Goal: Information Seeking & Learning: Learn about a topic

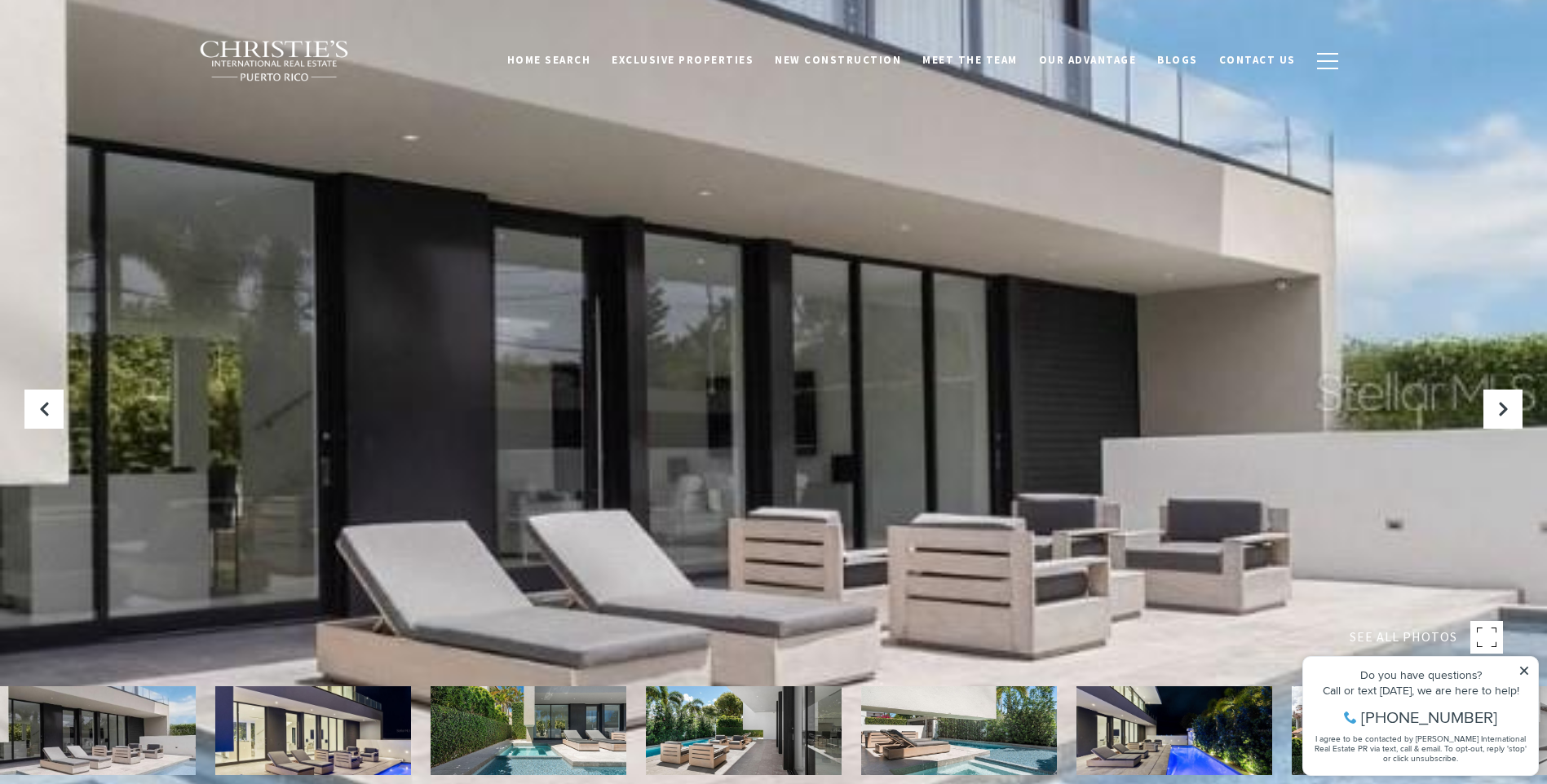
click at [1503, 406] on icon at bounding box center [1503, 408] width 16 height 16
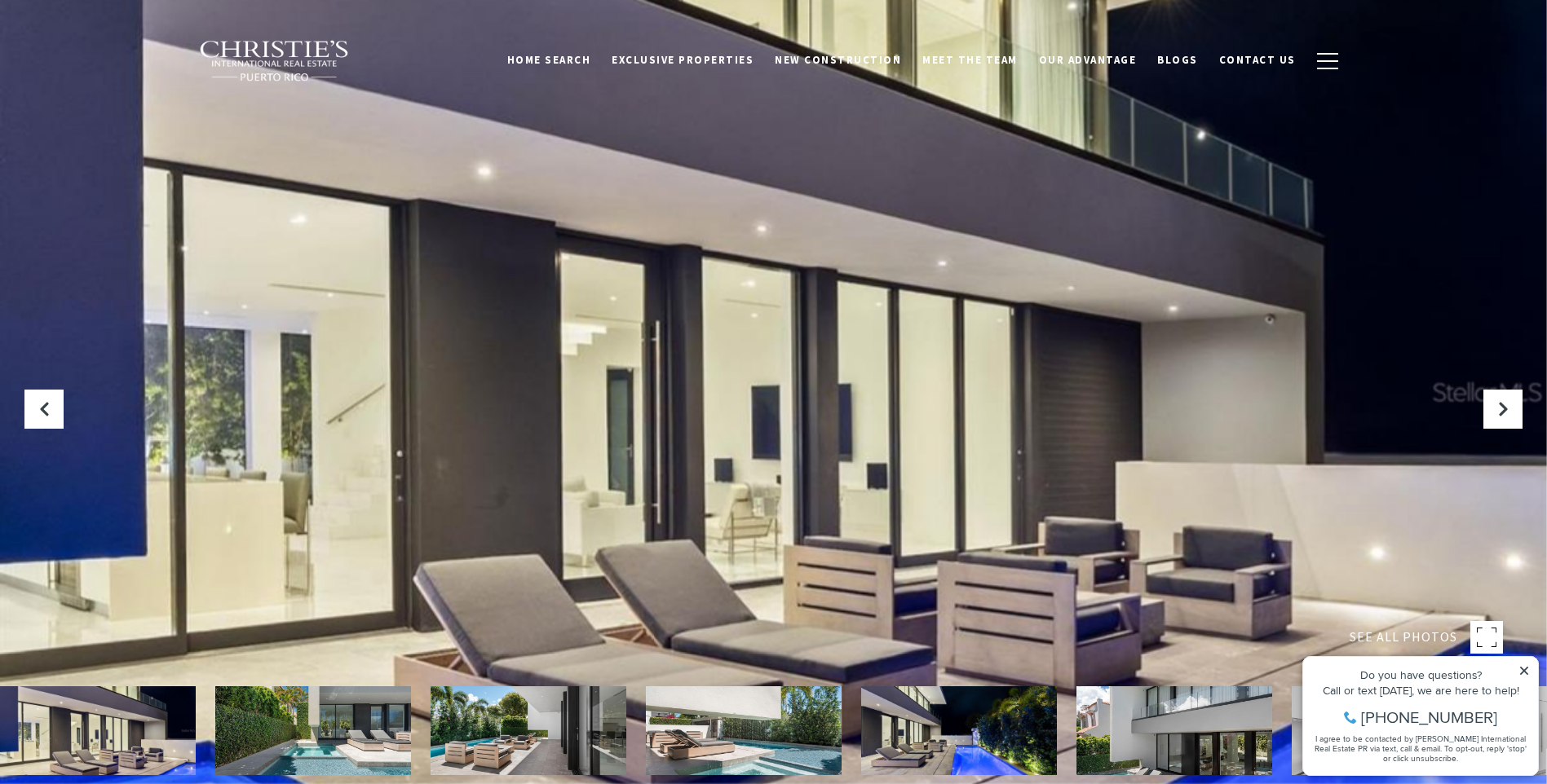
click at [1503, 406] on icon at bounding box center [1503, 408] width 16 height 16
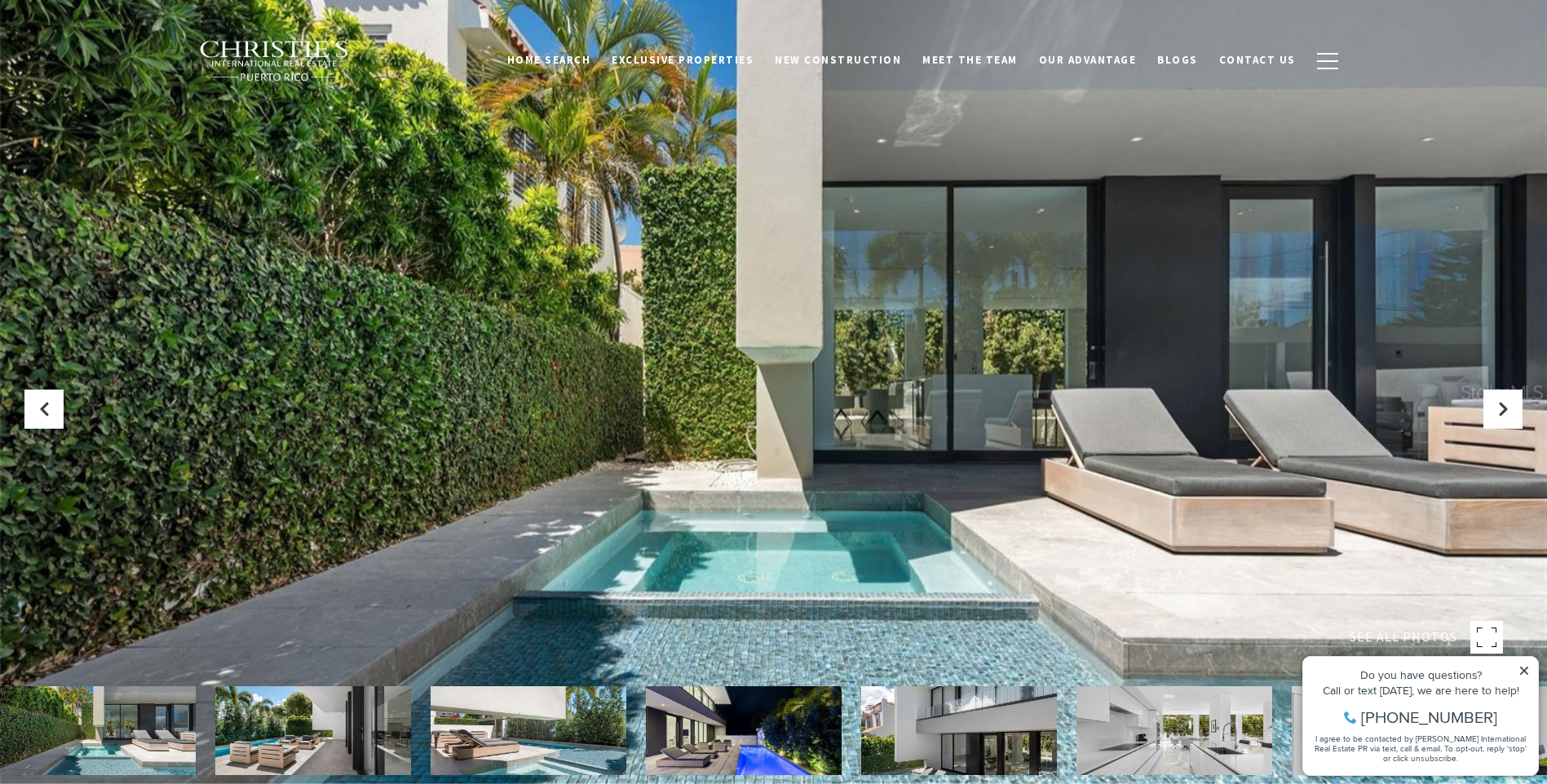
click at [1503, 406] on icon at bounding box center [1503, 408] width 16 height 16
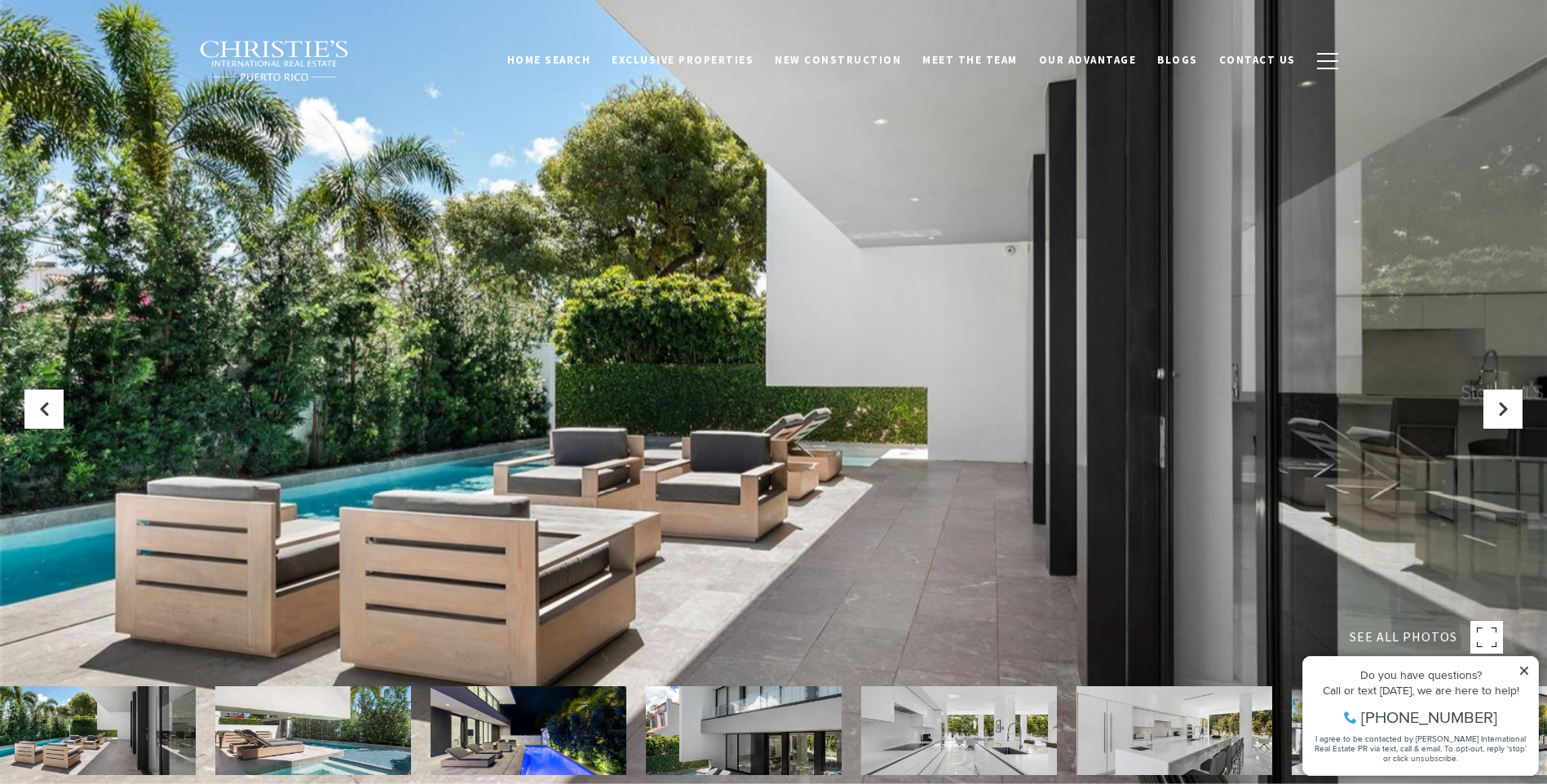
click at [1503, 406] on icon "Next Slide" at bounding box center [1503, 408] width 16 height 16
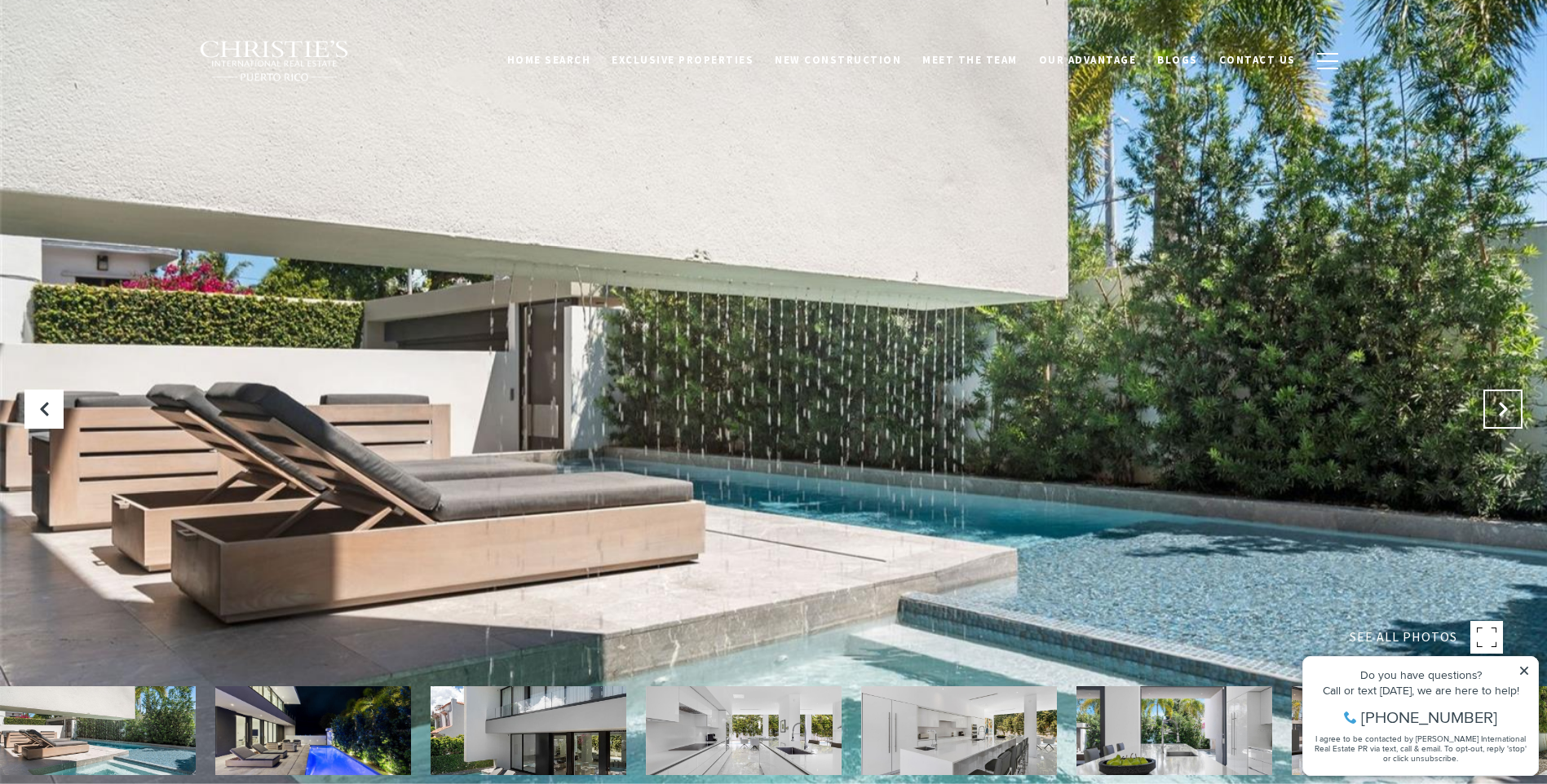
drag, startPoint x: 0, startPoint y: 0, endPoint x: 1503, endPoint y: 406, distance: 1556.9
click at [1503, 406] on icon "Next Slide" at bounding box center [1503, 408] width 16 height 16
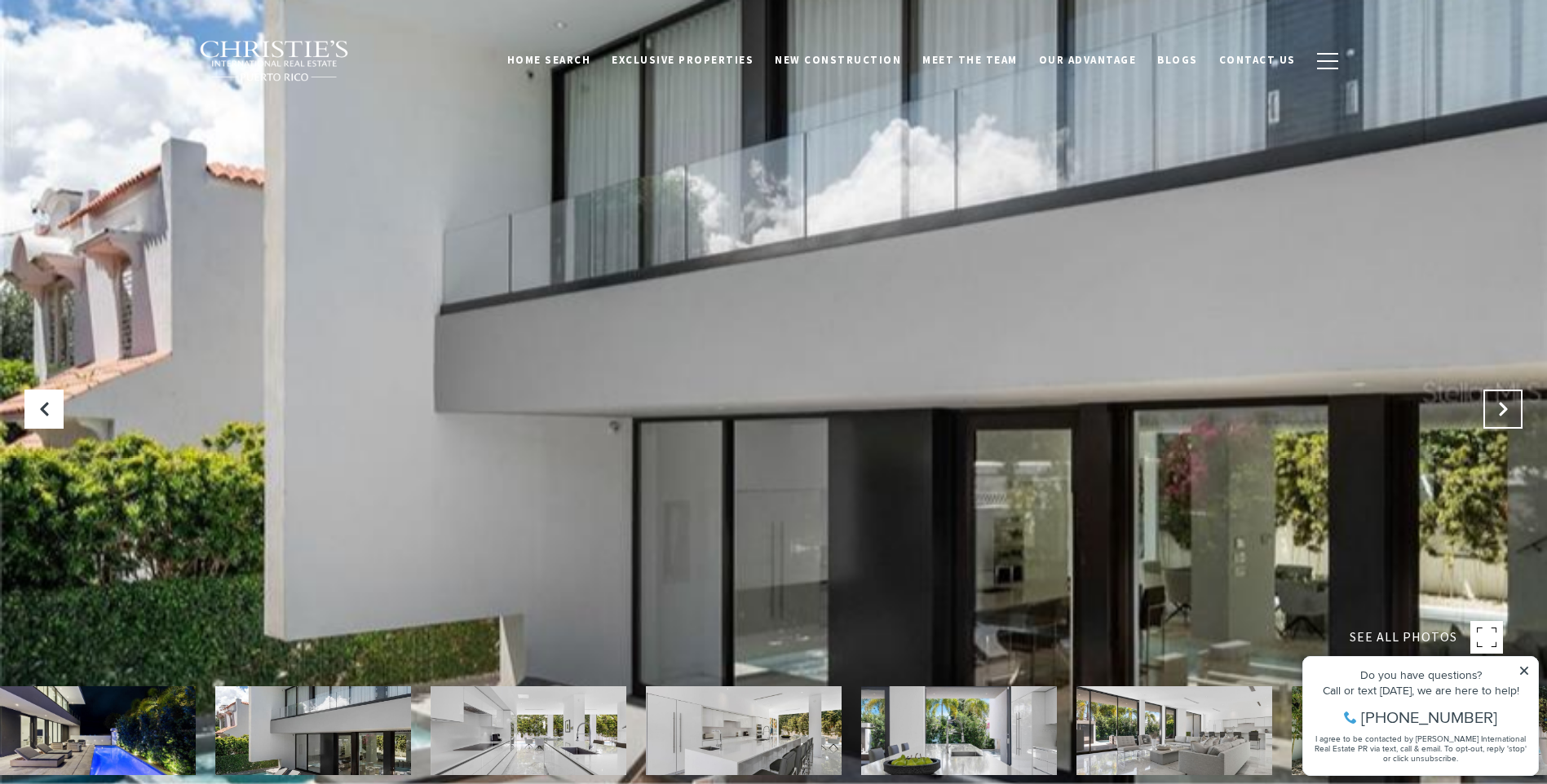
click at [1503, 406] on icon "Next Slide" at bounding box center [1503, 408] width 16 height 16
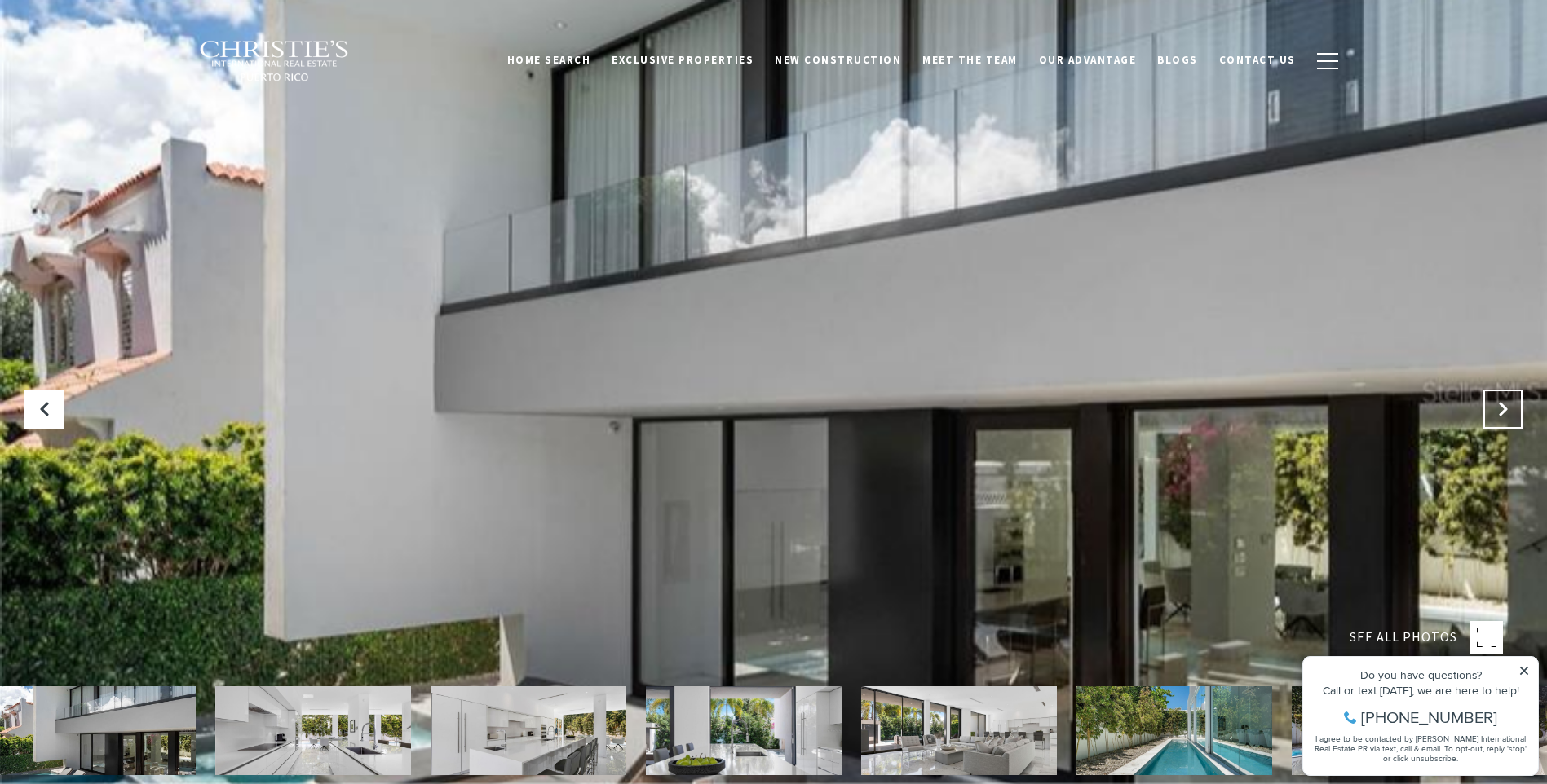
click at [1511, 407] on button "Next Slide" at bounding box center [1503, 409] width 40 height 40
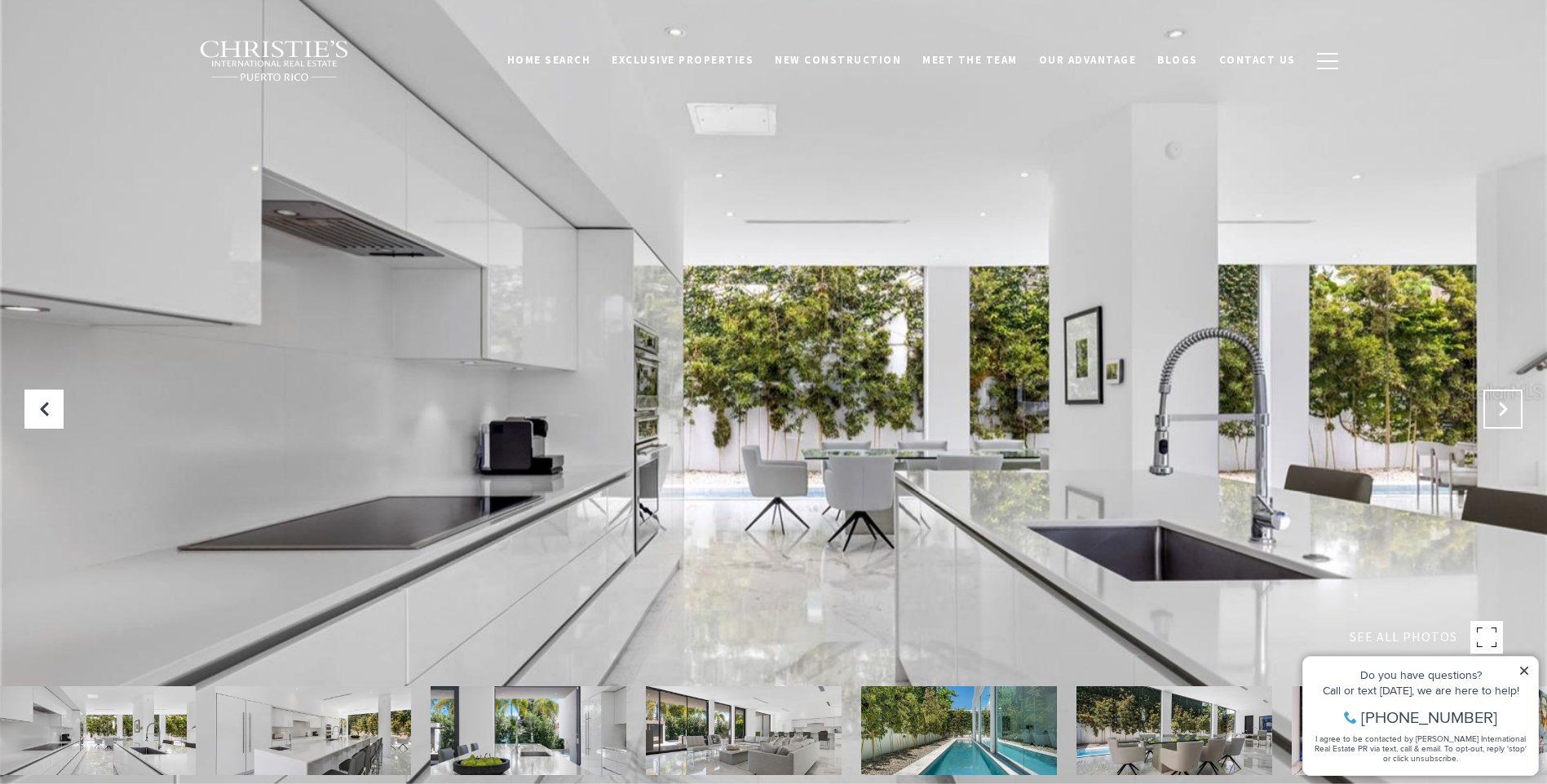
click at [1511, 407] on button "Next Slide" at bounding box center [1503, 409] width 40 height 40
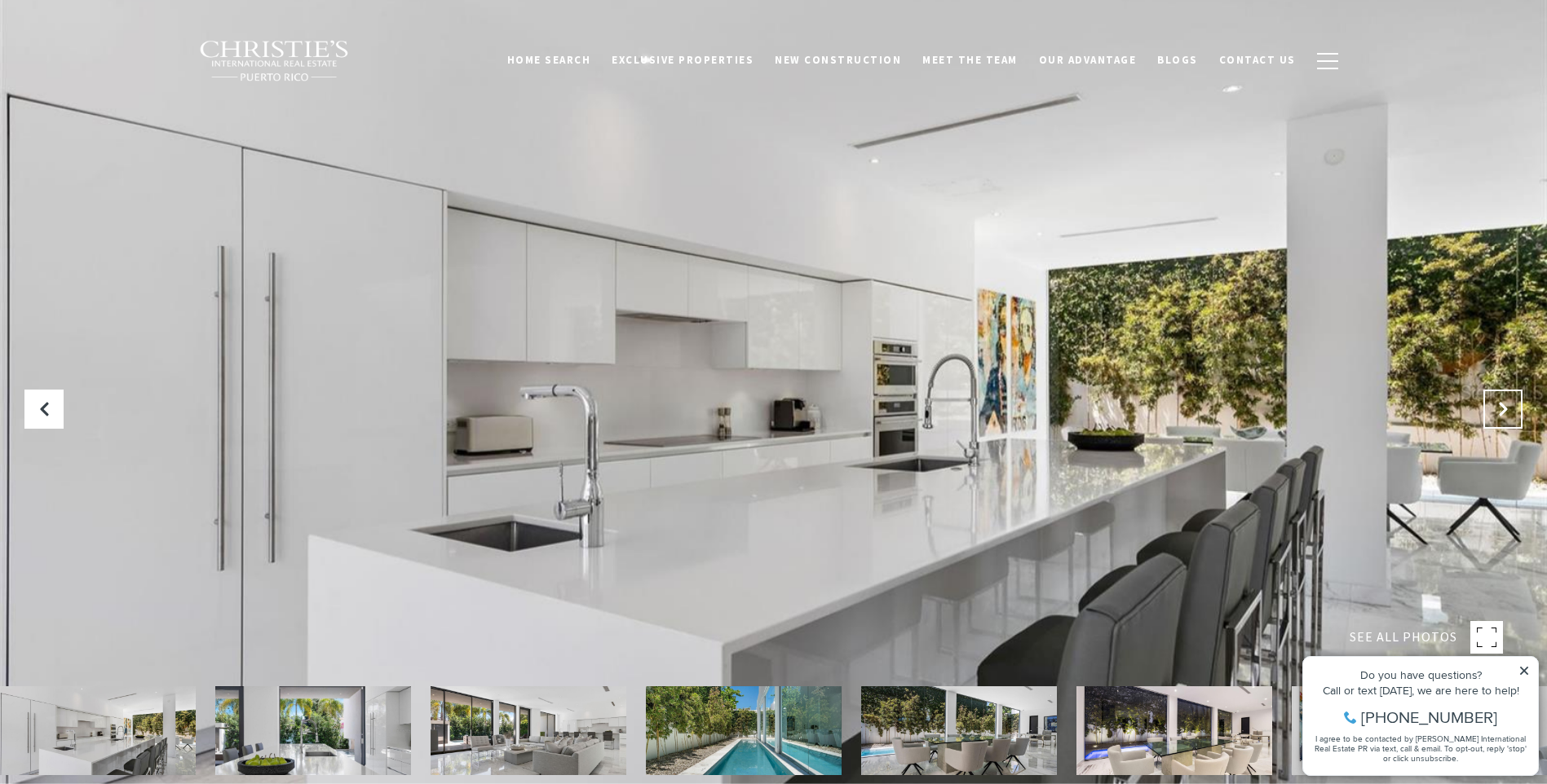
click at [1511, 407] on button "Next Slide" at bounding box center [1503, 409] width 40 height 40
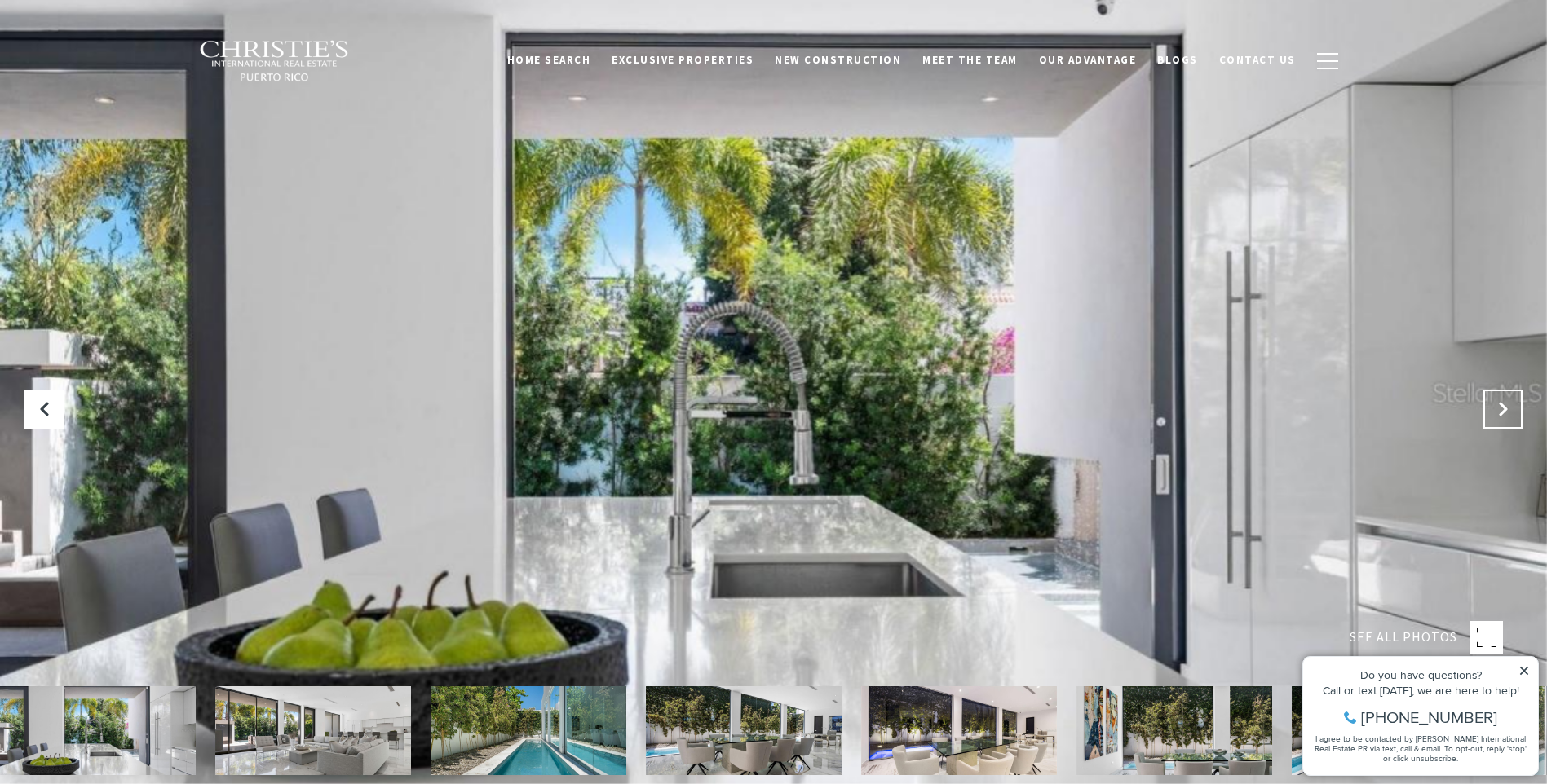
click at [1511, 407] on button "Next Slide" at bounding box center [1503, 409] width 40 height 40
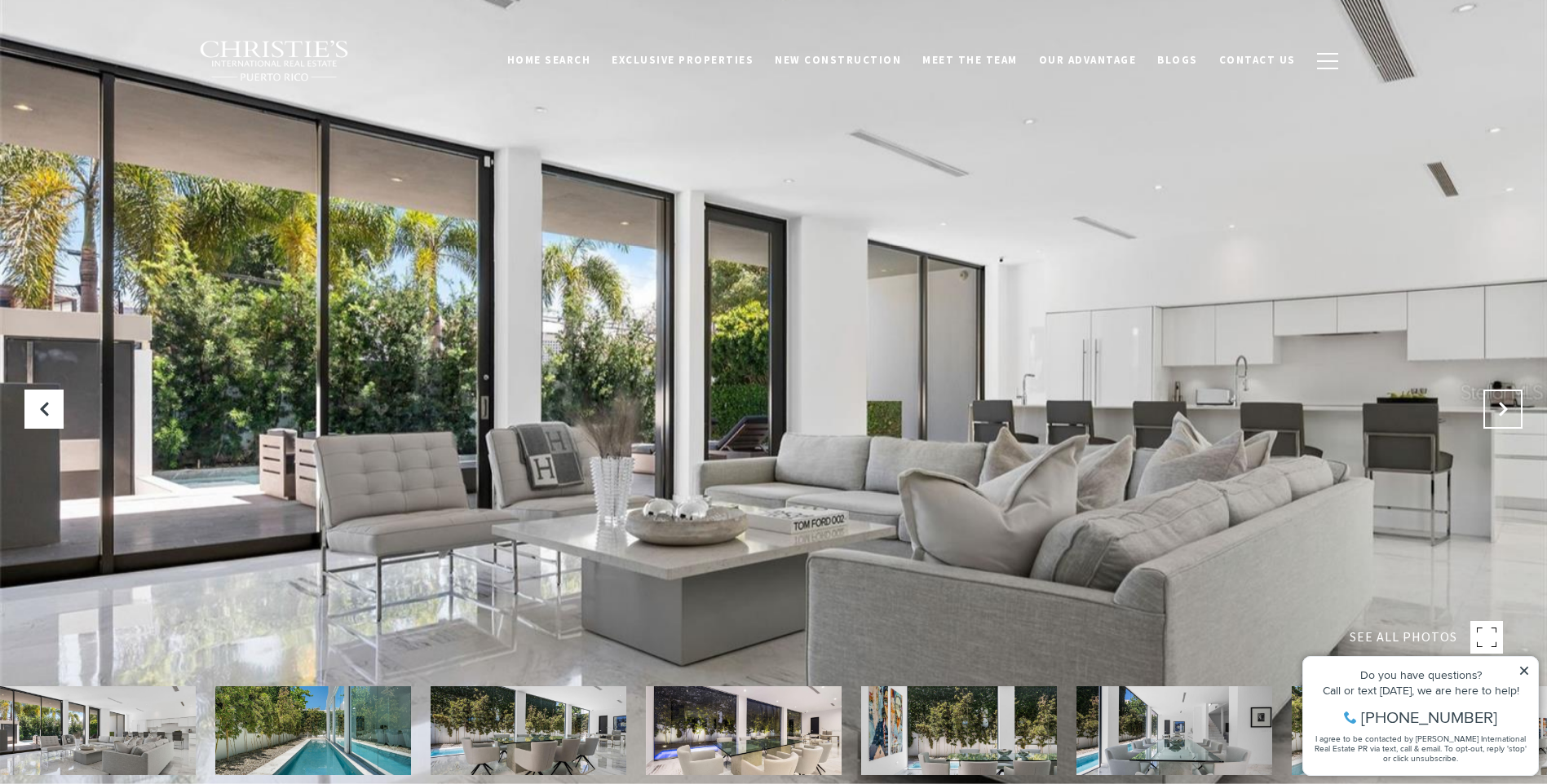
click at [1511, 407] on button "Next Slide" at bounding box center [1503, 409] width 40 height 40
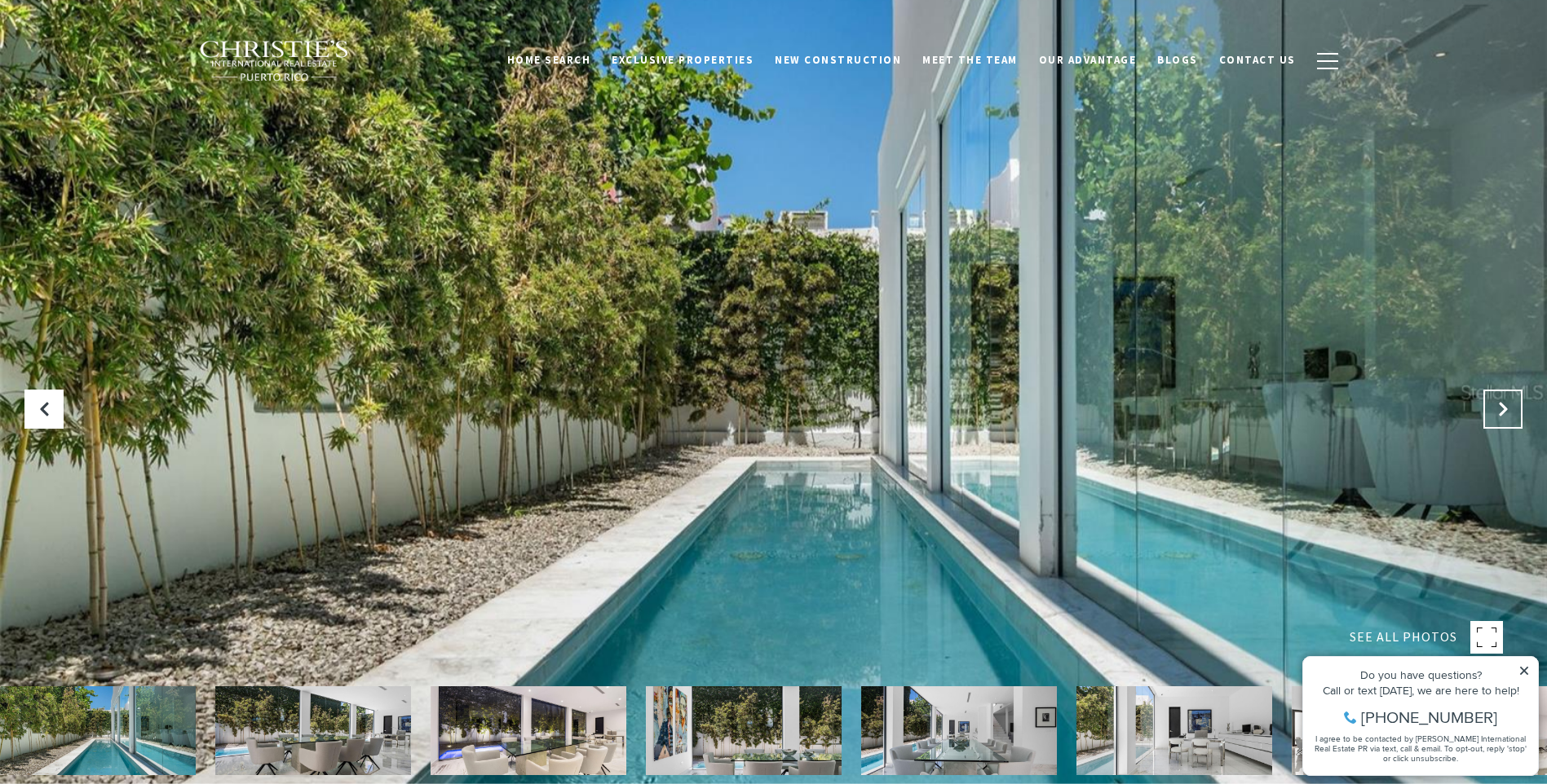
click at [1511, 407] on button "Next Slide" at bounding box center [1503, 409] width 40 height 40
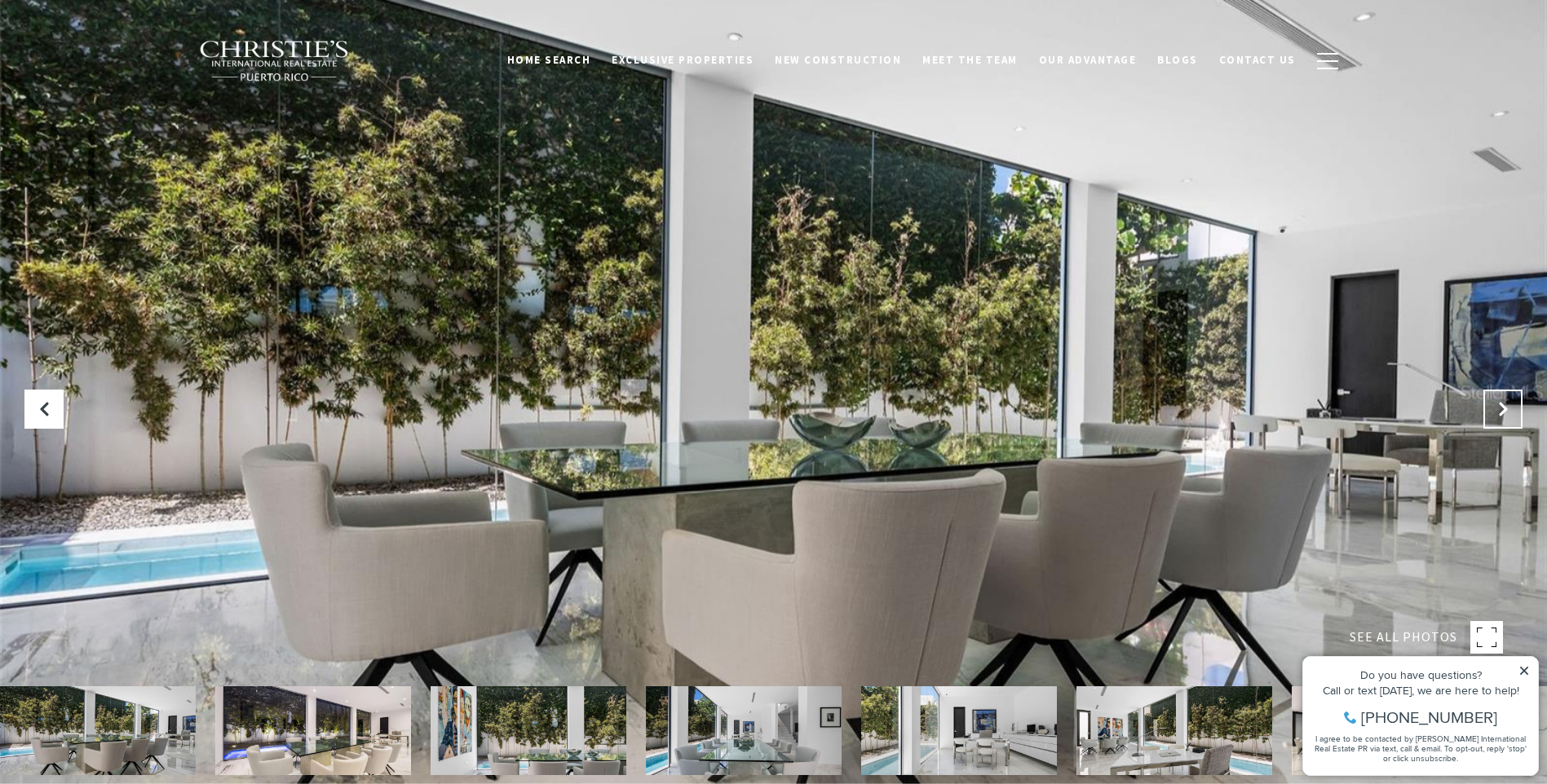
click at [1511, 407] on button "Next Slide" at bounding box center [1503, 409] width 40 height 40
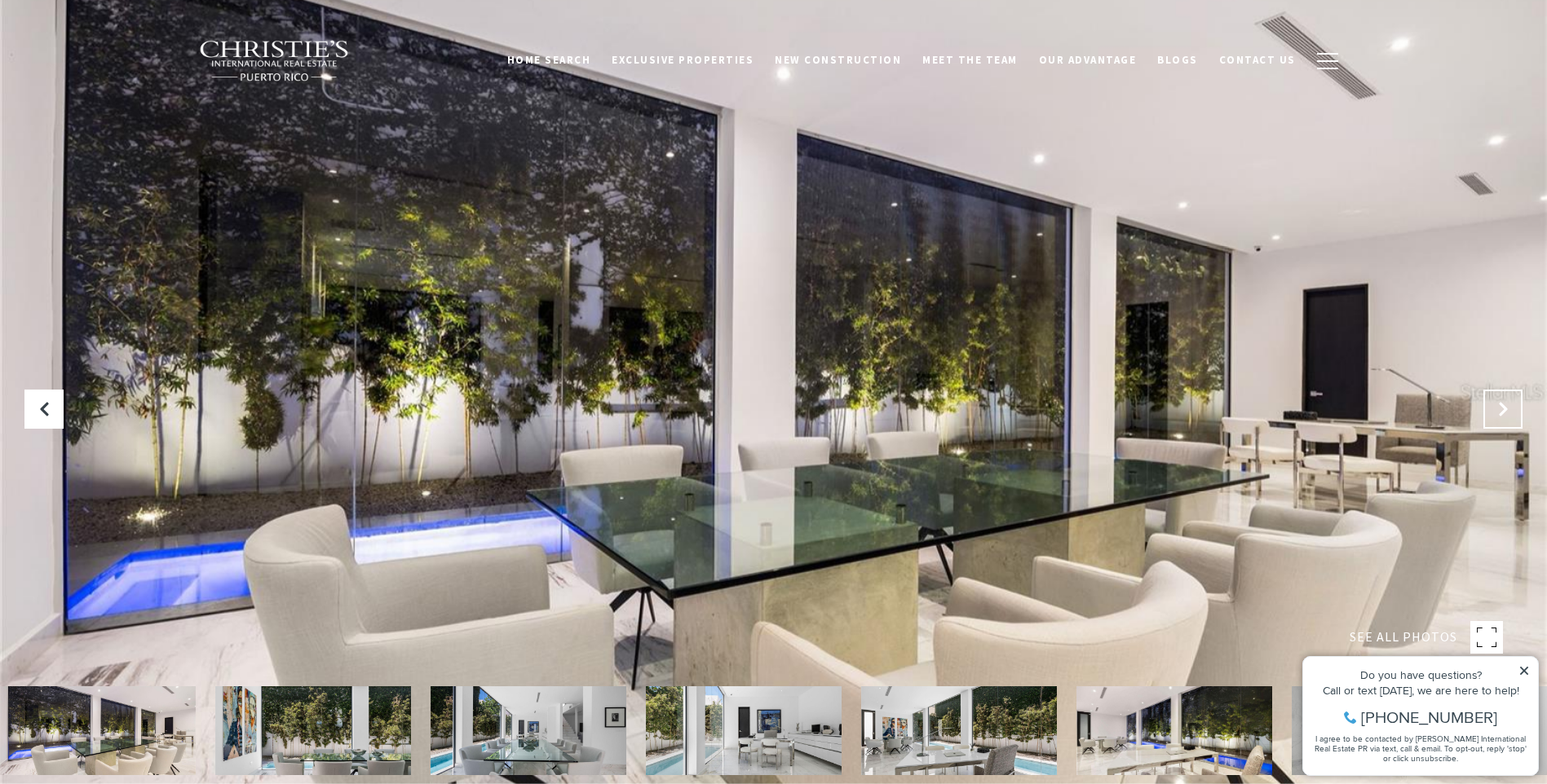
click at [1511, 407] on button "Next Slide" at bounding box center [1503, 409] width 40 height 40
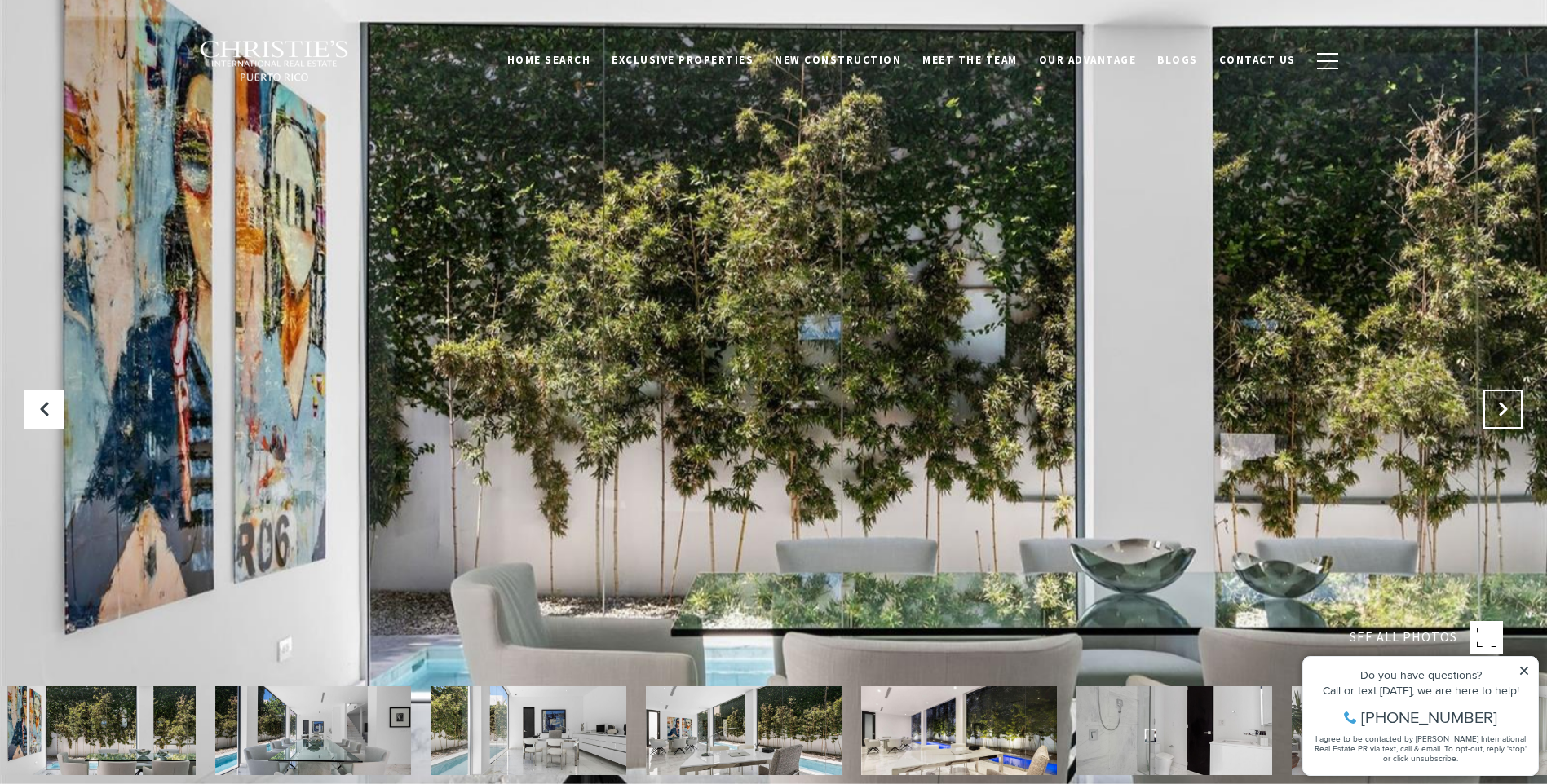
click at [1511, 407] on button "Next Slide" at bounding box center [1503, 409] width 40 height 40
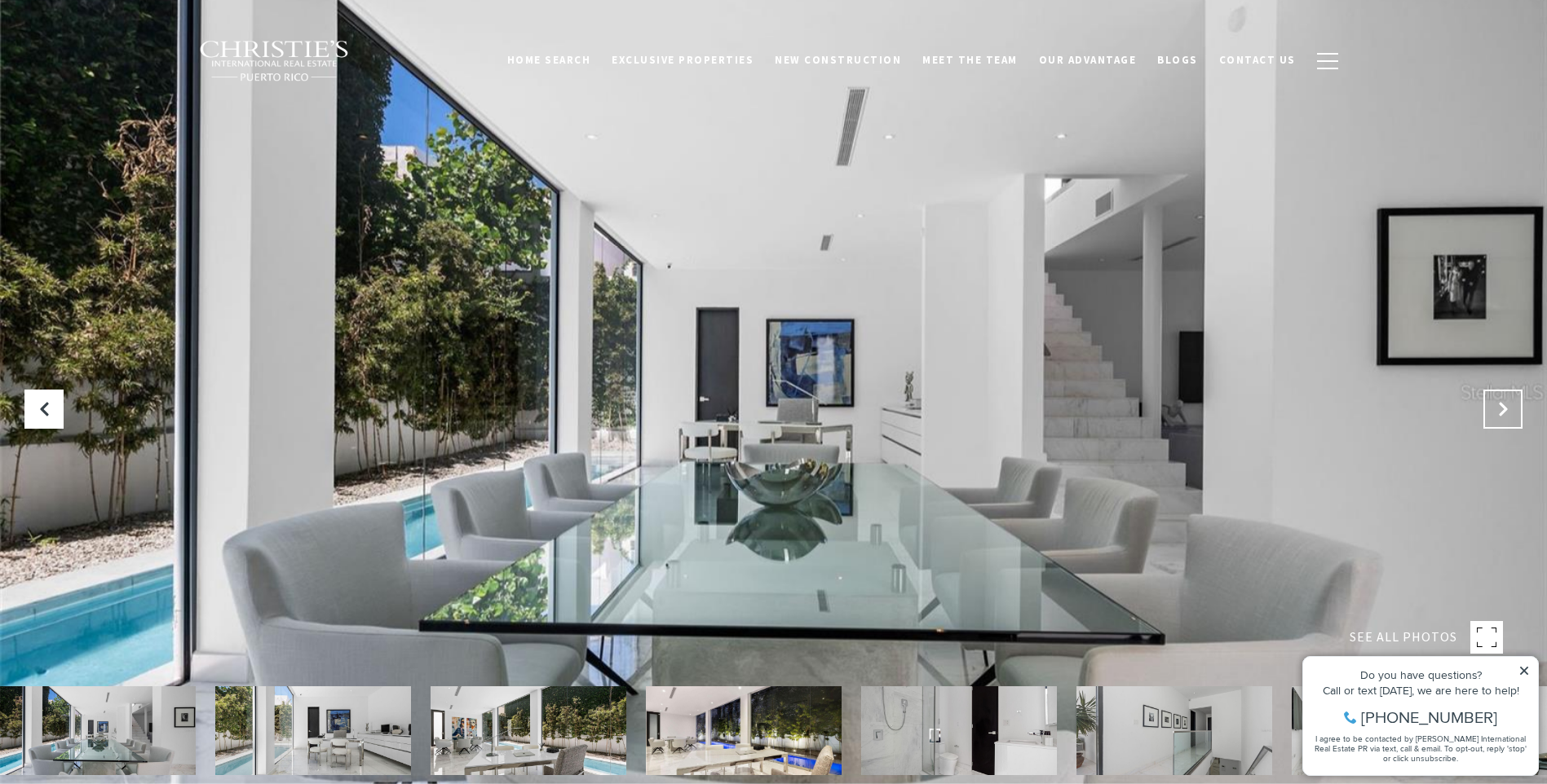
click at [1511, 407] on button "Next Slide" at bounding box center [1503, 409] width 40 height 40
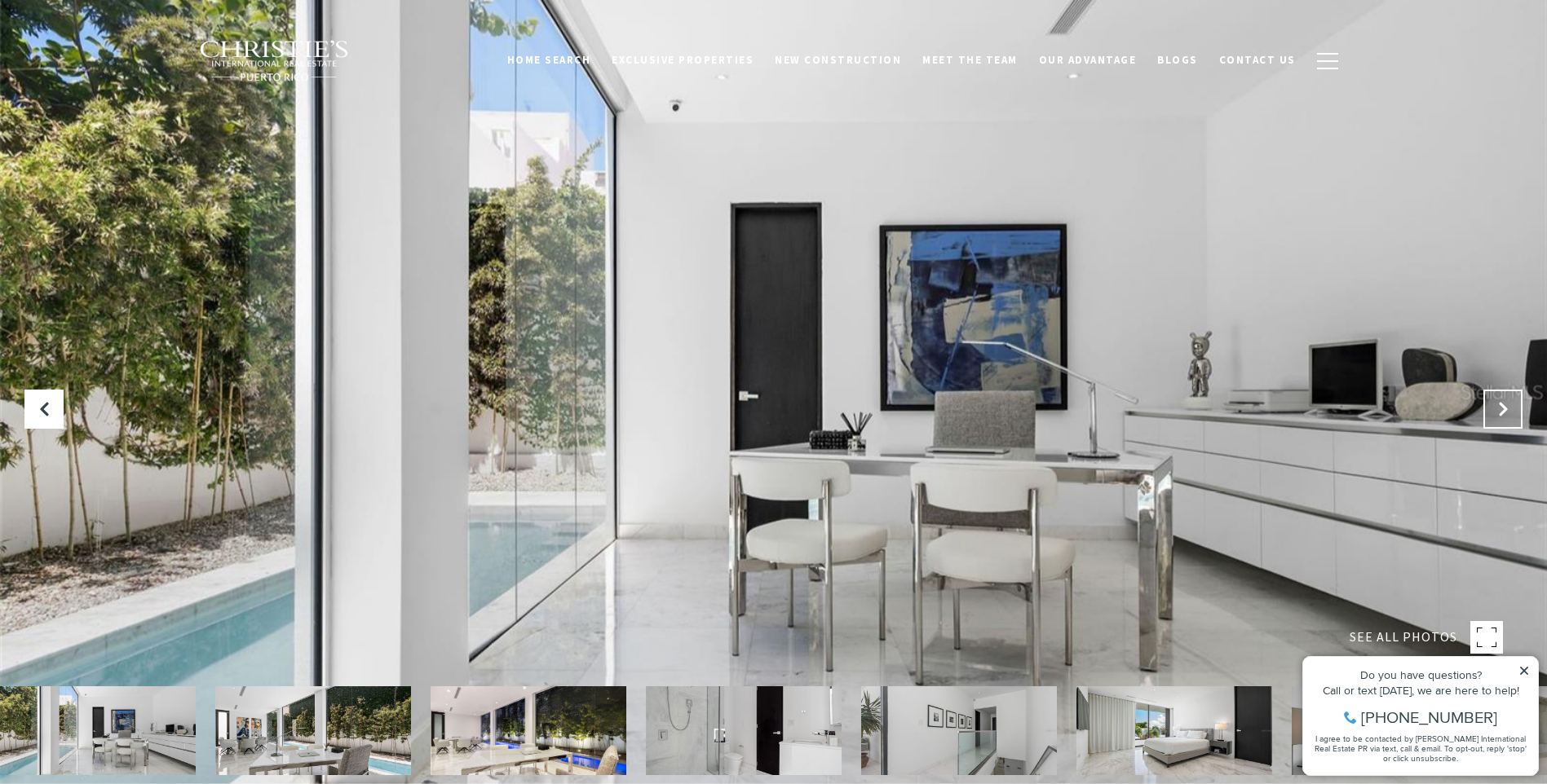
click at [1511, 407] on button "Next Slide" at bounding box center [1503, 409] width 40 height 40
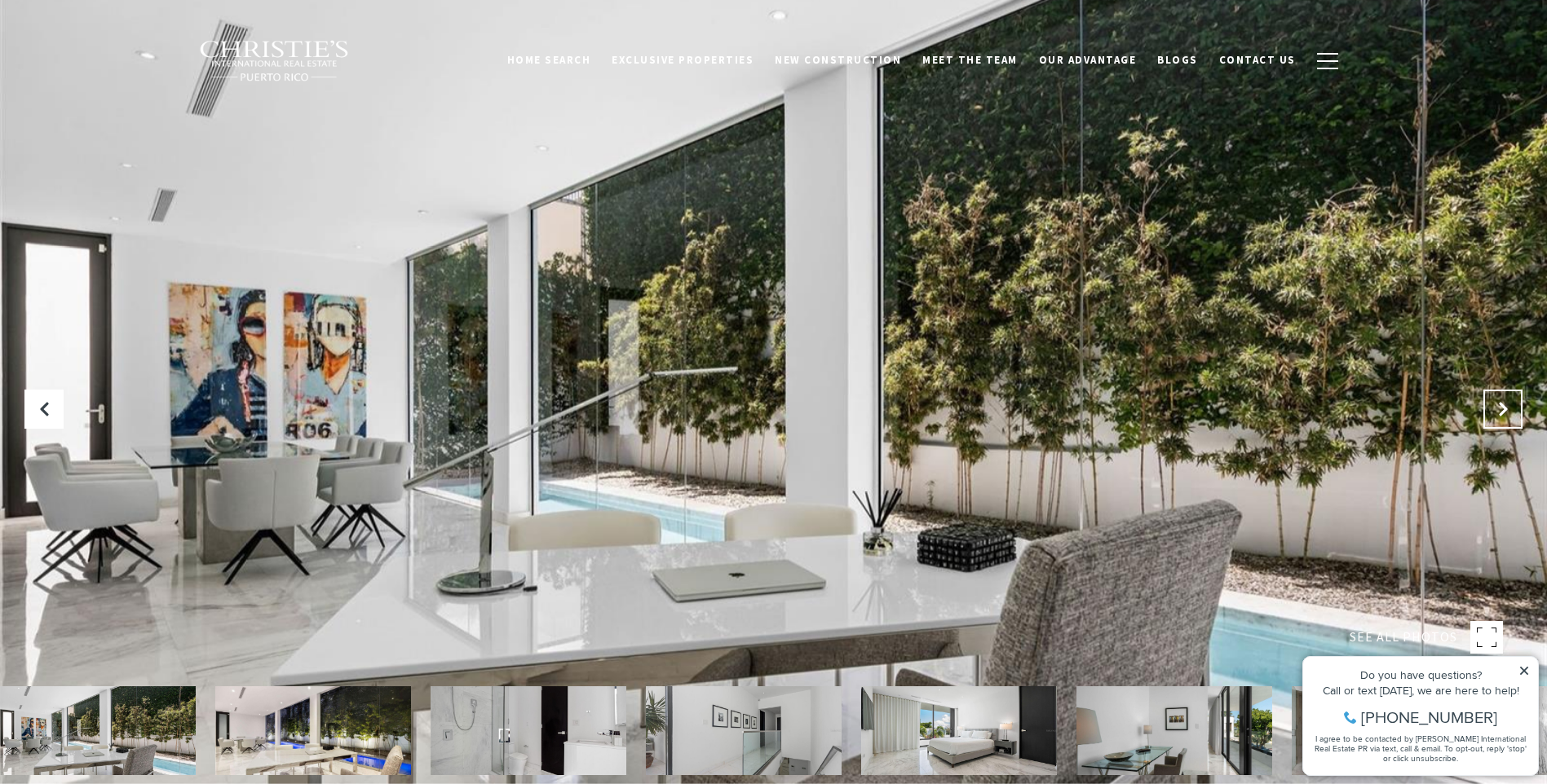
click at [1511, 407] on button "Next Slide" at bounding box center [1503, 409] width 40 height 40
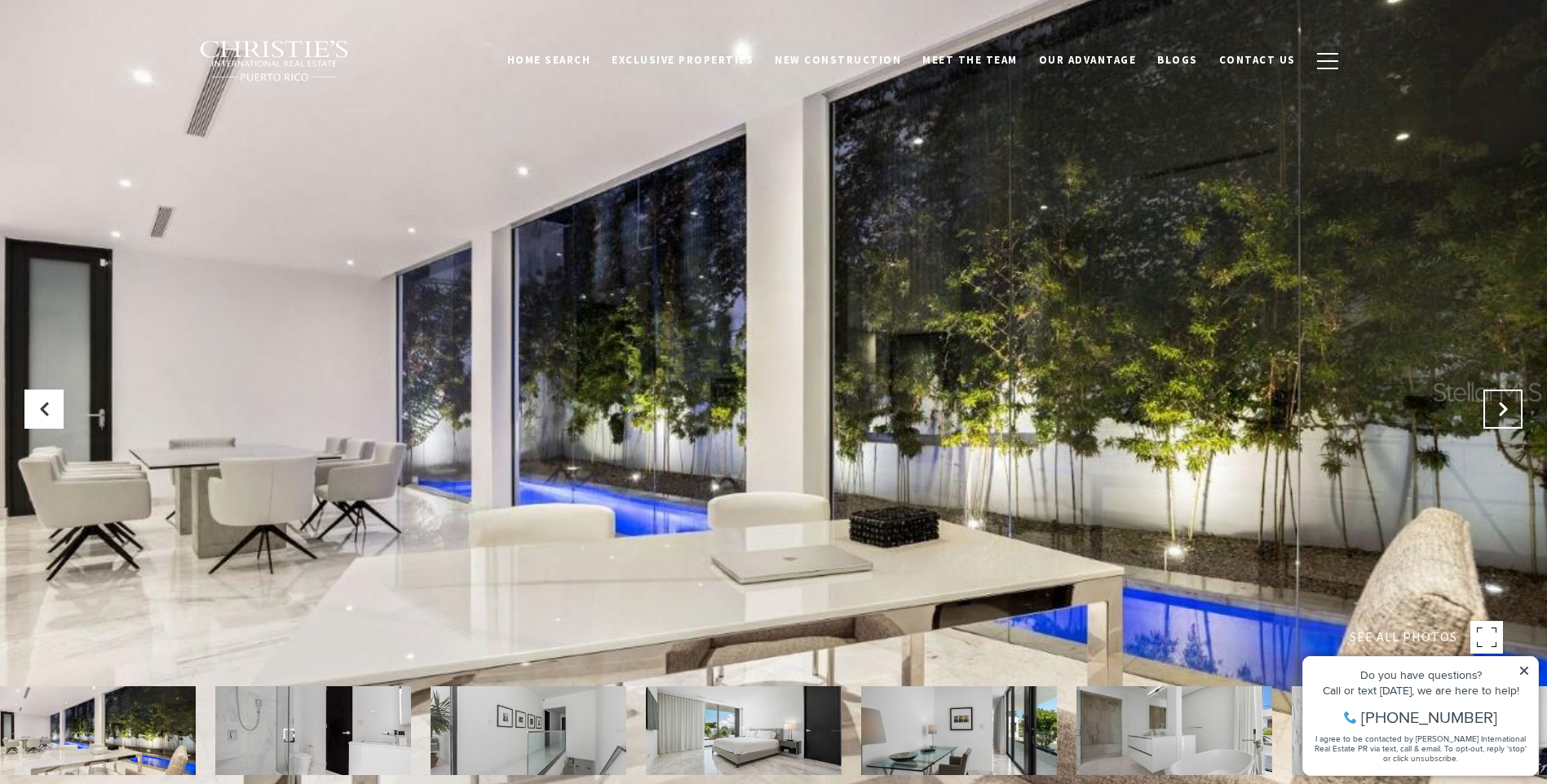
click at [1511, 407] on button "Next Slide" at bounding box center [1503, 409] width 40 height 40
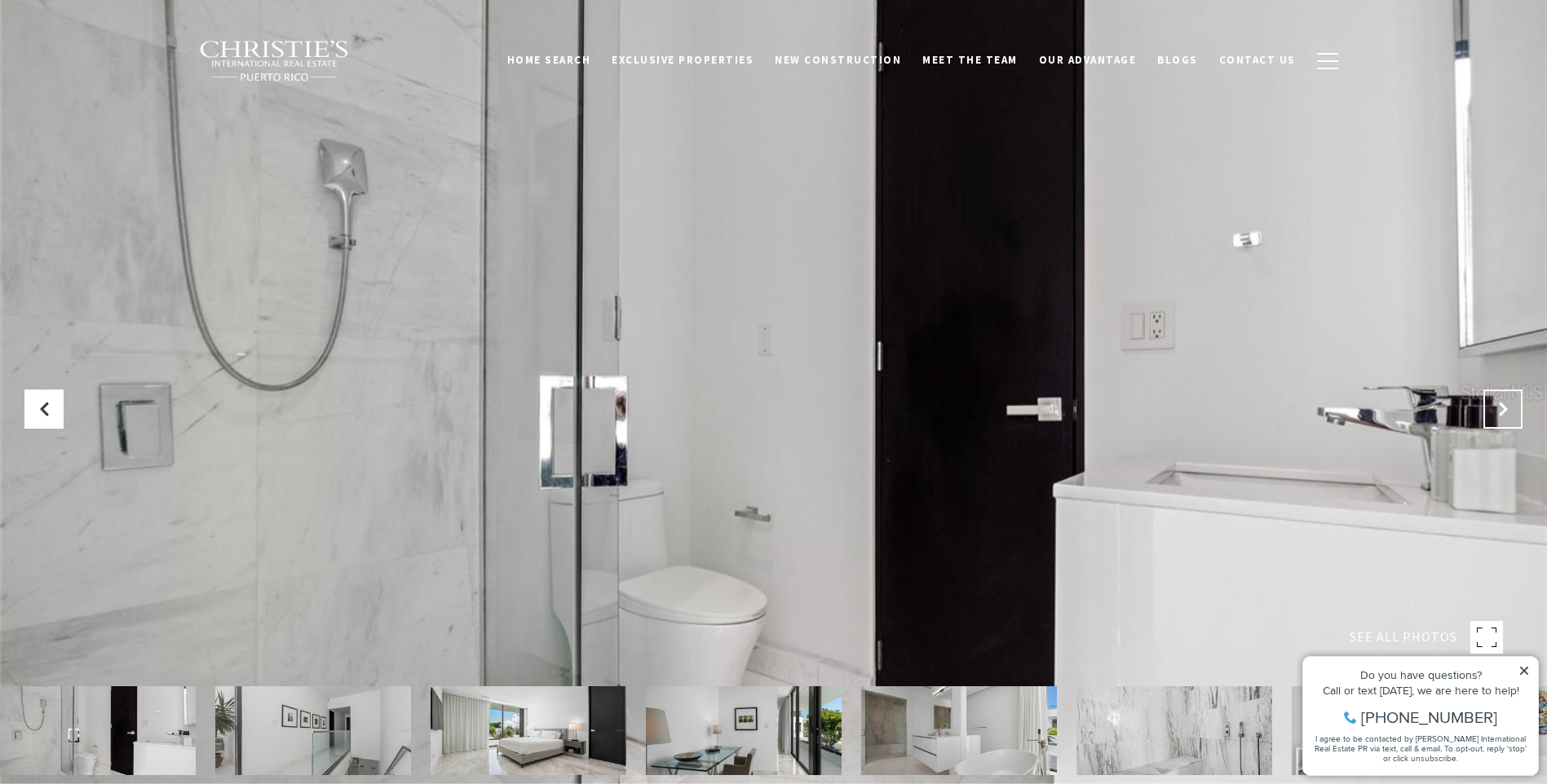
click at [1511, 407] on button "Next Slide" at bounding box center [1503, 409] width 40 height 40
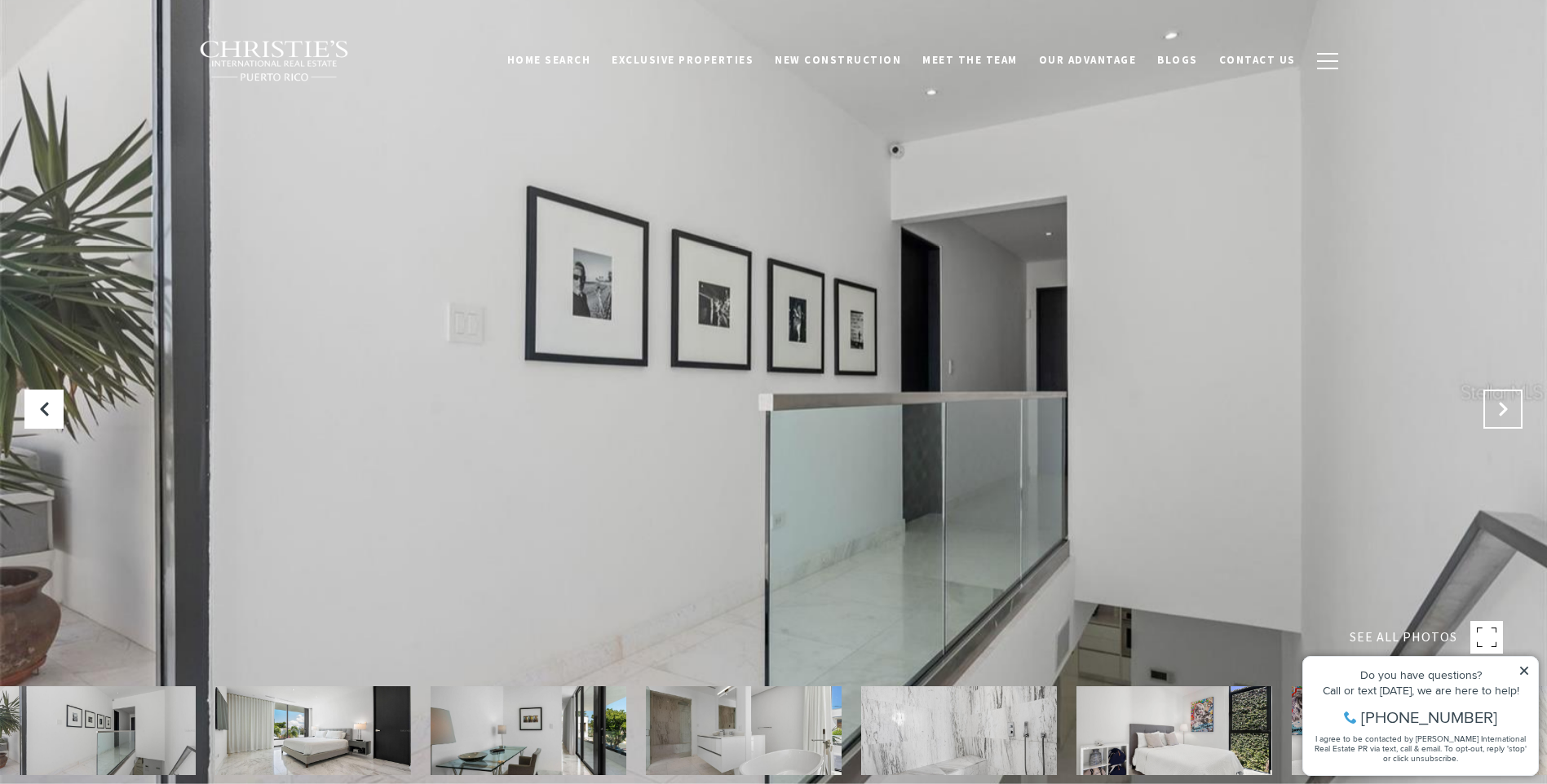
click at [1511, 407] on button "Next Slide" at bounding box center [1503, 409] width 40 height 40
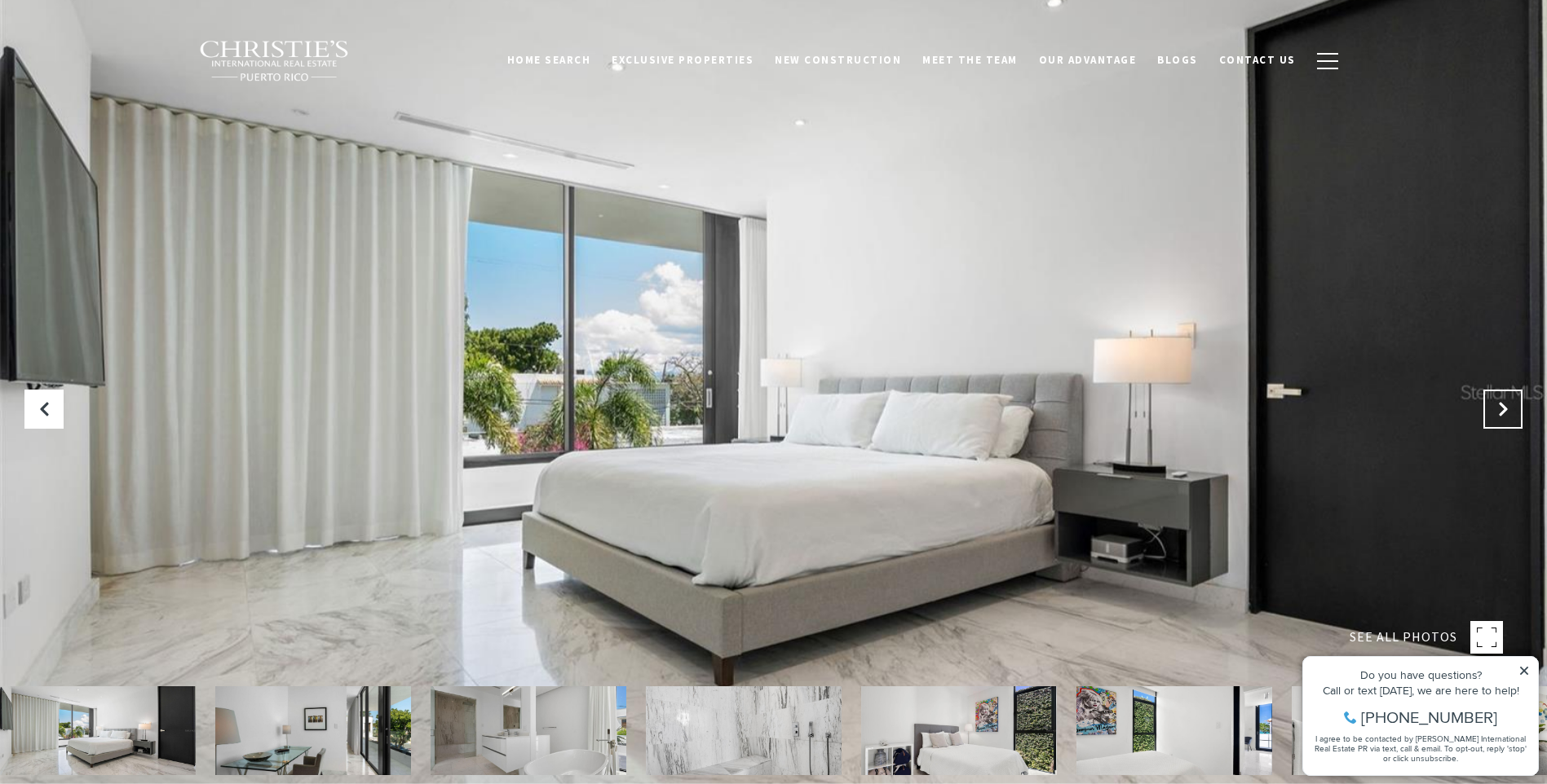
click at [1511, 407] on button "Next Slide" at bounding box center [1503, 409] width 40 height 40
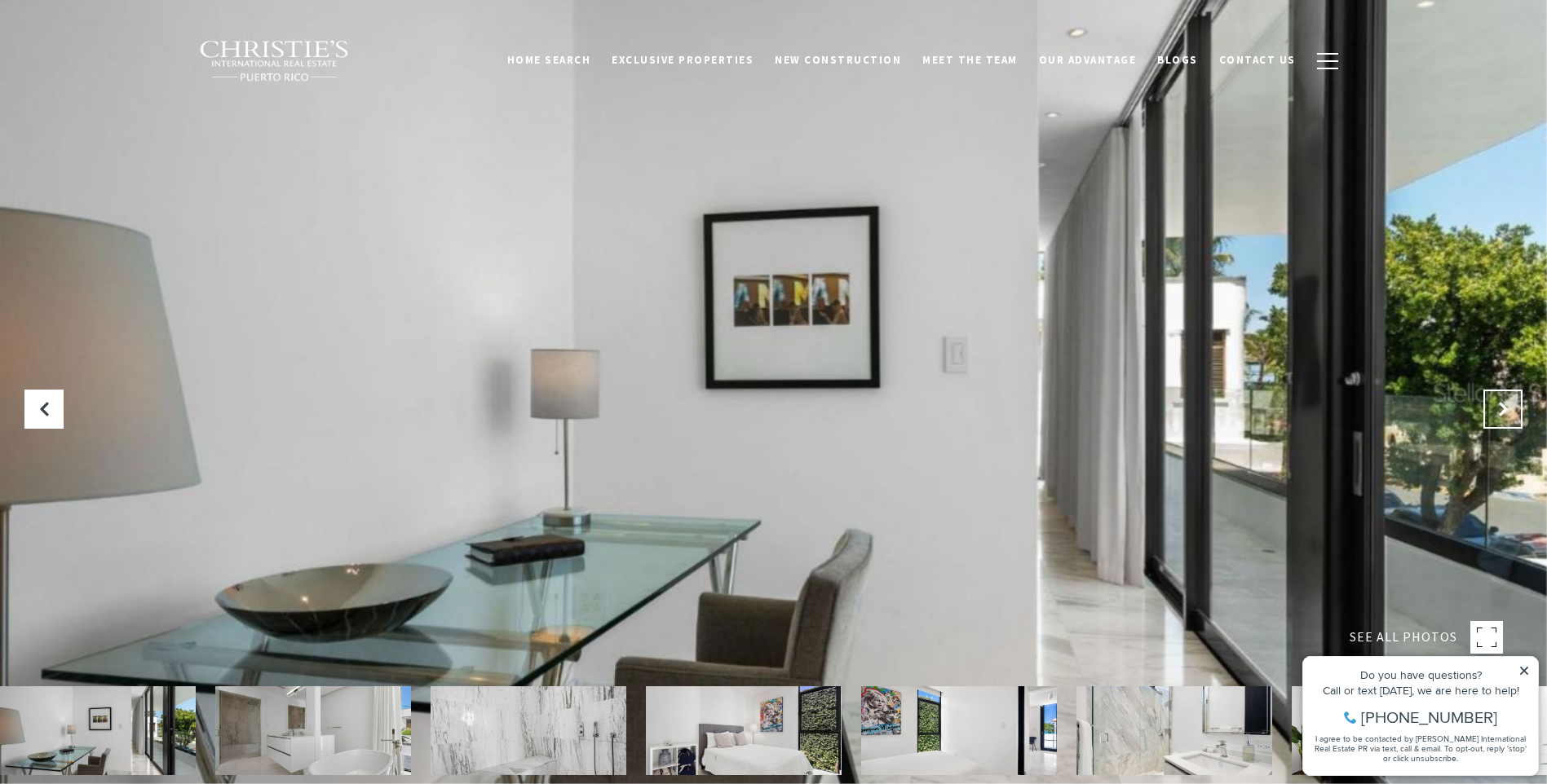
click at [1511, 407] on button "Next Slide" at bounding box center [1503, 409] width 40 height 40
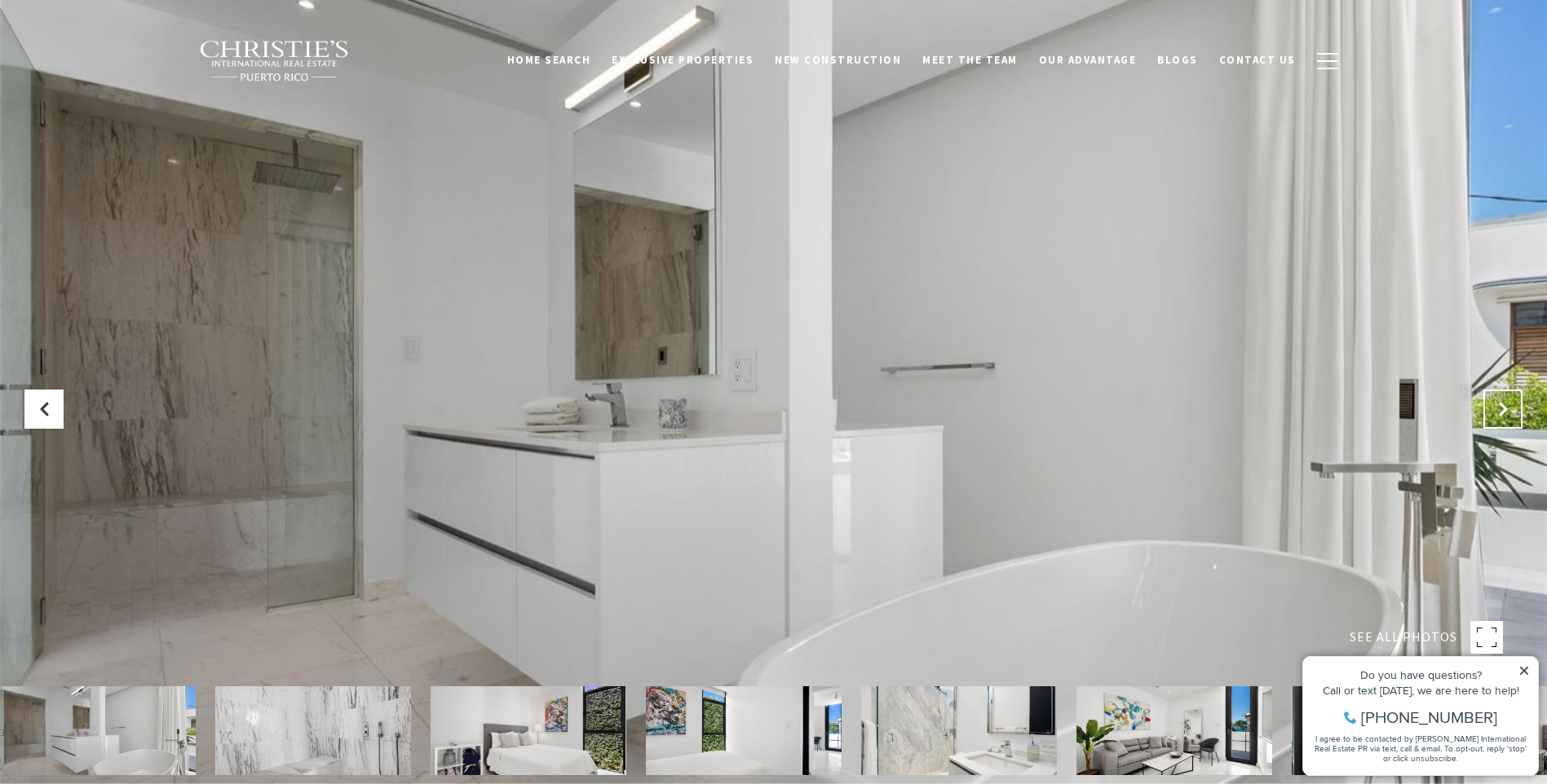
click at [1511, 407] on button "Next Slide" at bounding box center [1503, 409] width 40 height 40
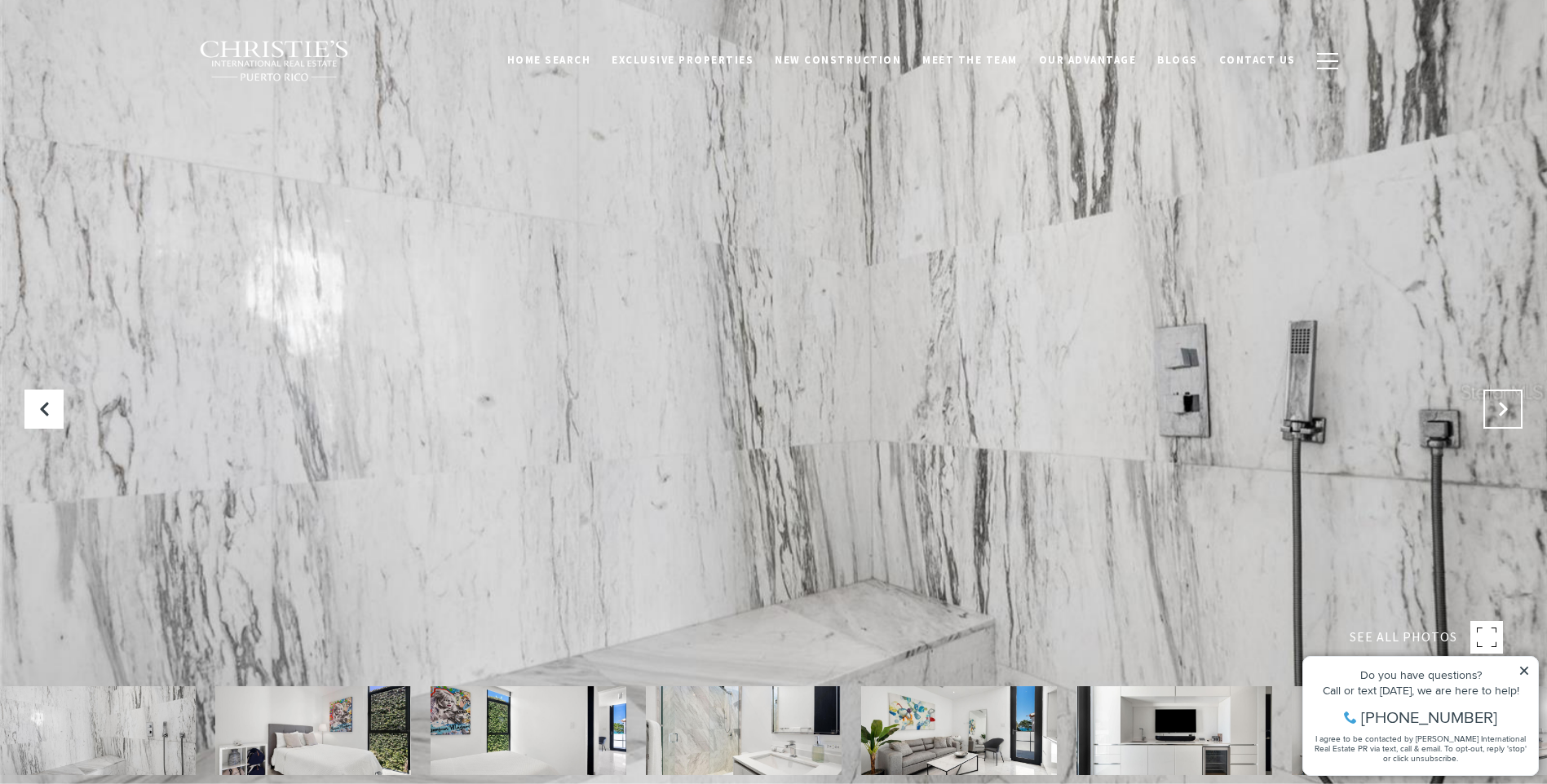
click at [1511, 407] on button "Next Slide" at bounding box center [1503, 409] width 40 height 40
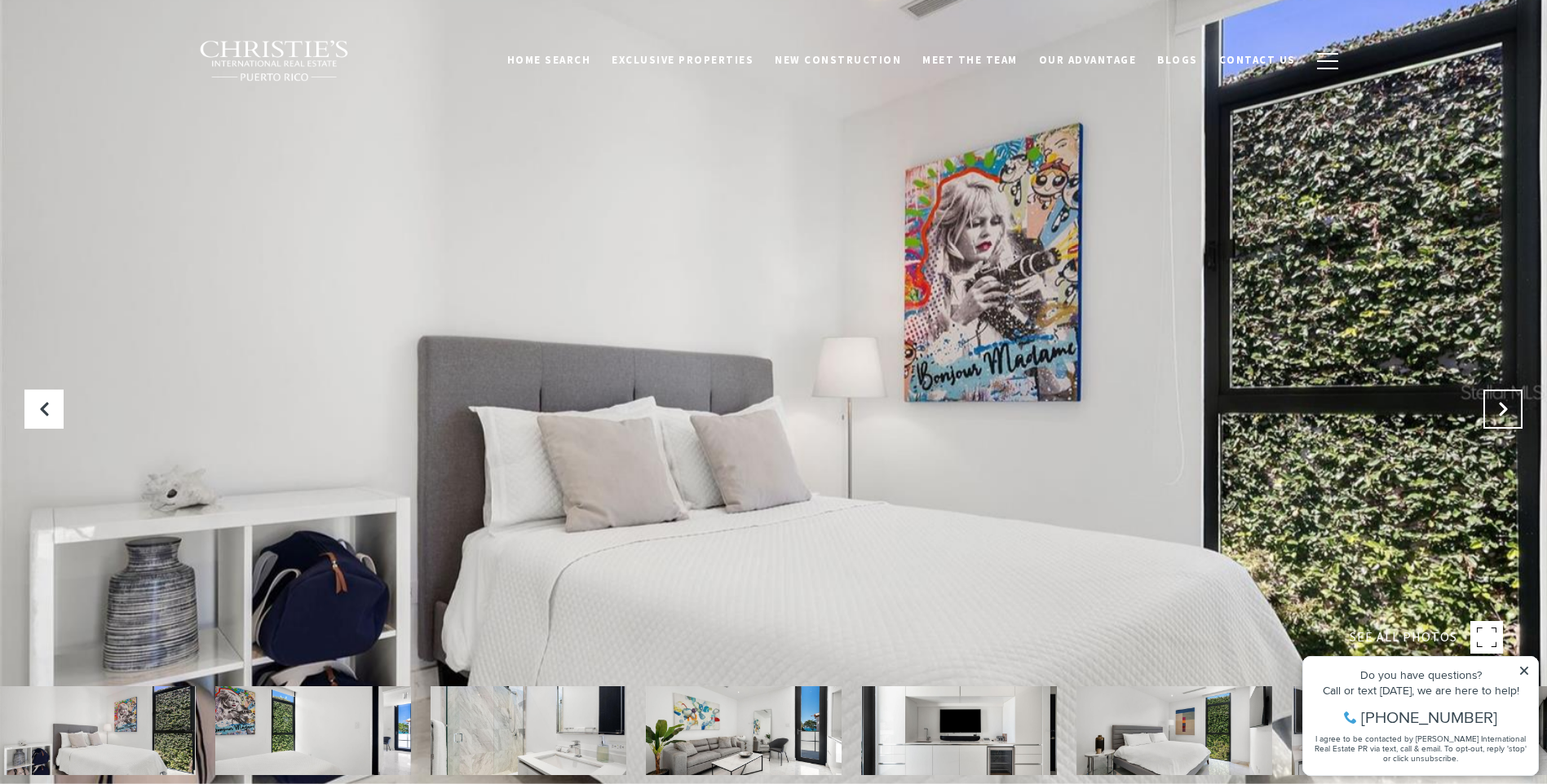
click at [1511, 407] on button "Next Slide" at bounding box center [1503, 409] width 40 height 40
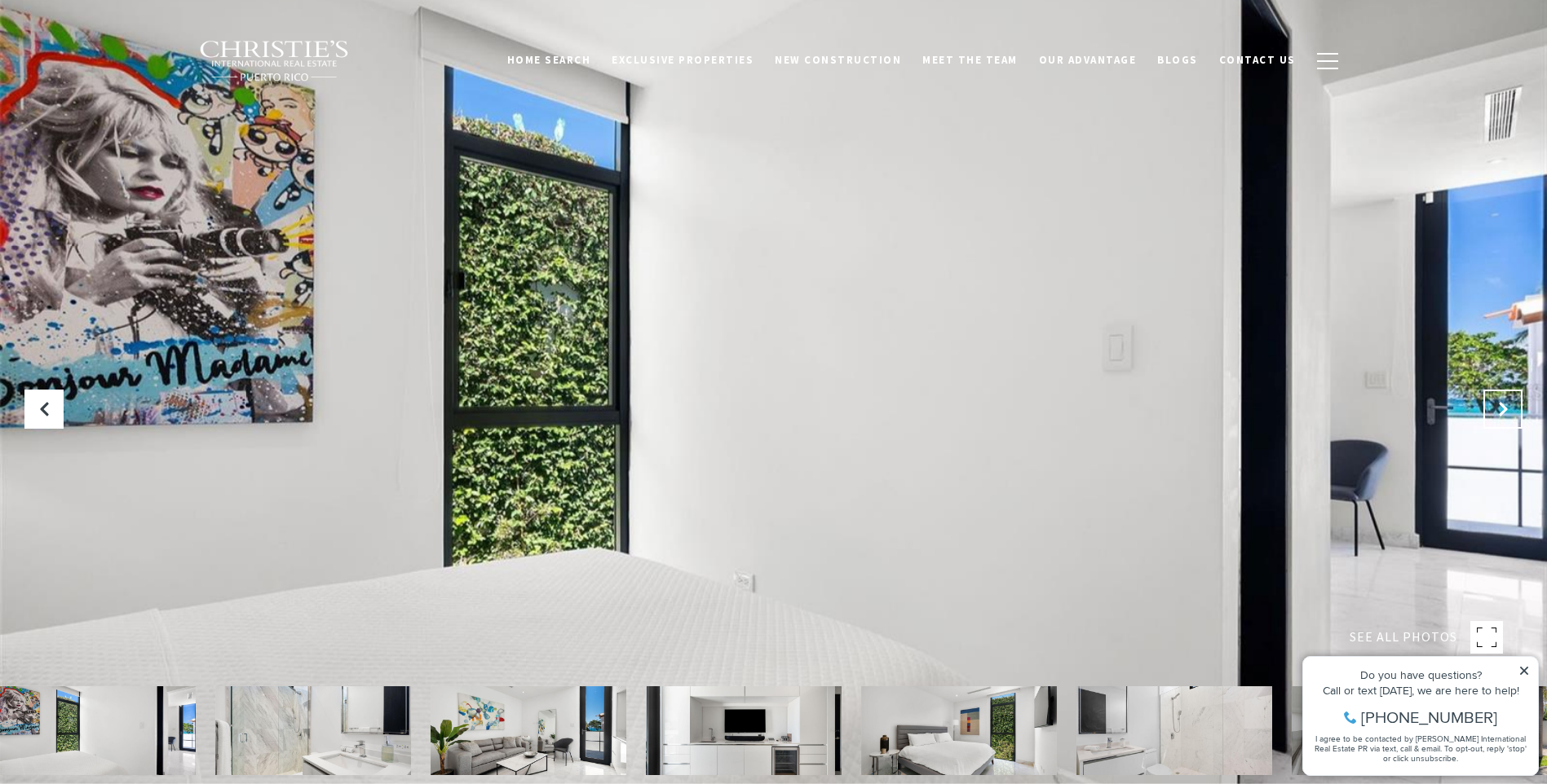
click at [1511, 407] on button "Next Slide" at bounding box center [1503, 409] width 40 height 40
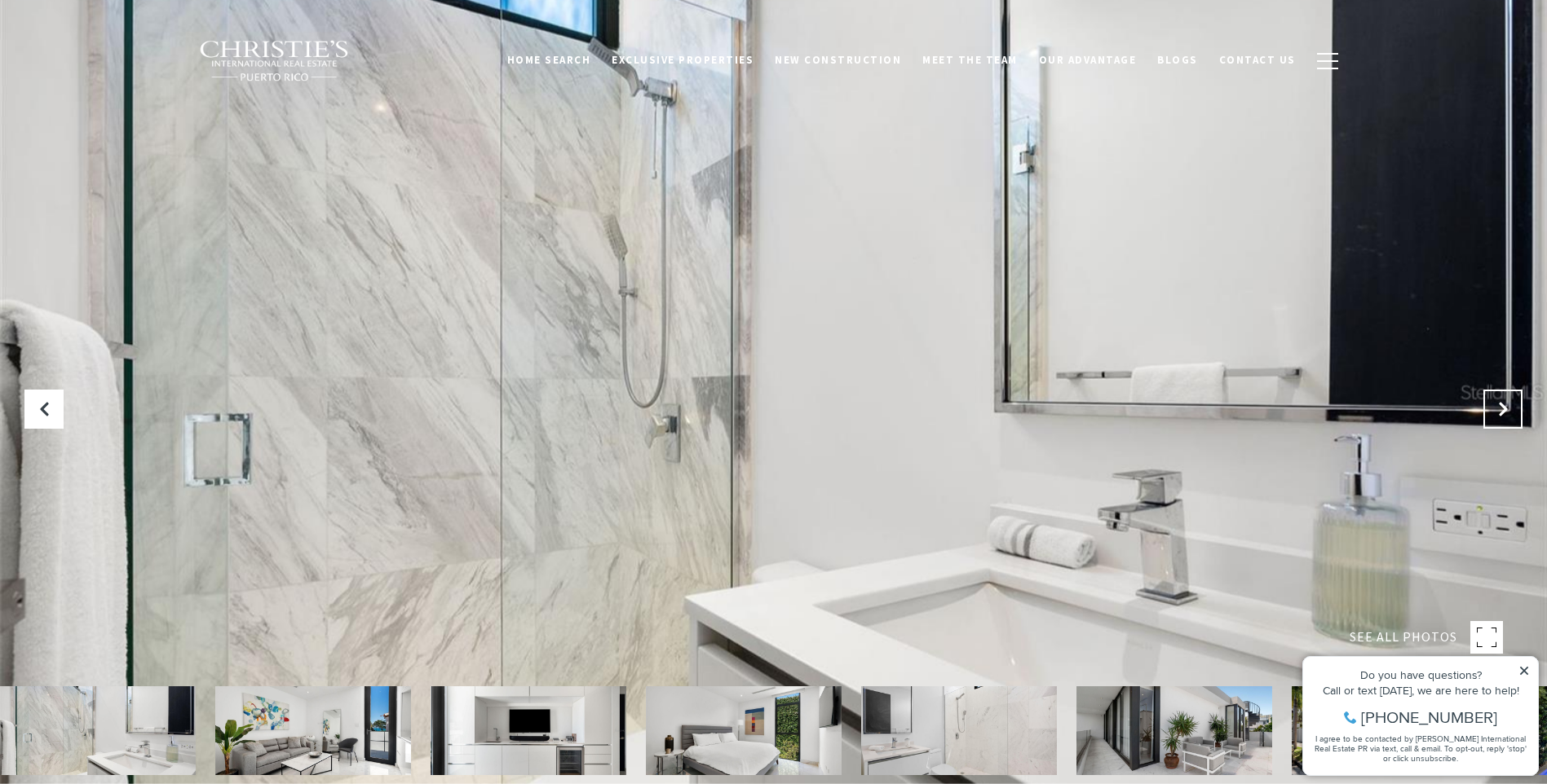
click at [1511, 407] on button "Next Slide" at bounding box center [1503, 409] width 40 height 40
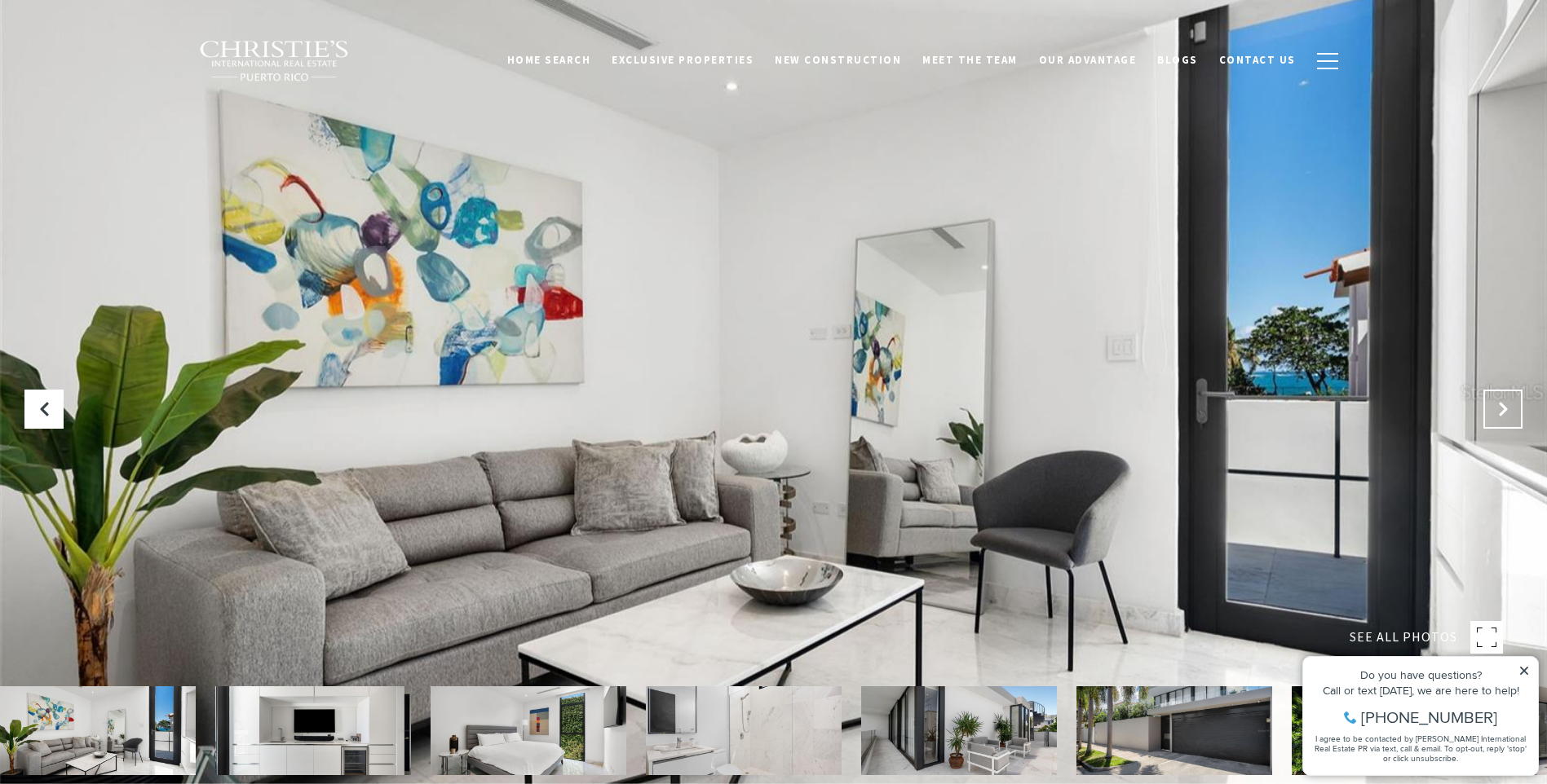
click at [1511, 407] on button "Next Slide" at bounding box center [1503, 409] width 40 height 40
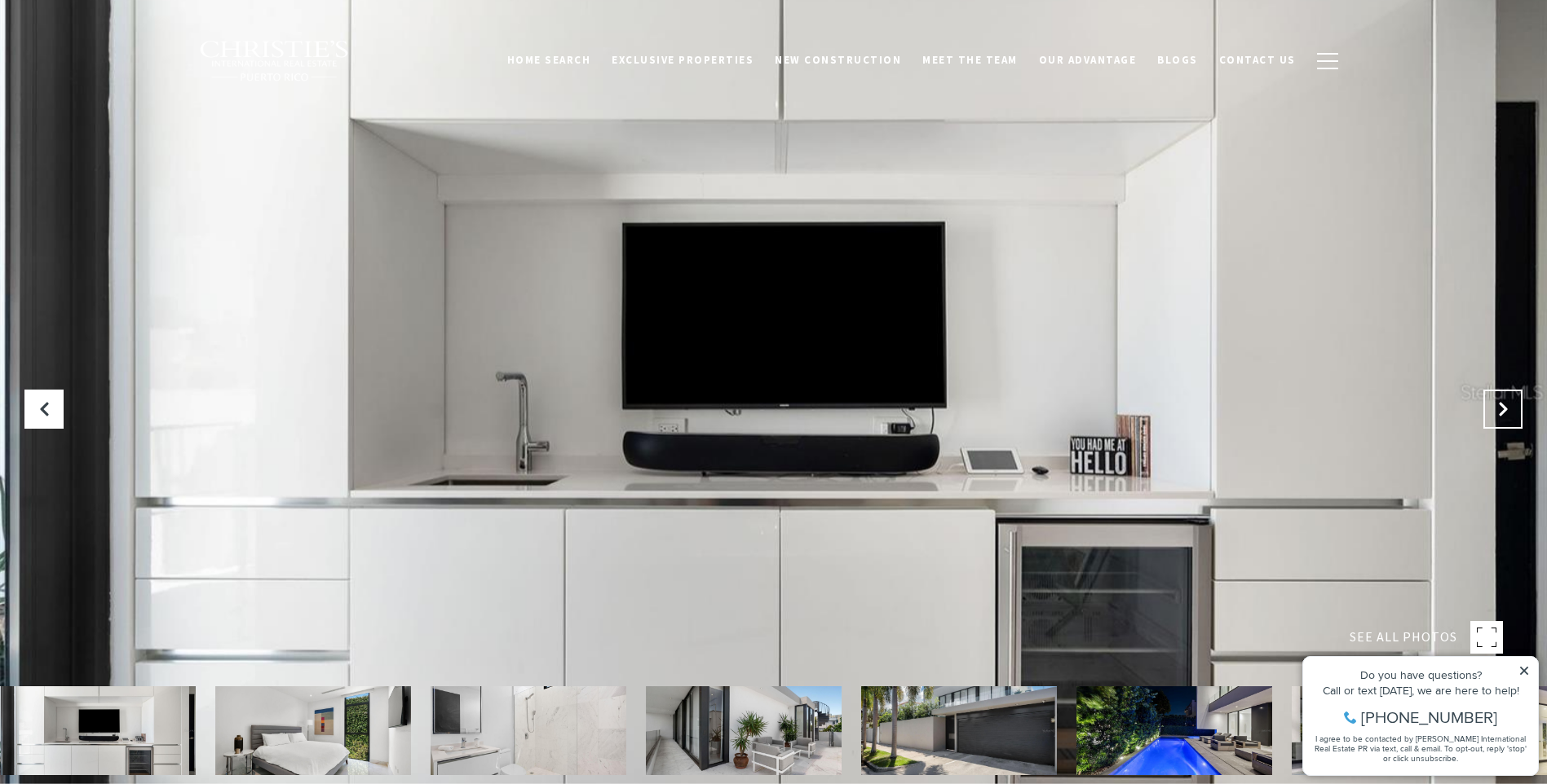
click at [1511, 407] on button "Next Slide" at bounding box center [1503, 409] width 40 height 40
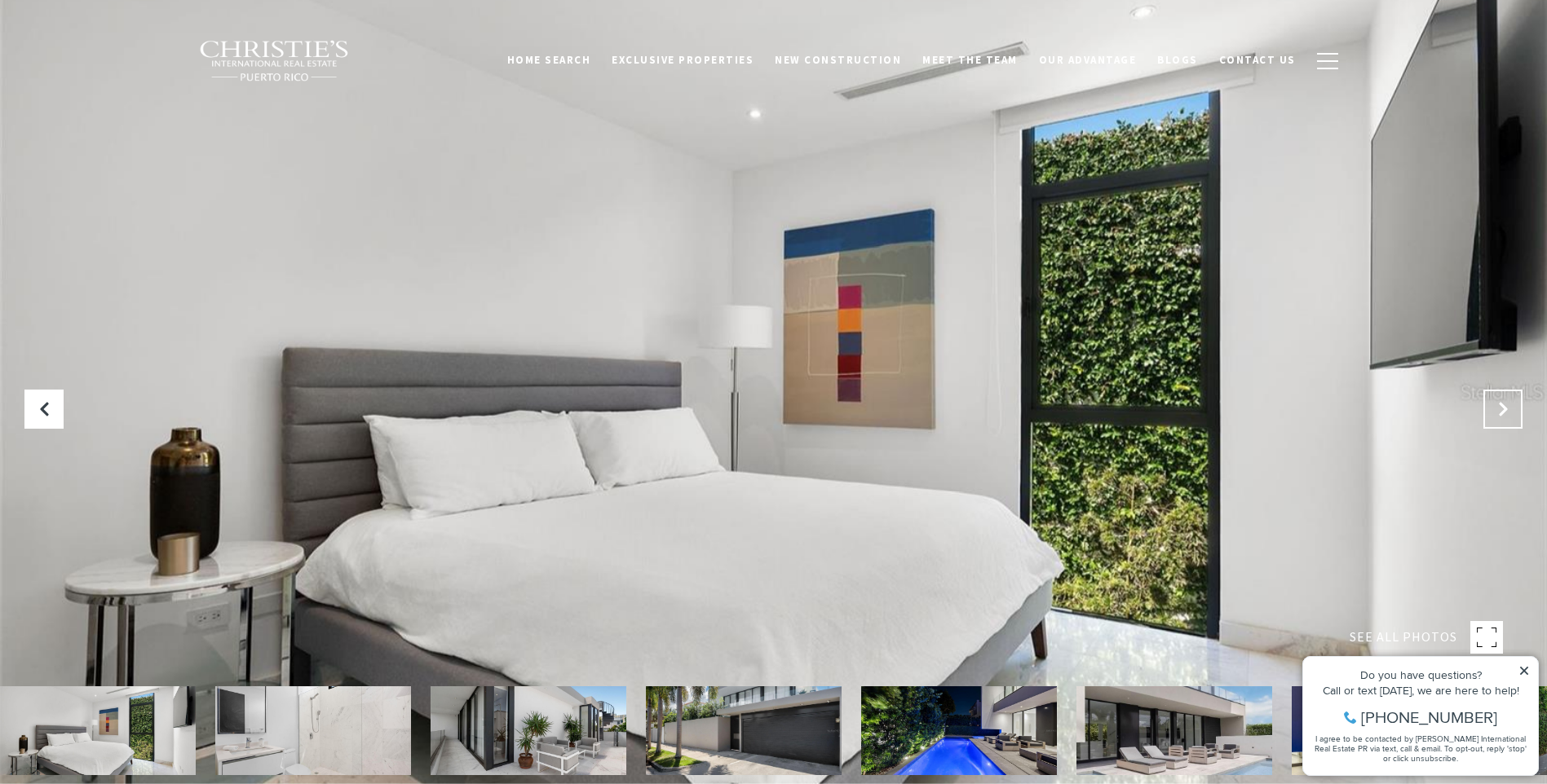
click at [1511, 407] on button "Next Slide" at bounding box center [1503, 409] width 40 height 40
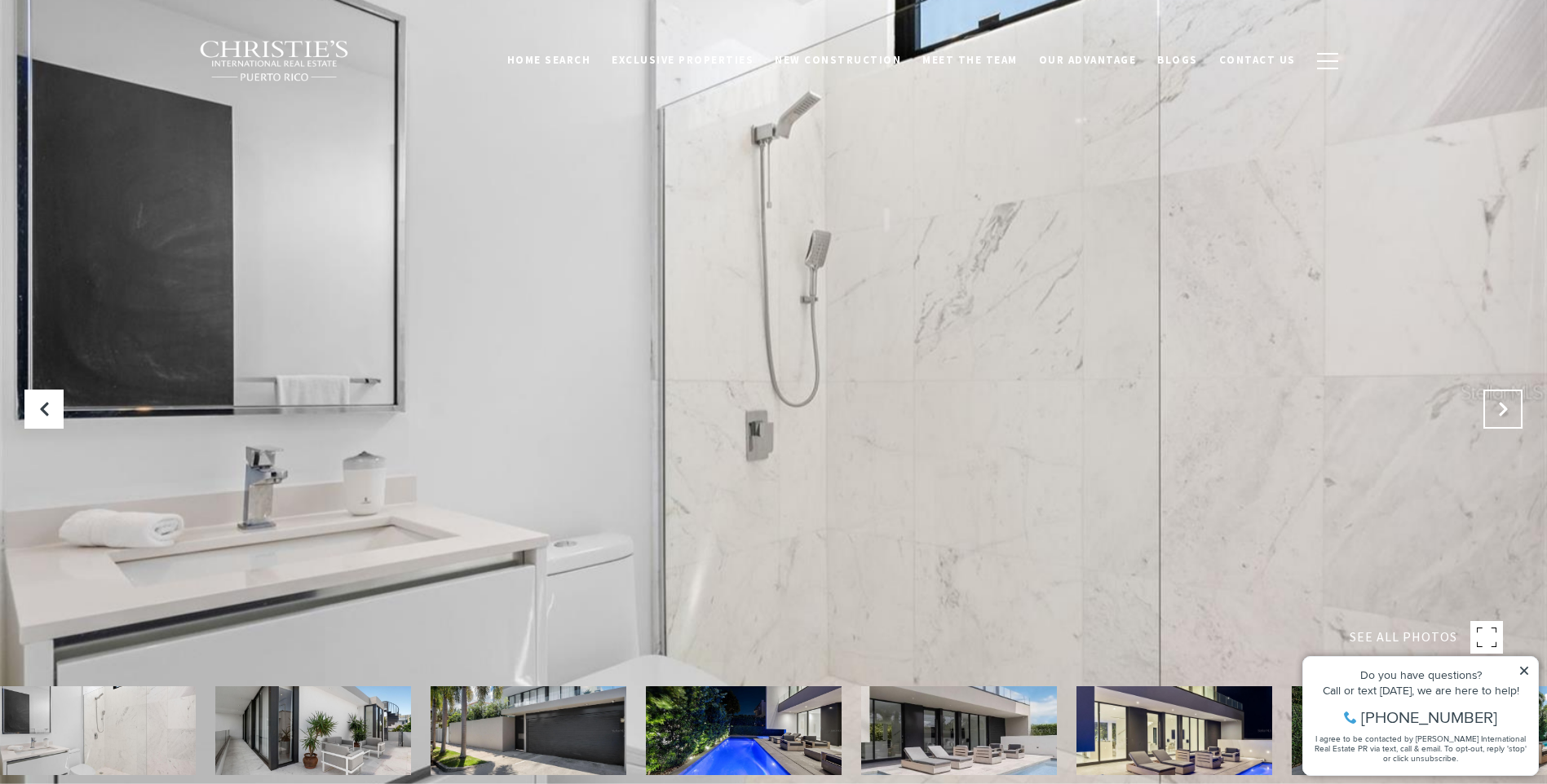
click at [1511, 407] on button "Next Slide" at bounding box center [1503, 409] width 40 height 40
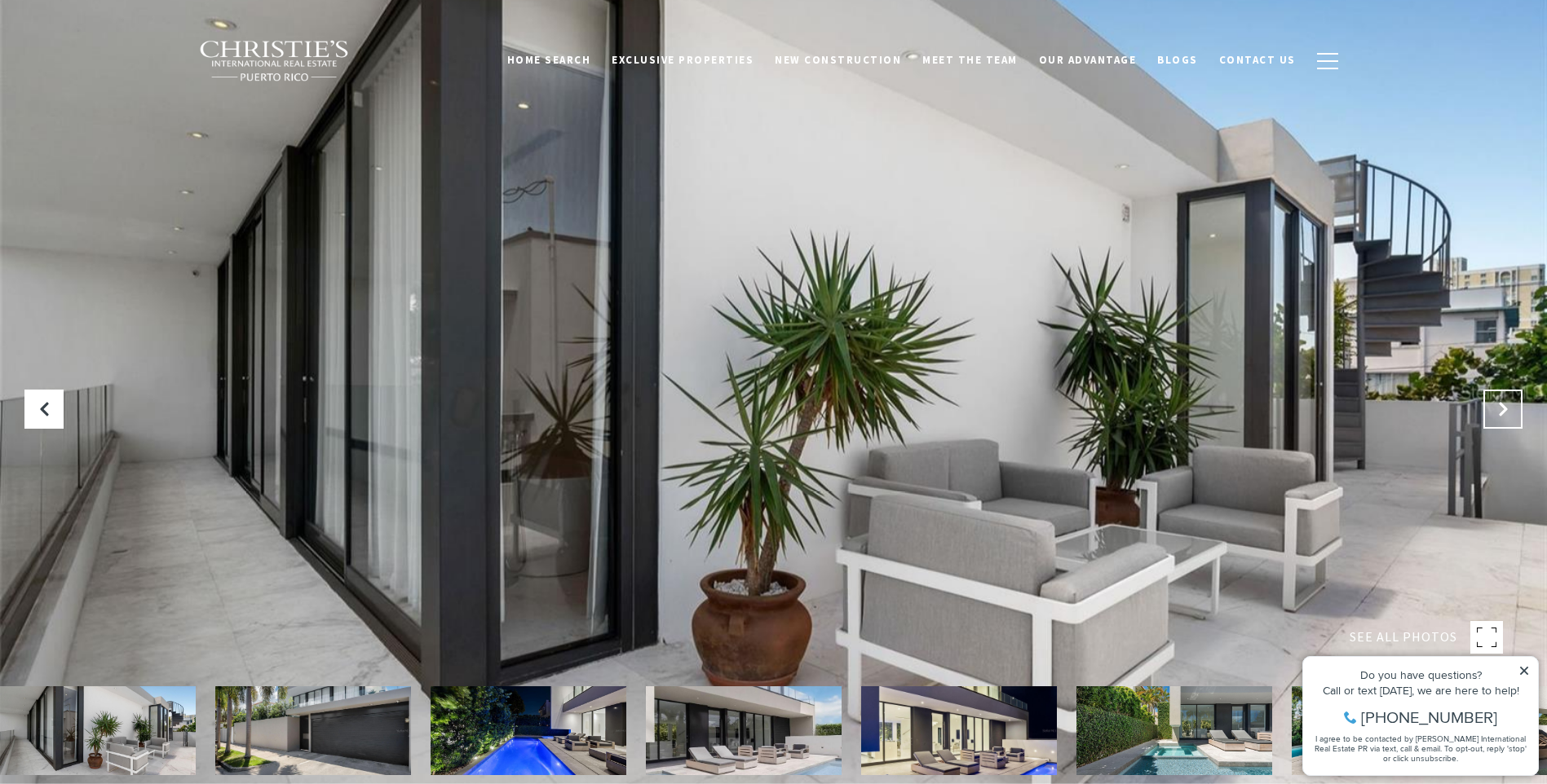
click at [1511, 407] on button "Next Slide" at bounding box center [1503, 409] width 40 height 40
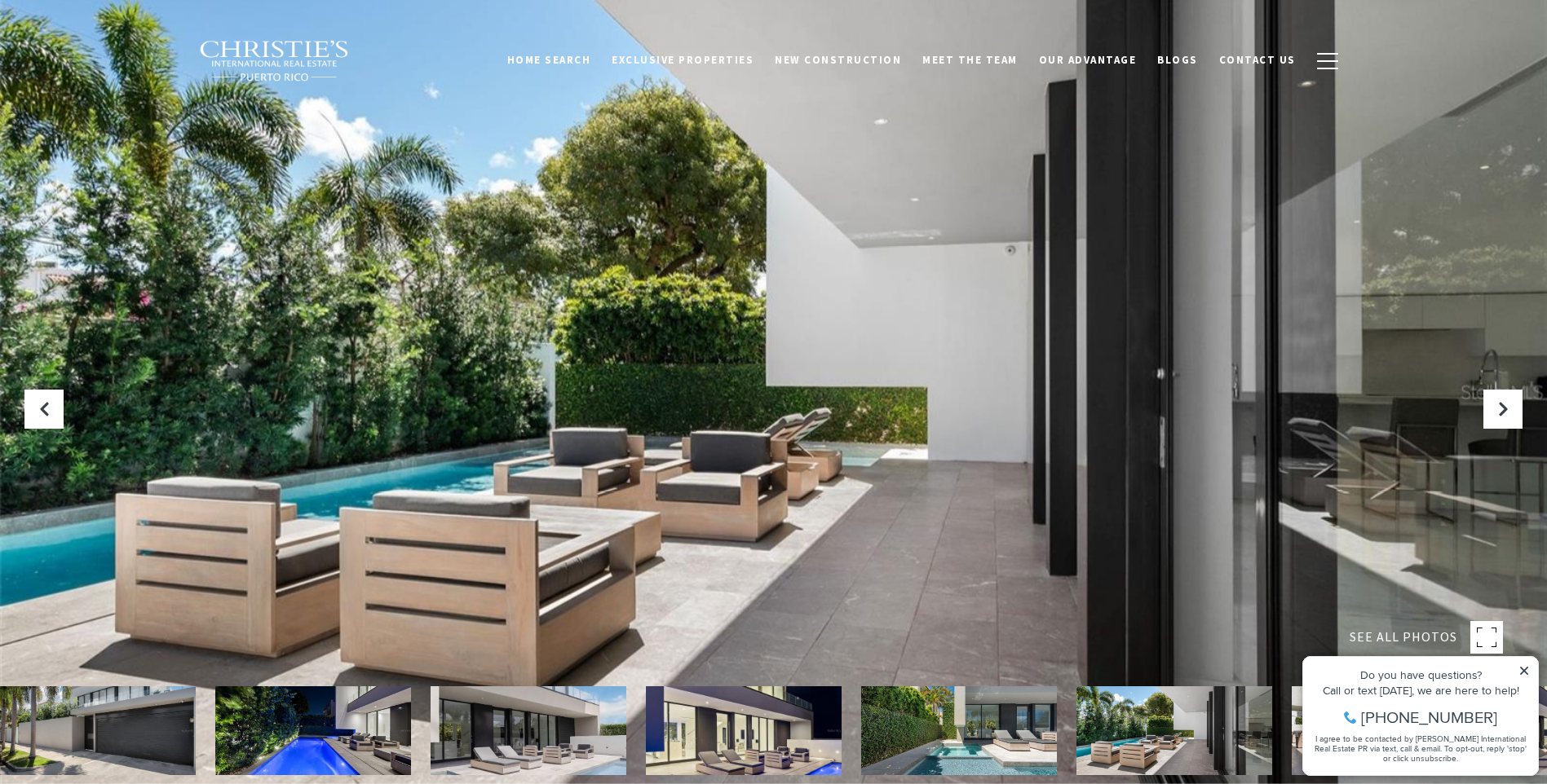
scroll to position [81, 0]
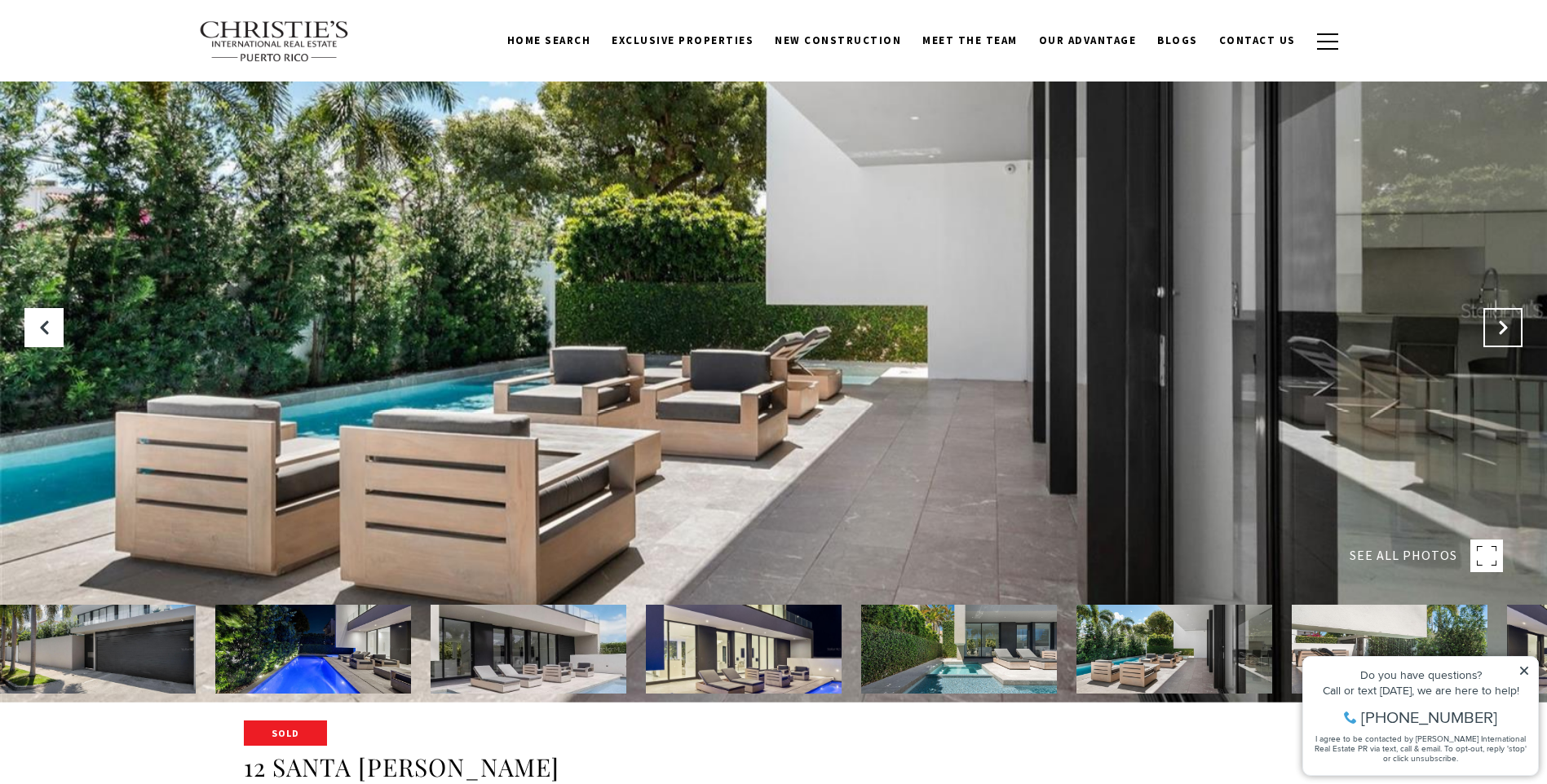
click at [1504, 334] on icon "Next Slide" at bounding box center [1503, 327] width 16 height 16
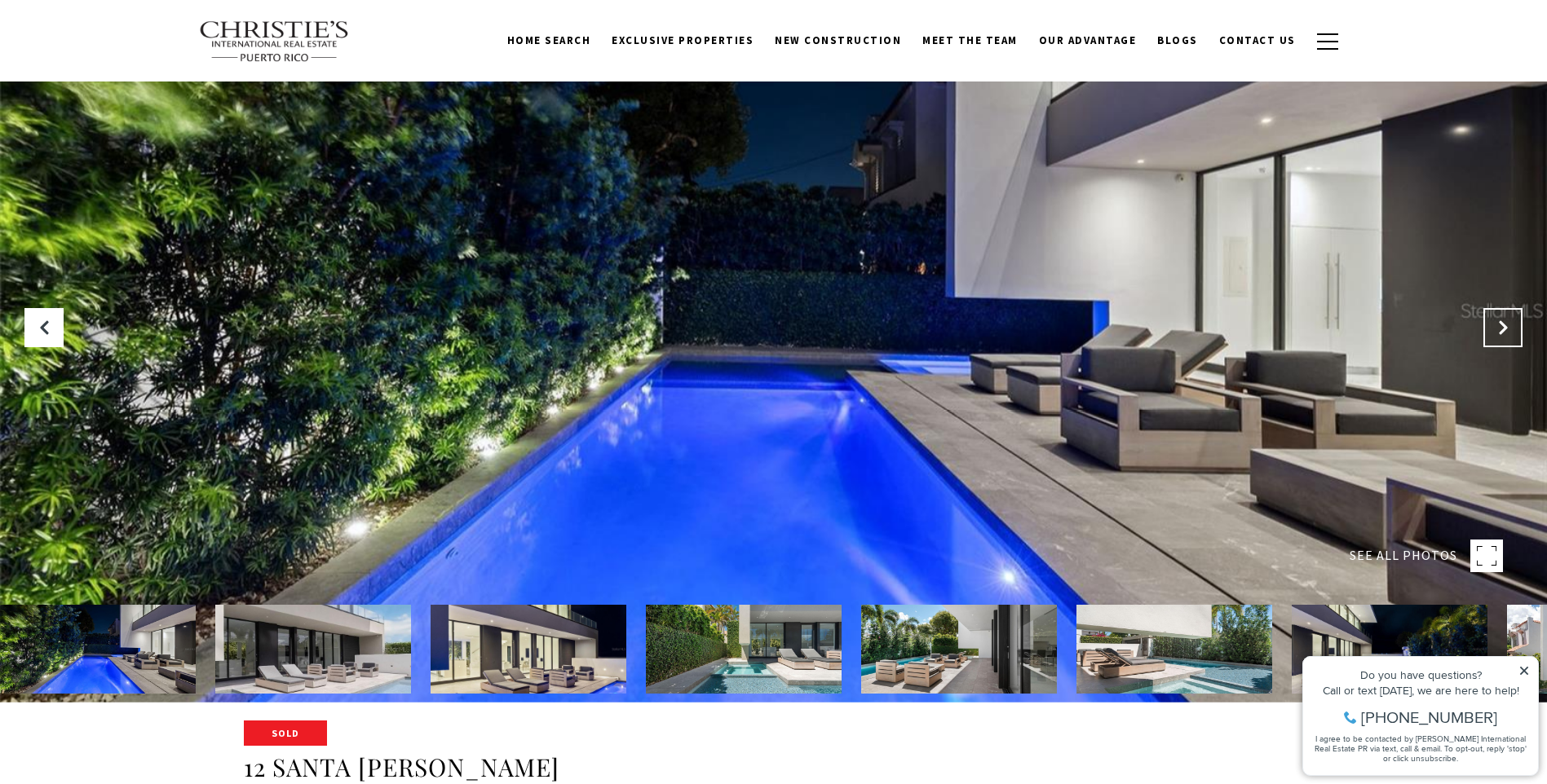
click at [1504, 334] on icon "Next Slide" at bounding box center [1503, 327] width 16 height 16
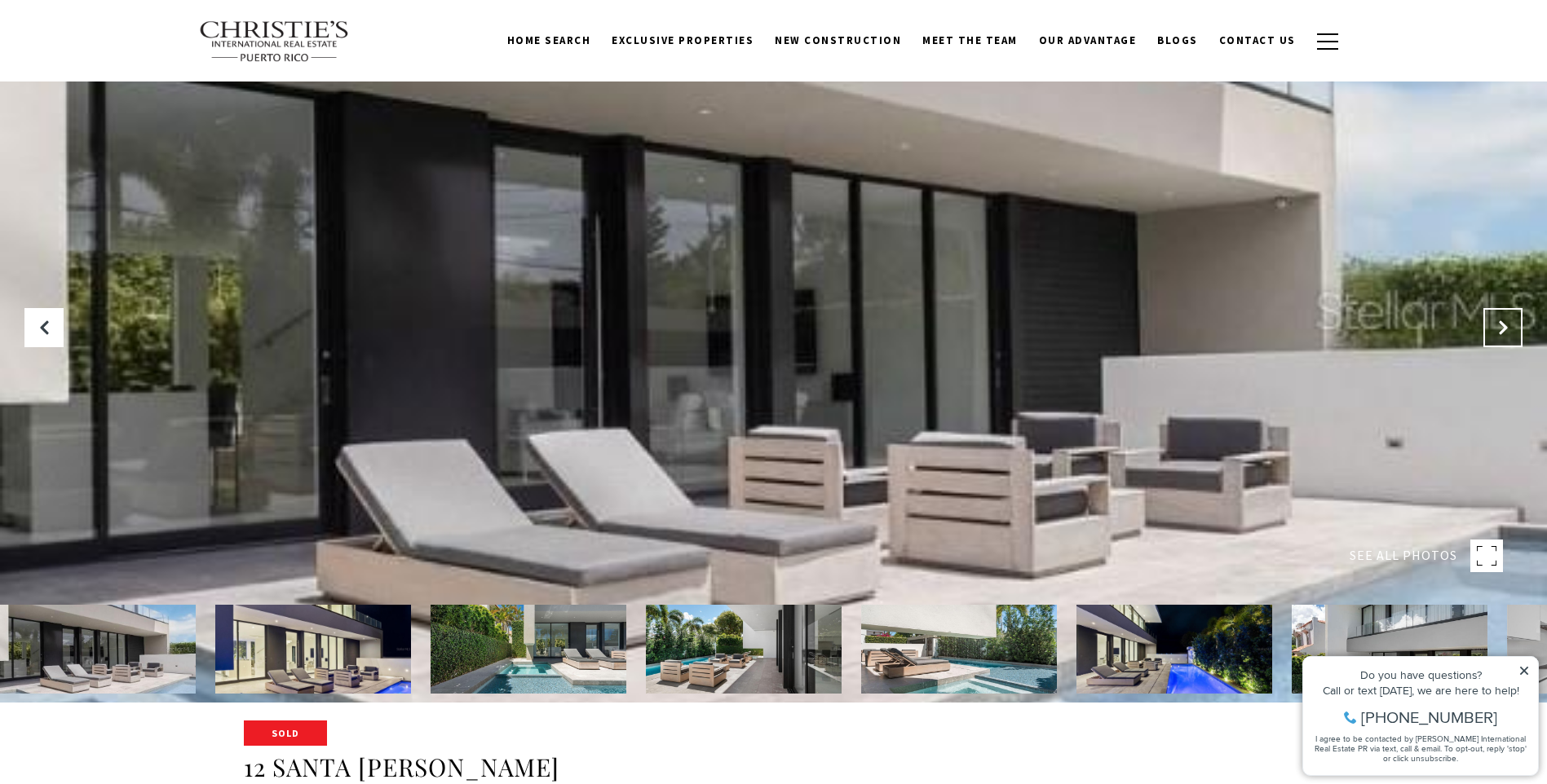
click at [1504, 335] on icon "Next Slide" at bounding box center [1503, 327] width 16 height 16
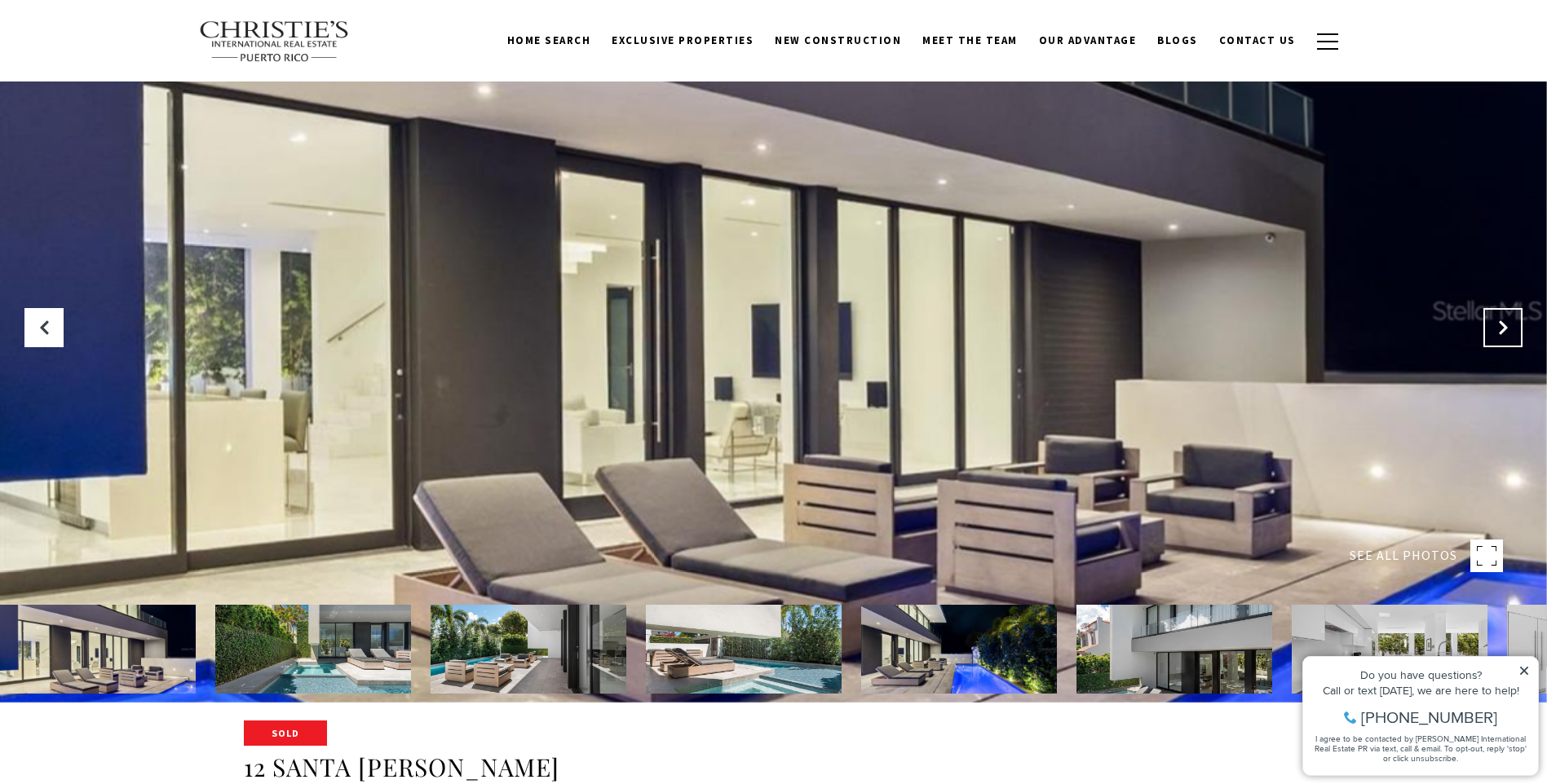
click at [1504, 335] on icon "Next Slide" at bounding box center [1503, 327] width 16 height 16
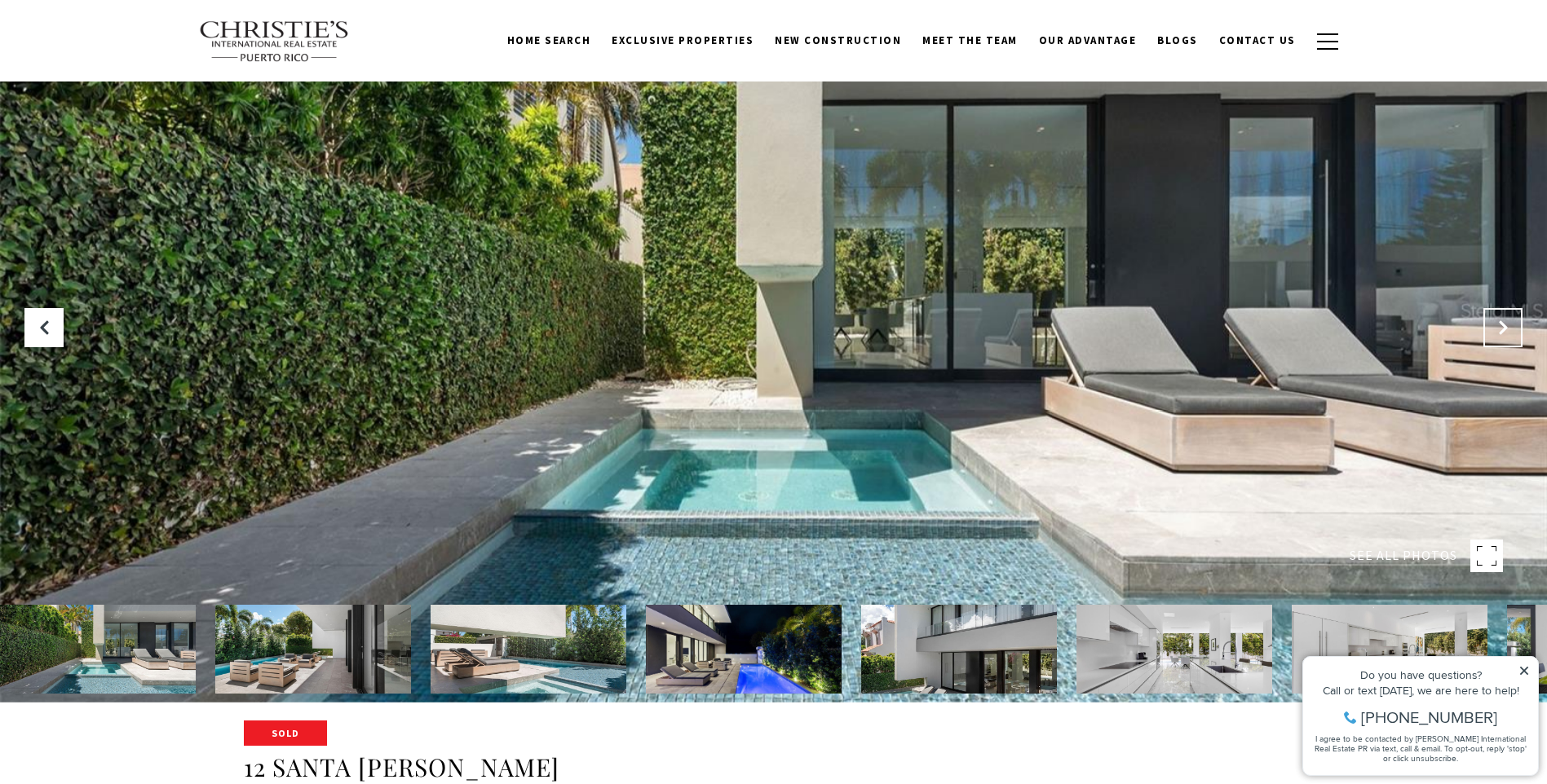
click at [1504, 335] on icon "Next Slide" at bounding box center [1503, 327] width 16 height 16
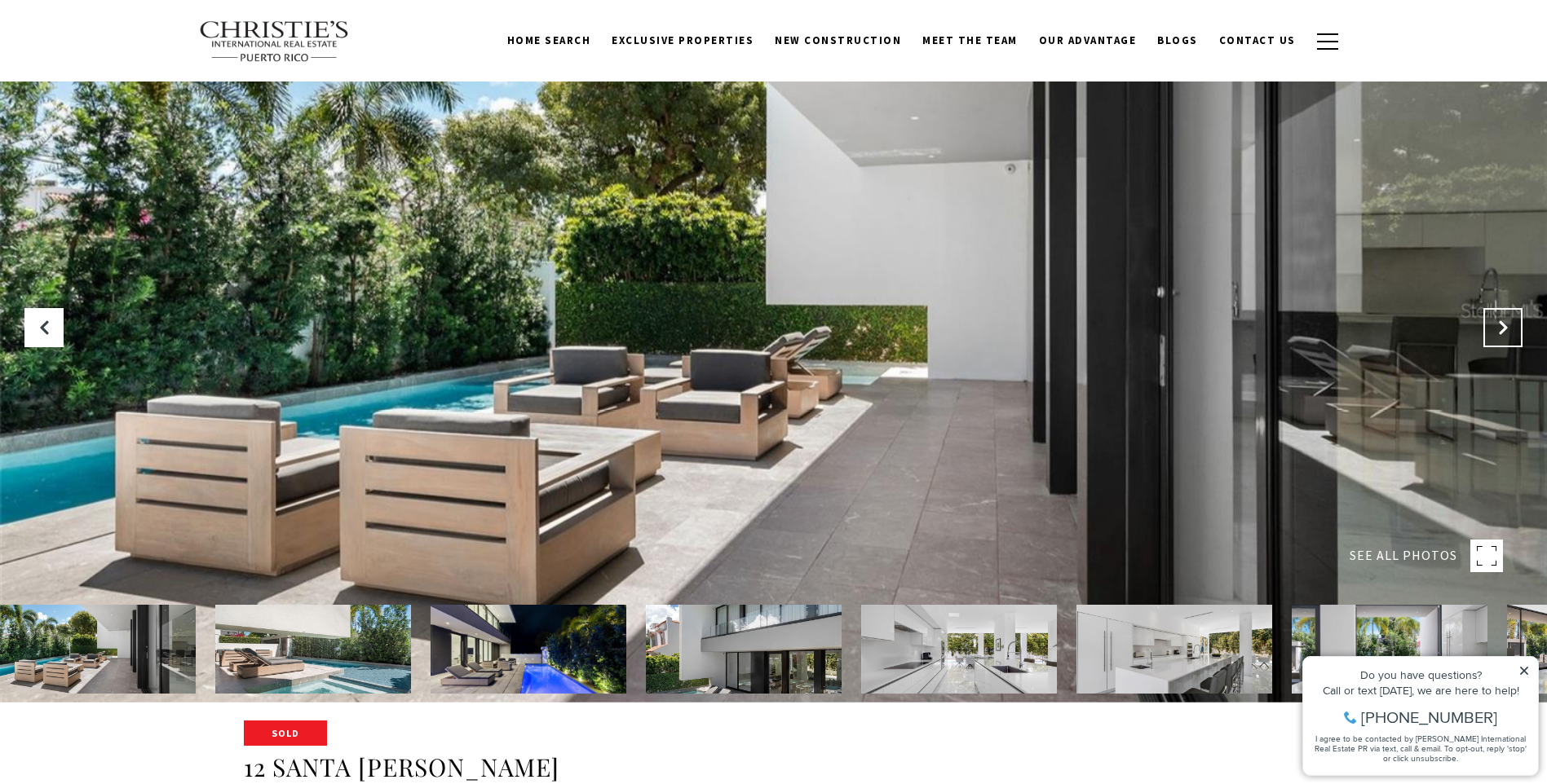
click at [1504, 335] on icon "Next Slide" at bounding box center [1503, 327] width 16 height 16
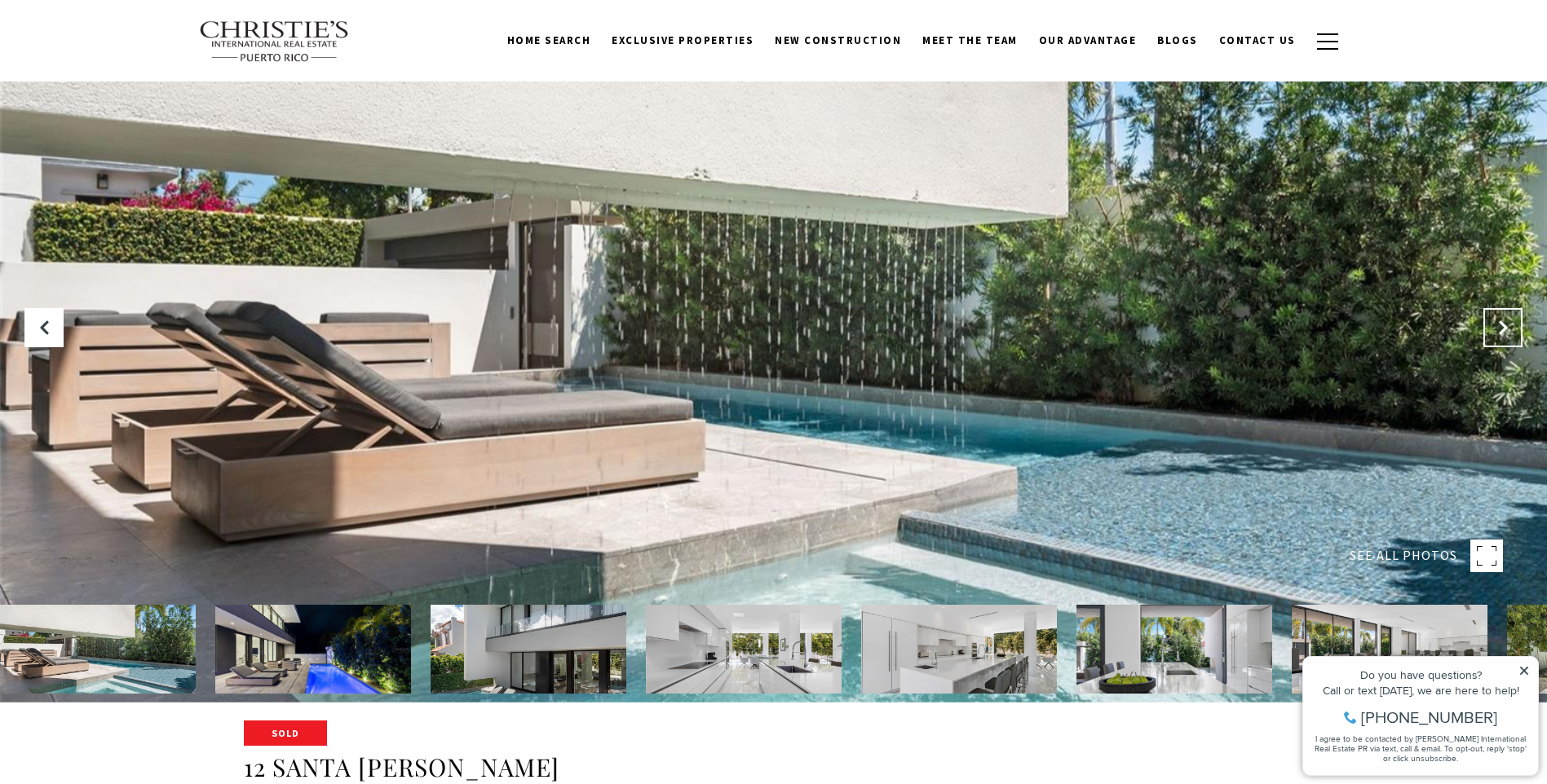
click at [1504, 335] on icon "Next Slide" at bounding box center [1503, 327] width 16 height 16
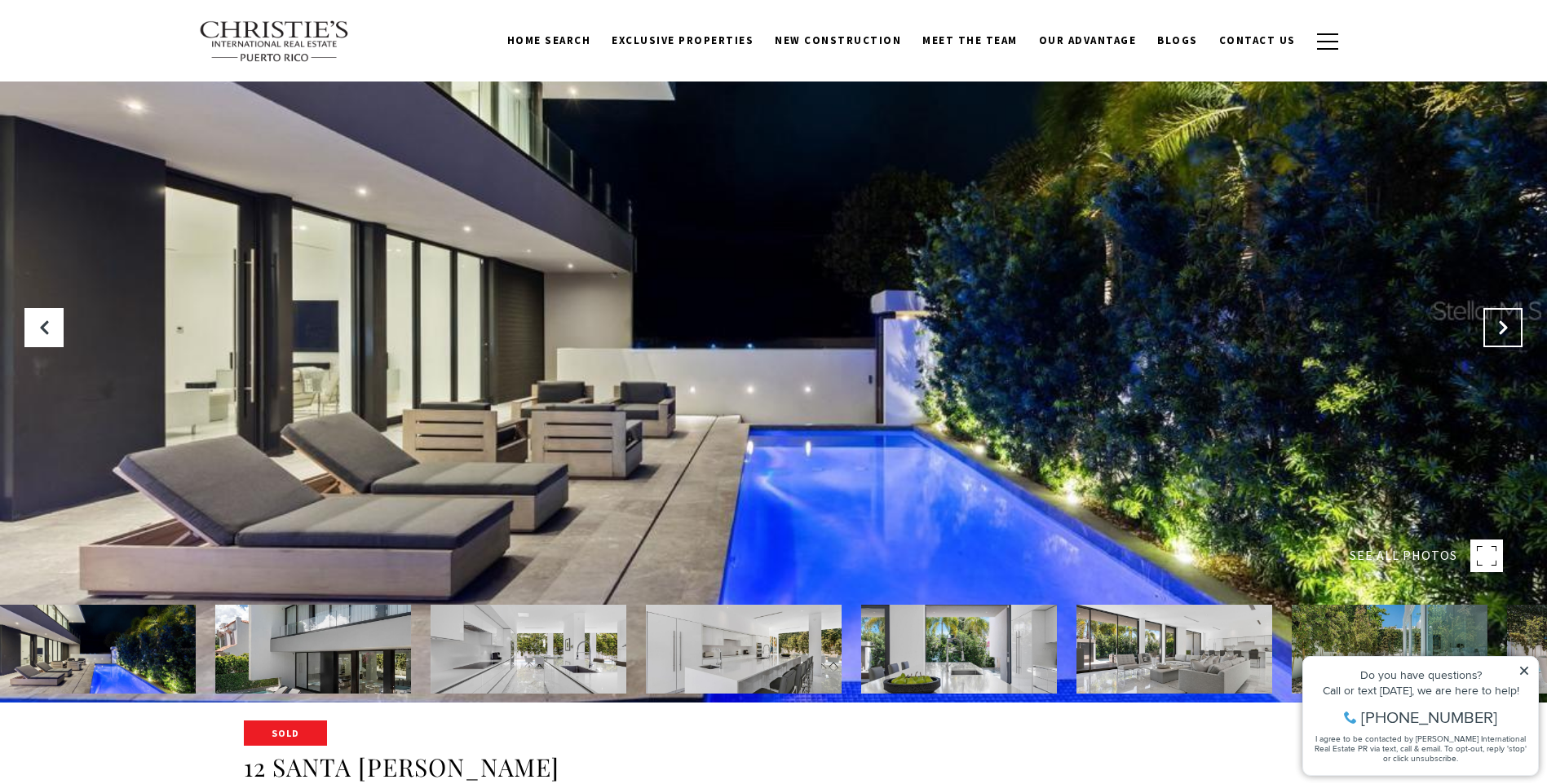
click at [1504, 335] on icon "Next Slide" at bounding box center [1503, 327] width 16 height 16
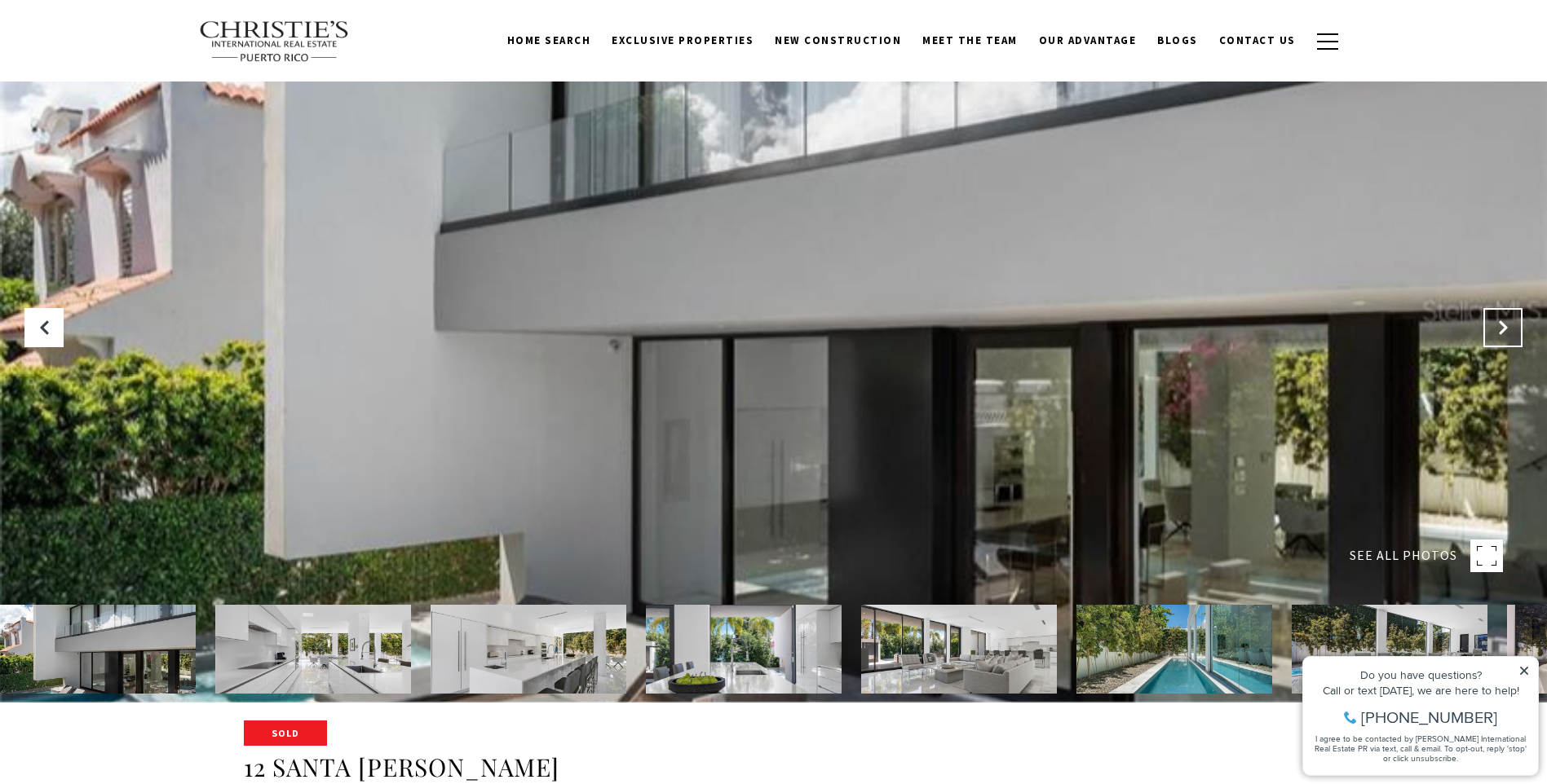
click at [1504, 335] on icon "Next Slide" at bounding box center [1503, 327] width 16 height 16
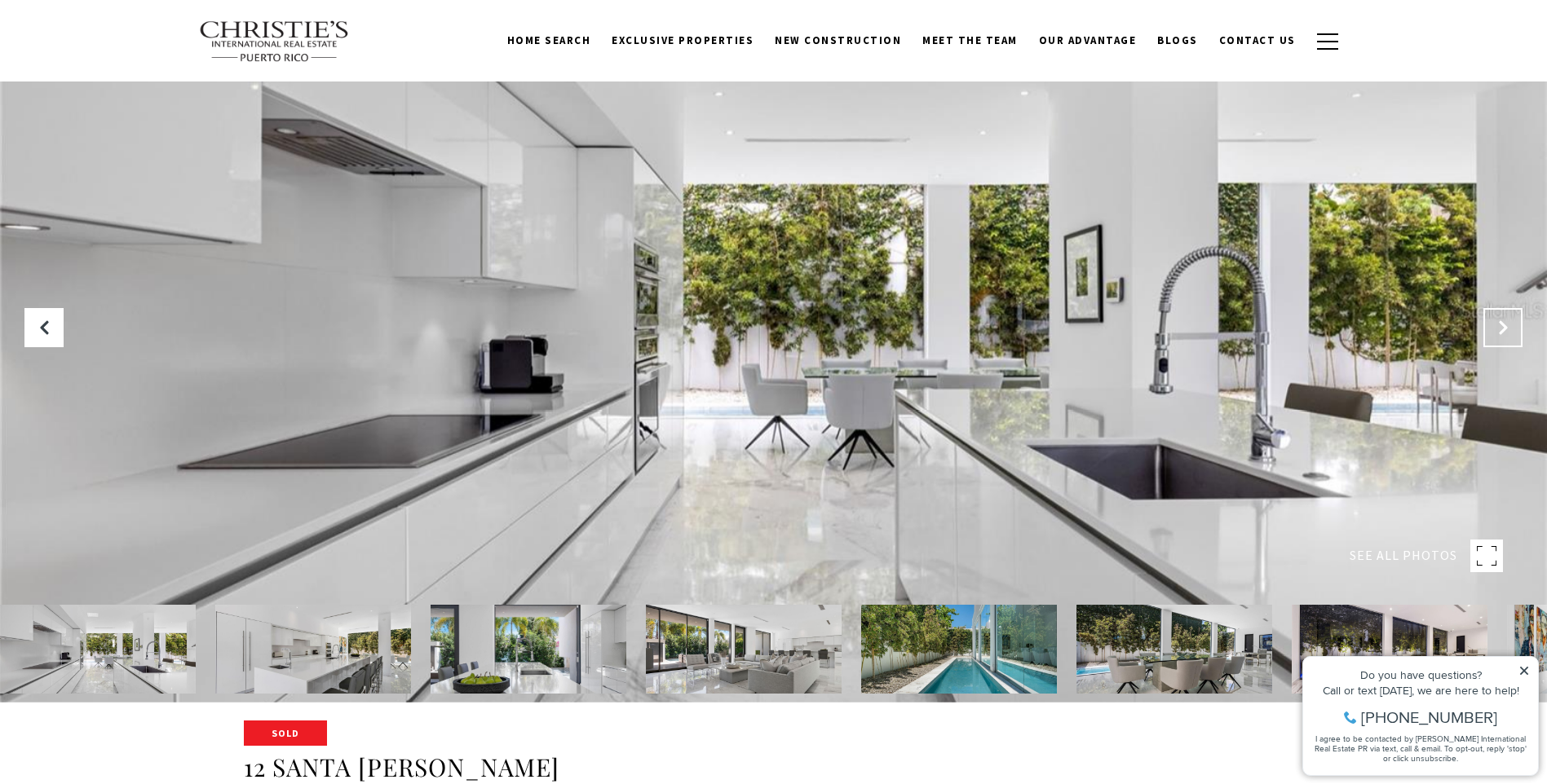
click at [1504, 335] on icon "Next Slide" at bounding box center [1503, 327] width 16 height 16
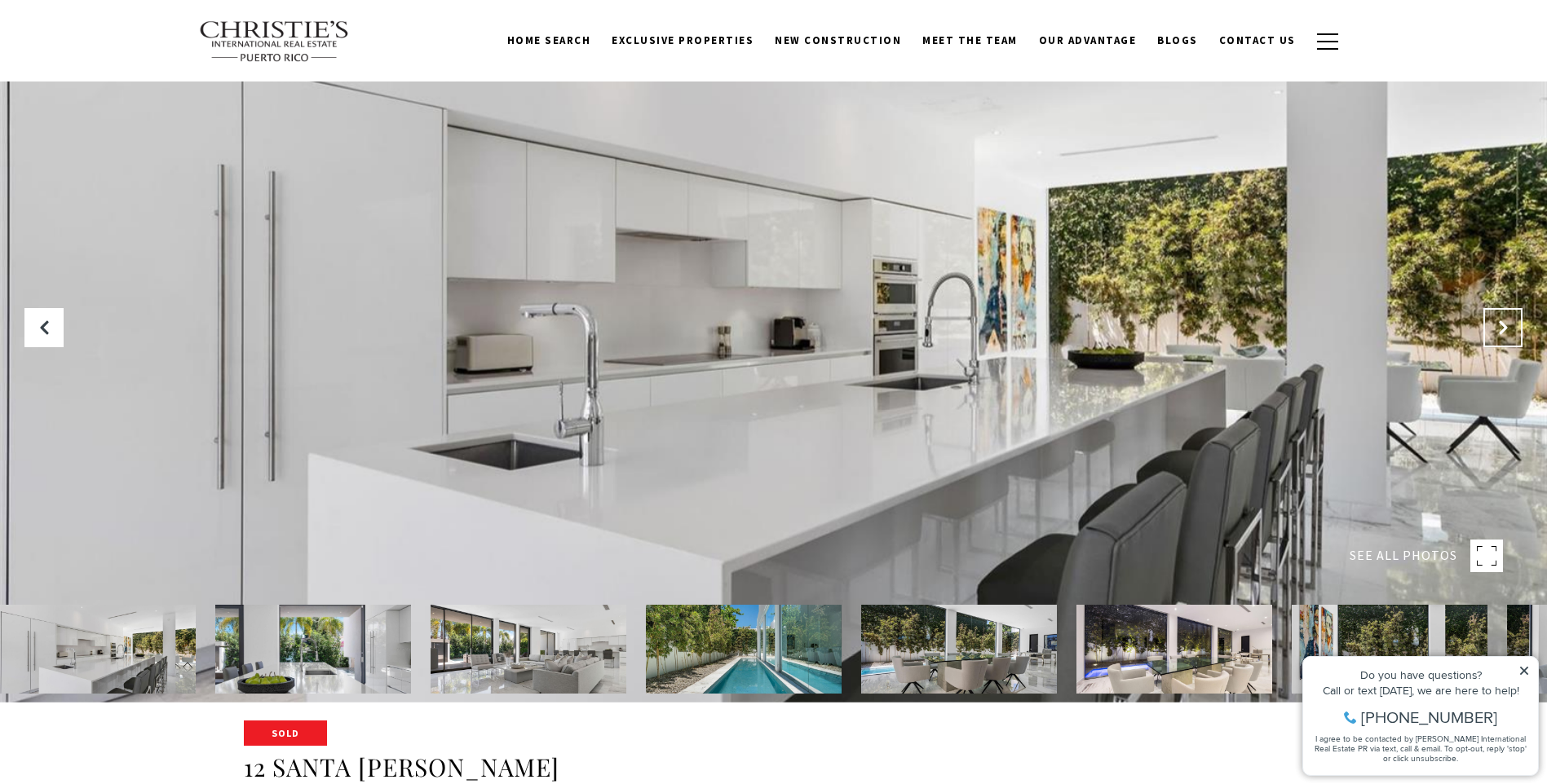
click at [1504, 335] on icon "Next Slide" at bounding box center [1503, 327] width 16 height 16
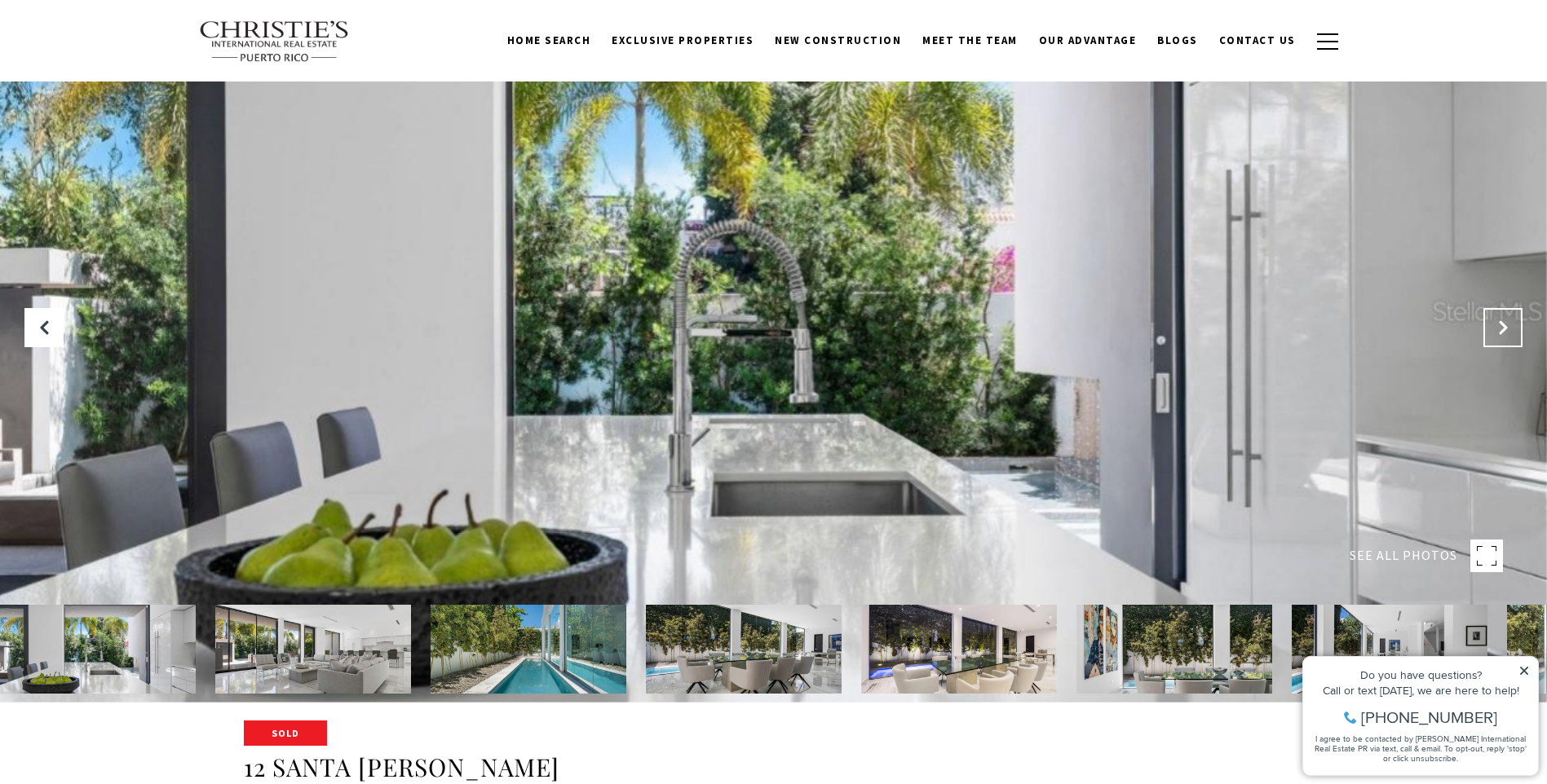
click at [1504, 335] on icon "Next Slide" at bounding box center [1503, 327] width 16 height 16
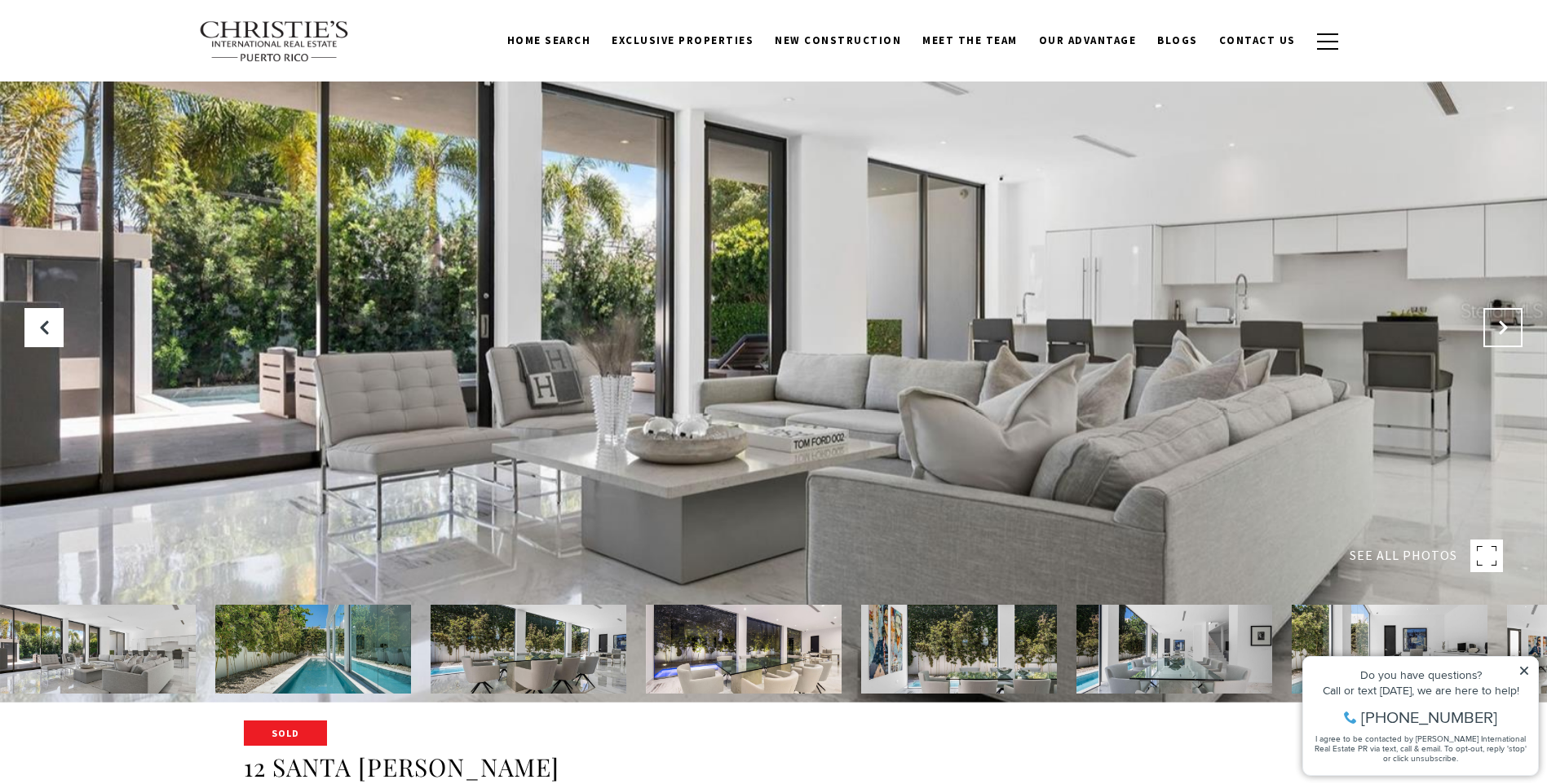
click at [1504, 335] on icon "Next Slide" at bounding box center [1503, 327] width 16 height 16
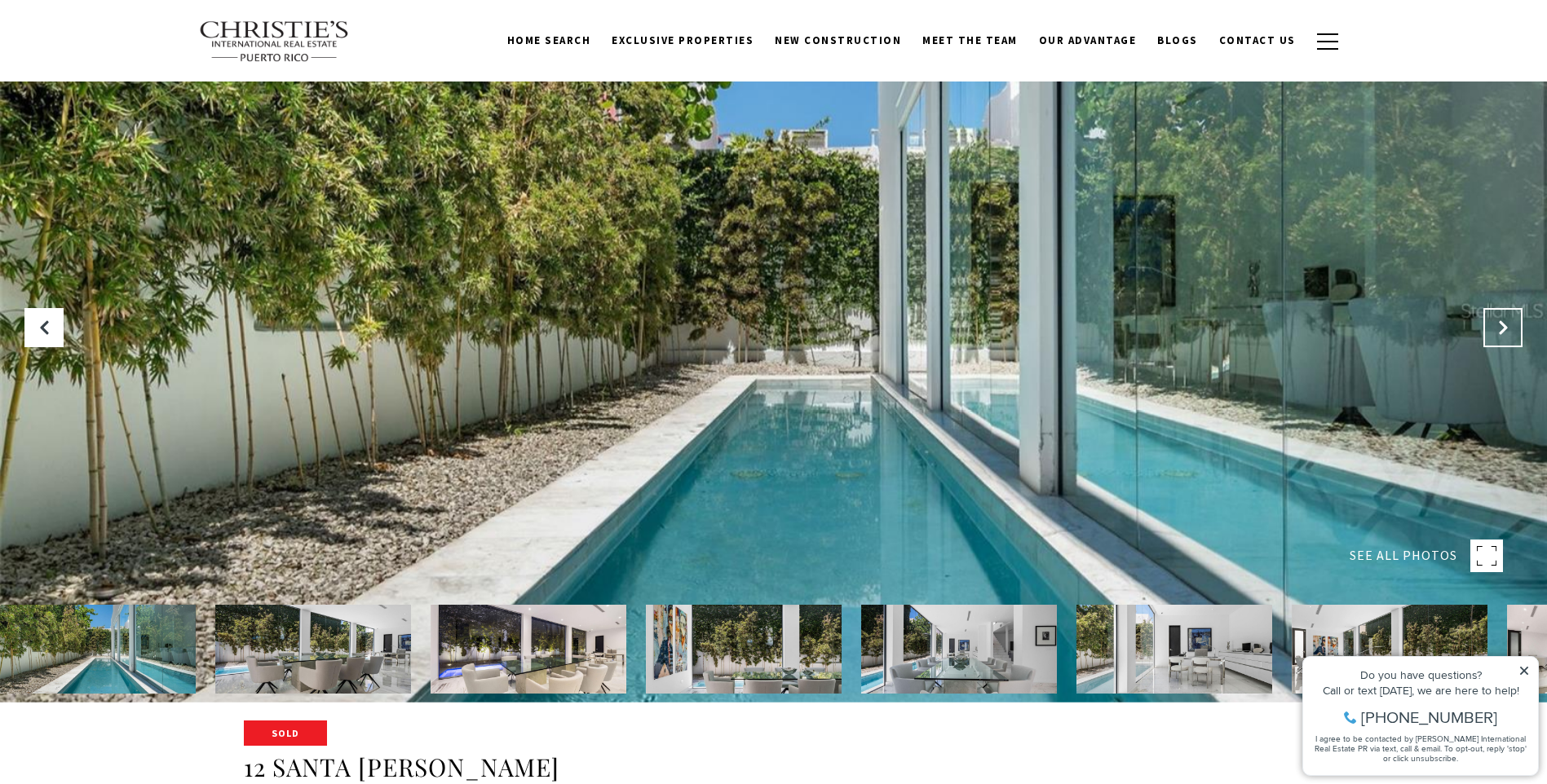
click at [1504, 335] on icon "Next Slide" at bounding box center [1503, 327] width 16 height 16
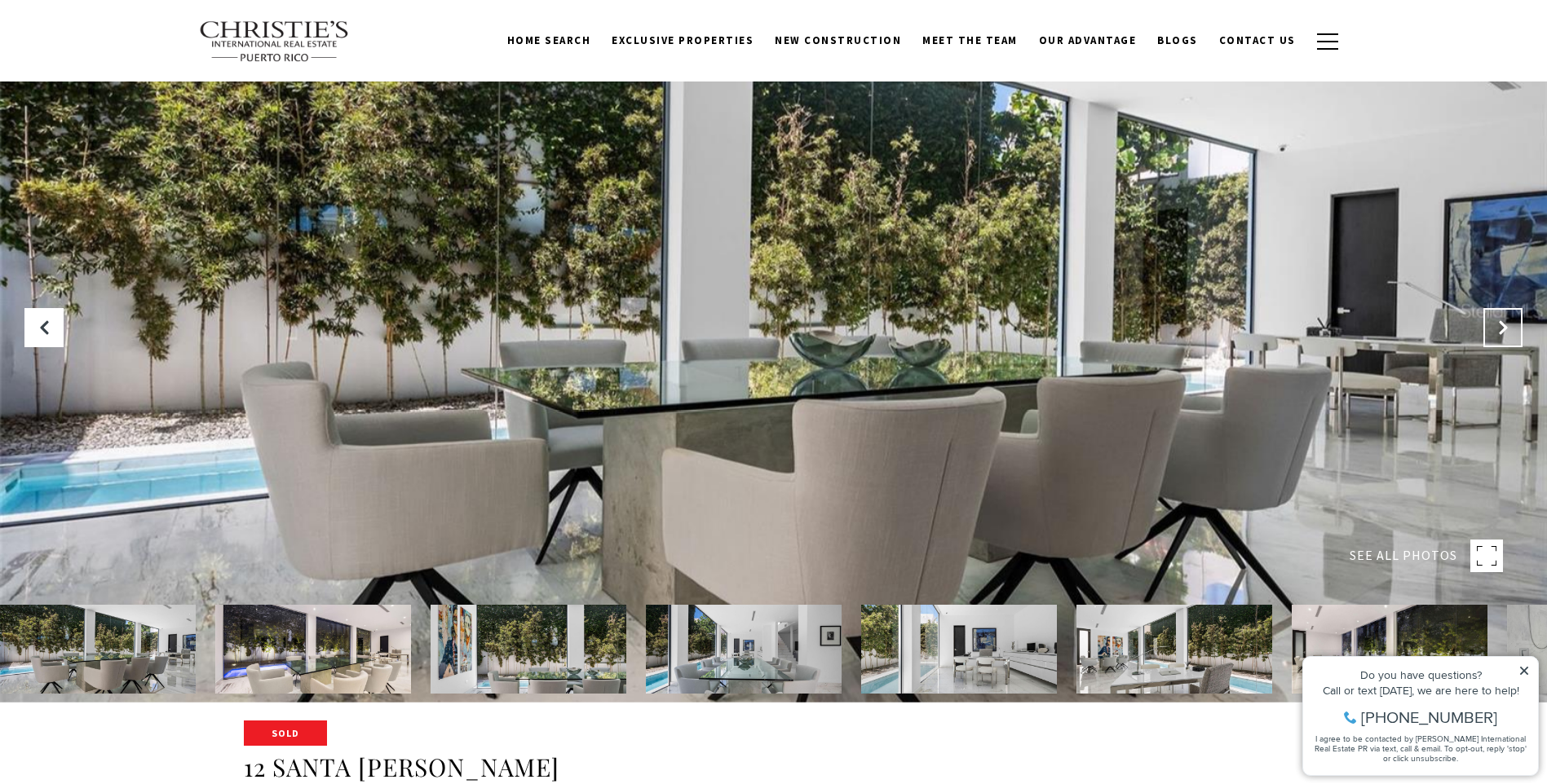
click at [1504, 335] on icon "Next Slide" at bounding box center [1503, 327] width 16 height 16
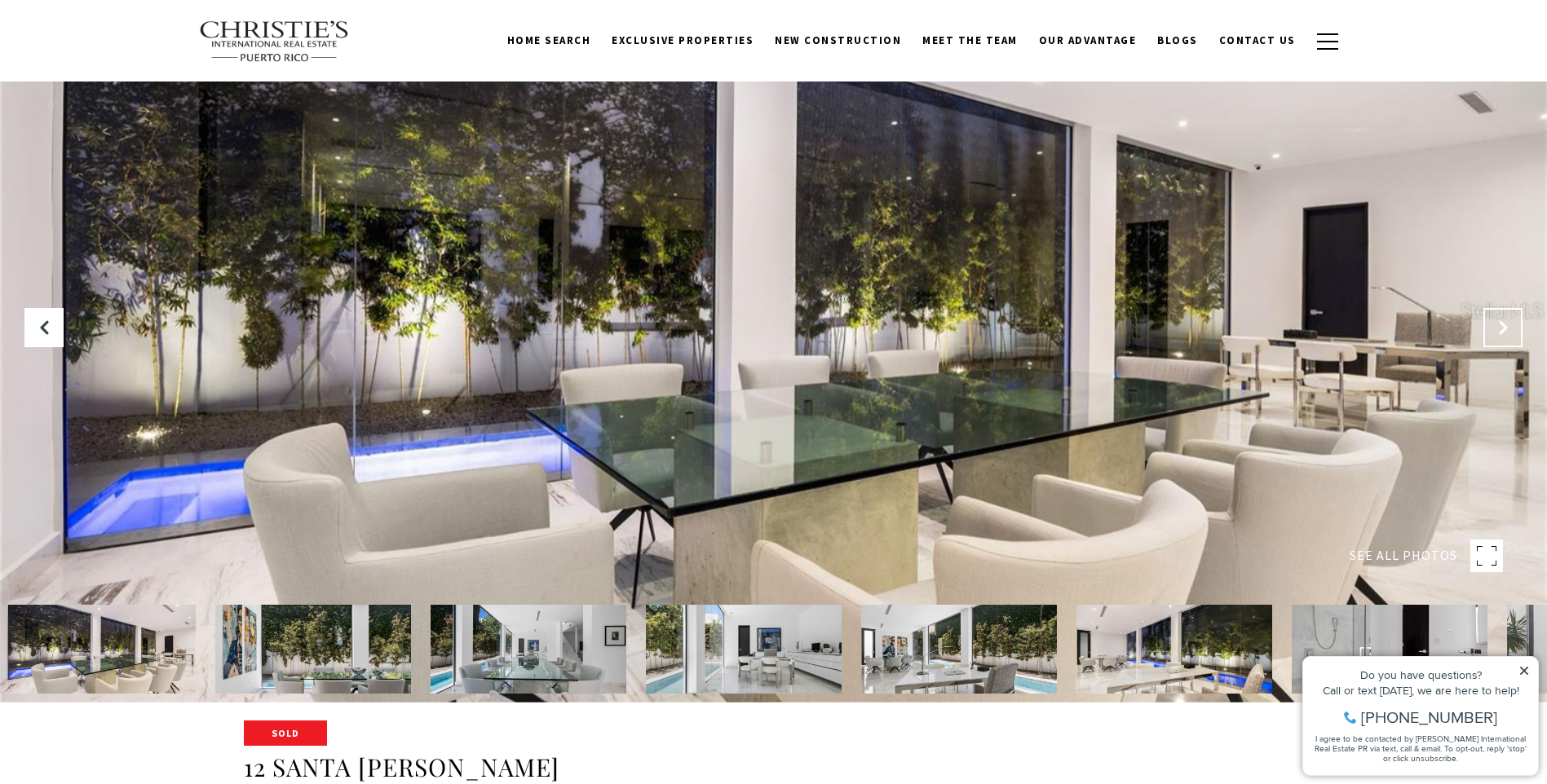
click at [1504, 335] on icon "Next Slide" at bounding box center [1503, 327] width 16 height 16
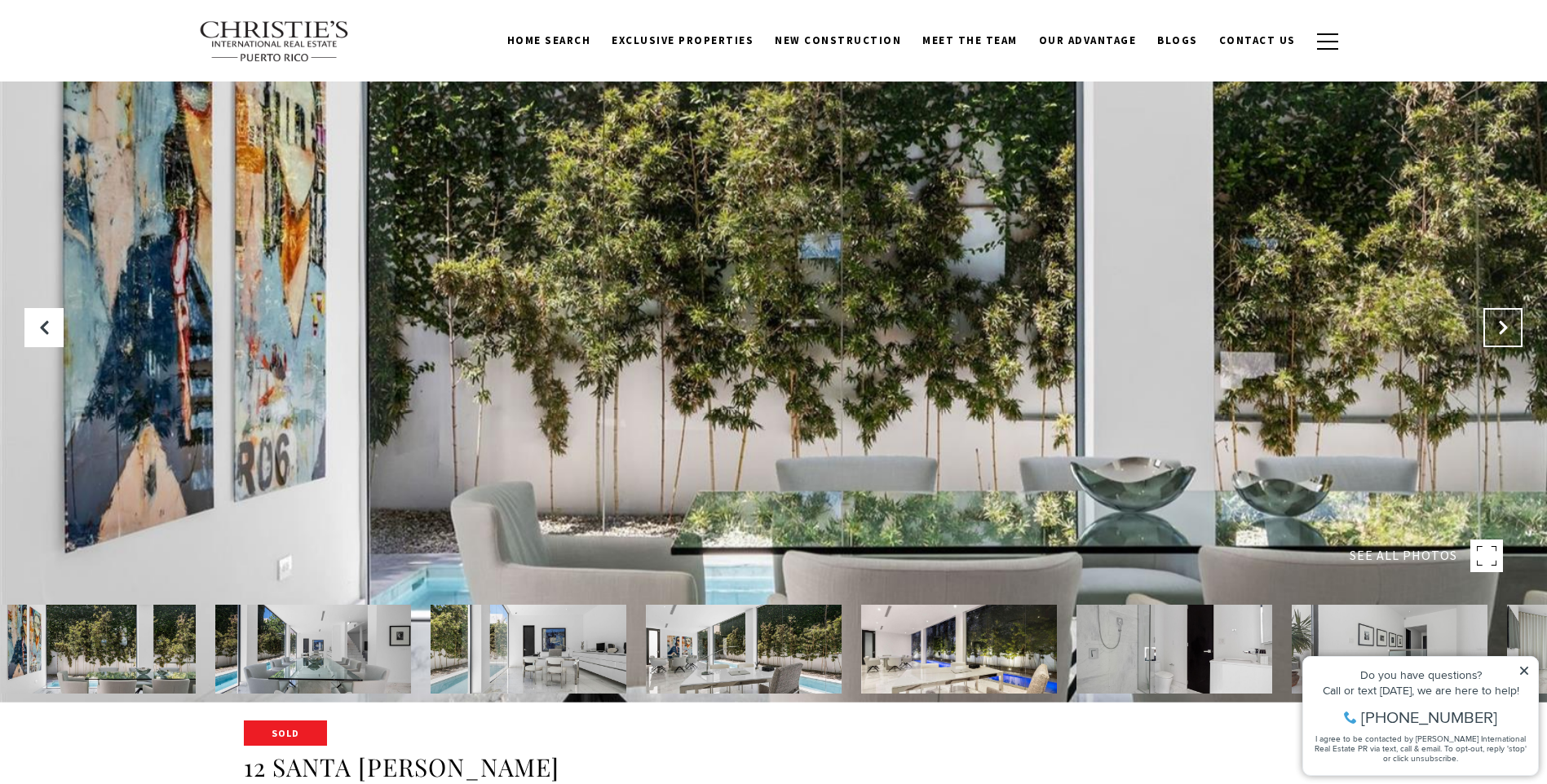
click at [1504, 335] on icon "Next Slide" at bounding box center [1503, 327] width 16 height 16
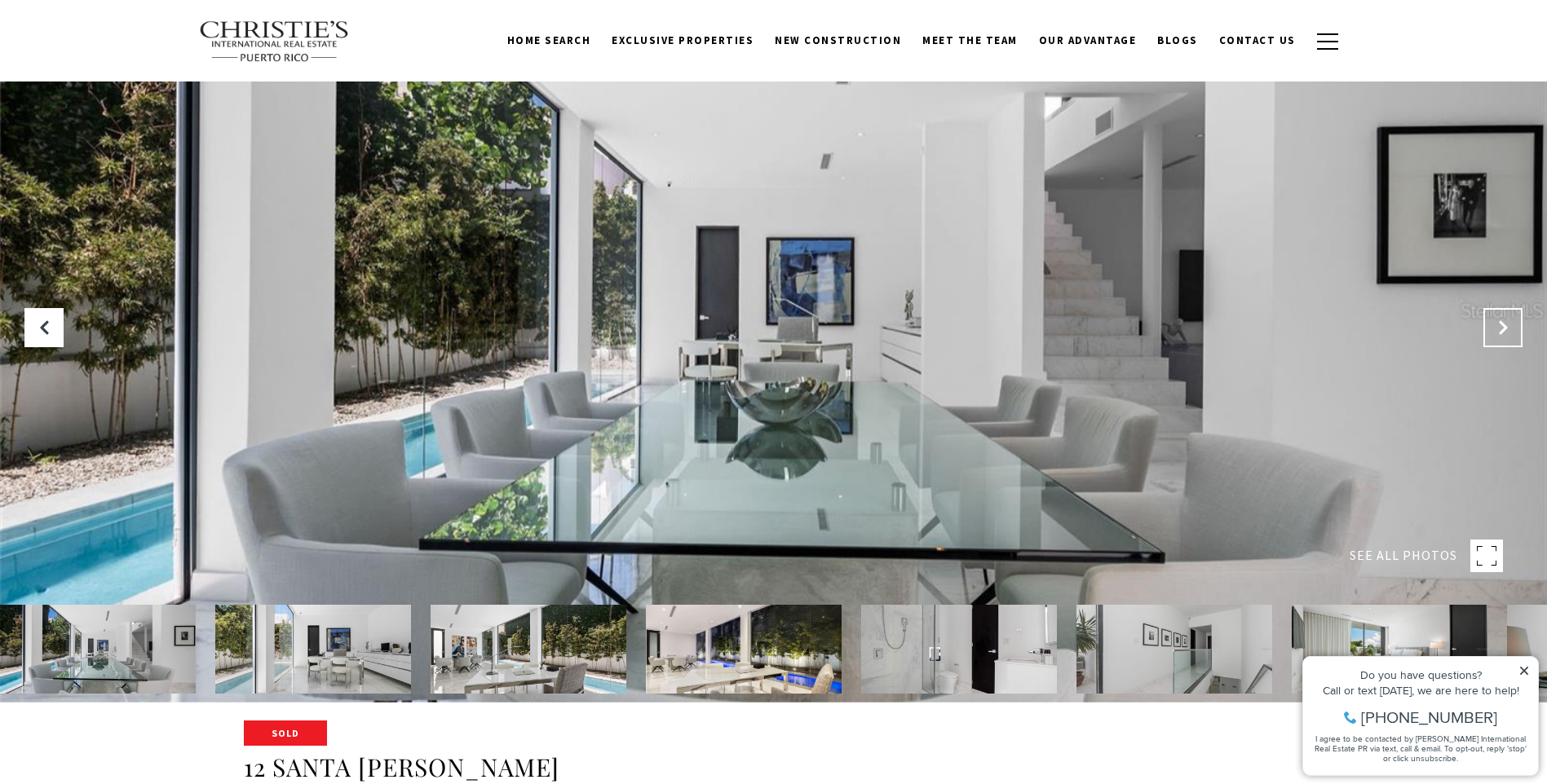
click at [1504, 335] on icon "Next Slide" at bounding box center [1503, 327] width 16 height 16
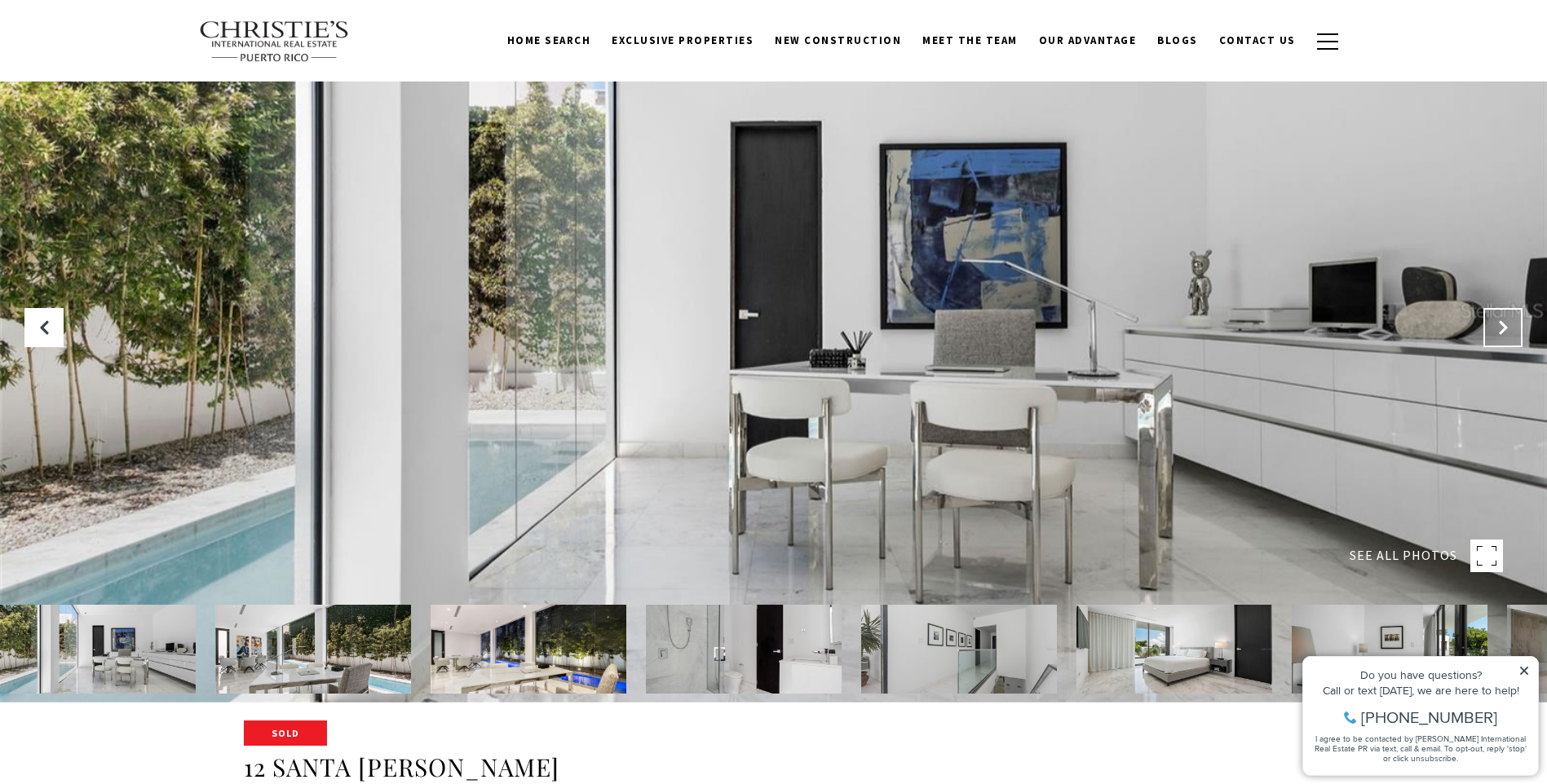
click at [1504, 335] on icon "Next Slide" at bounding box center [1503, 327] width 16 height 16
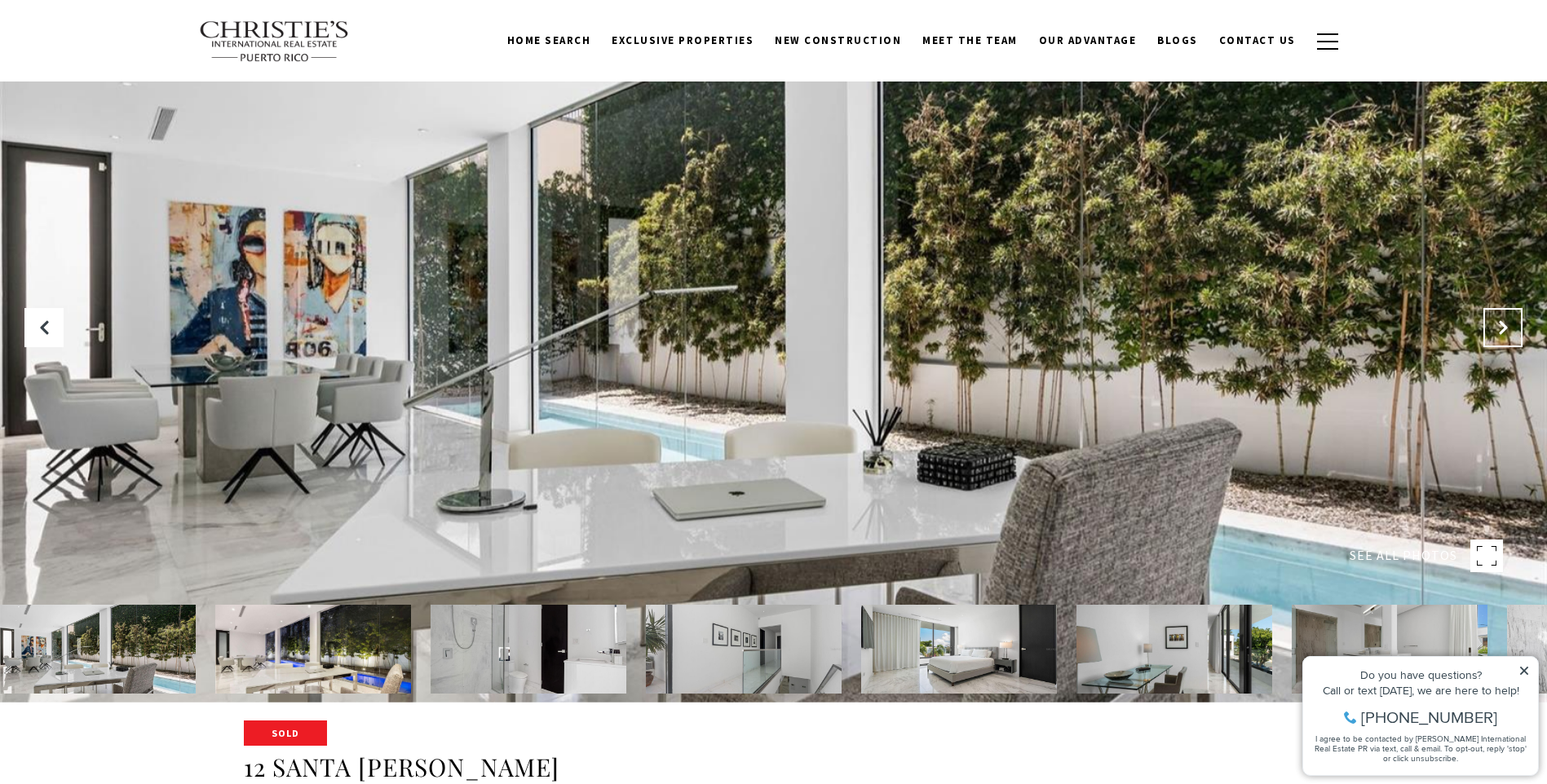
click at [1504, 335] on icon "Next Slide" at bounding box center [1503, 327] width 16 height 16
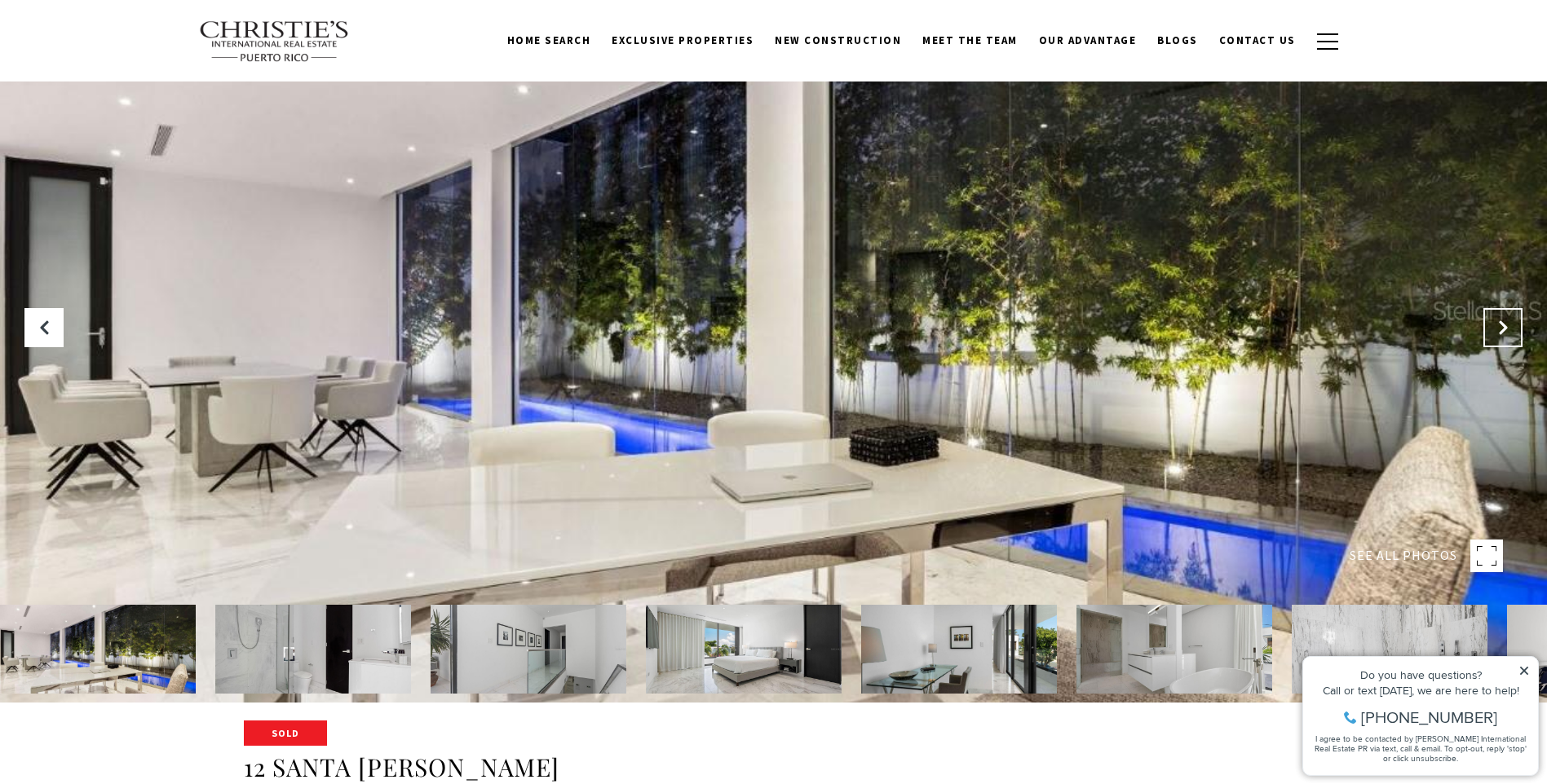
click at [1504, 335] on icon "Next Slide" at bounding box center [1503, 327] width 16 height 16
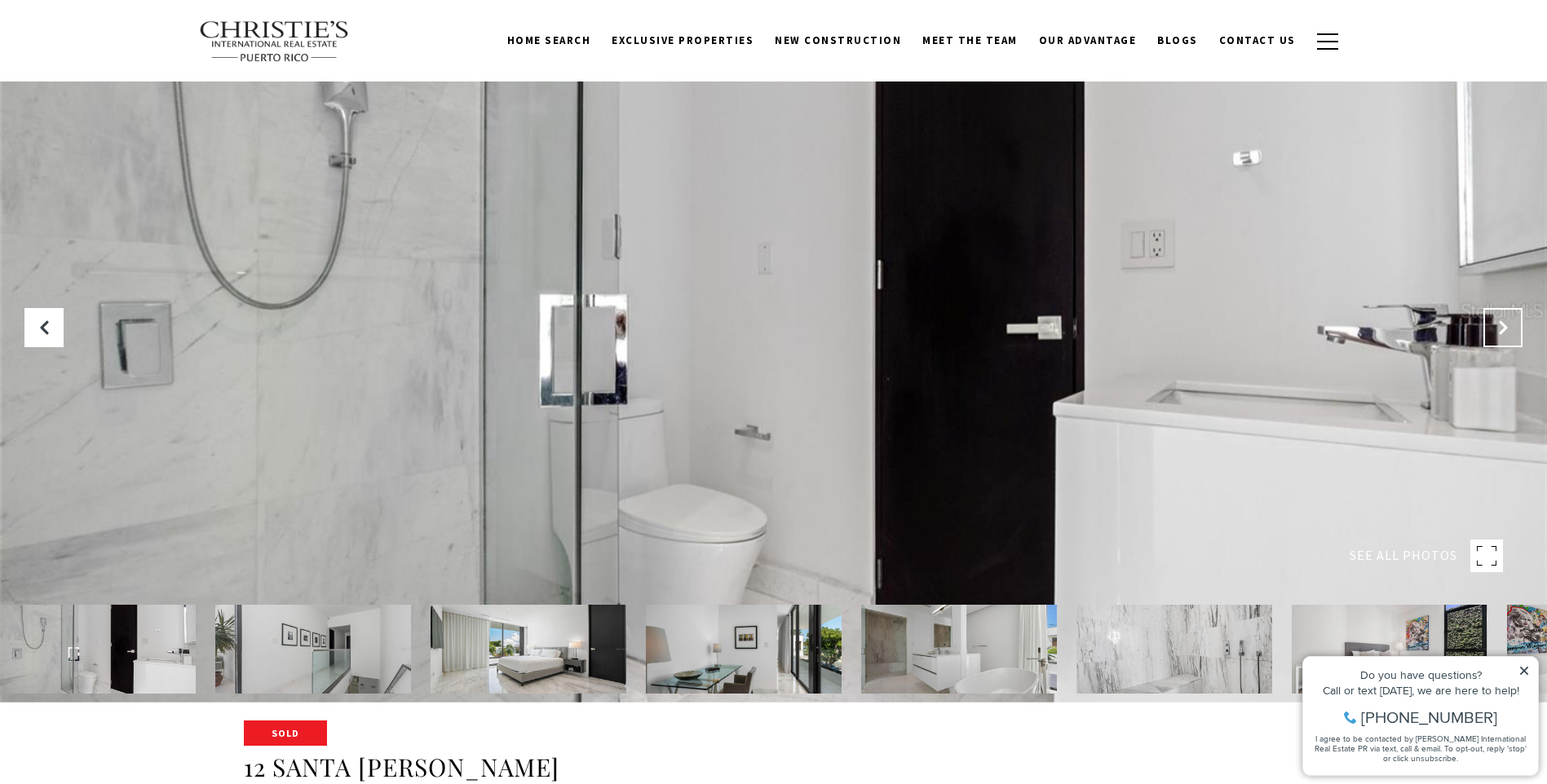
click at [1504, 335] on icon "Next Slide" at bounding box center [1503, 327] width 16 height 16
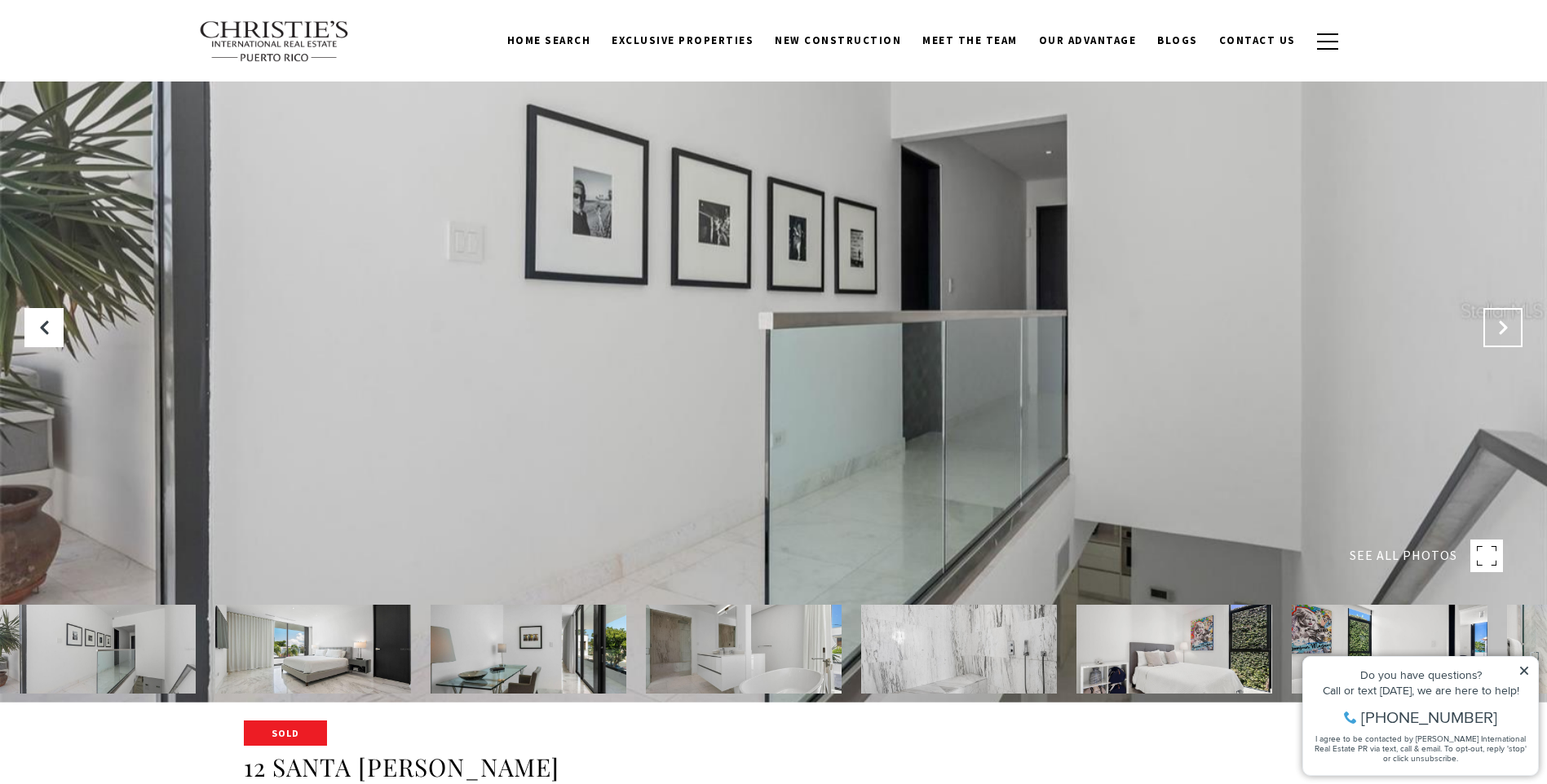
click at [1504, 335] on icon "Next Slide" at bounding box center [1503, 327] width 16 height 16
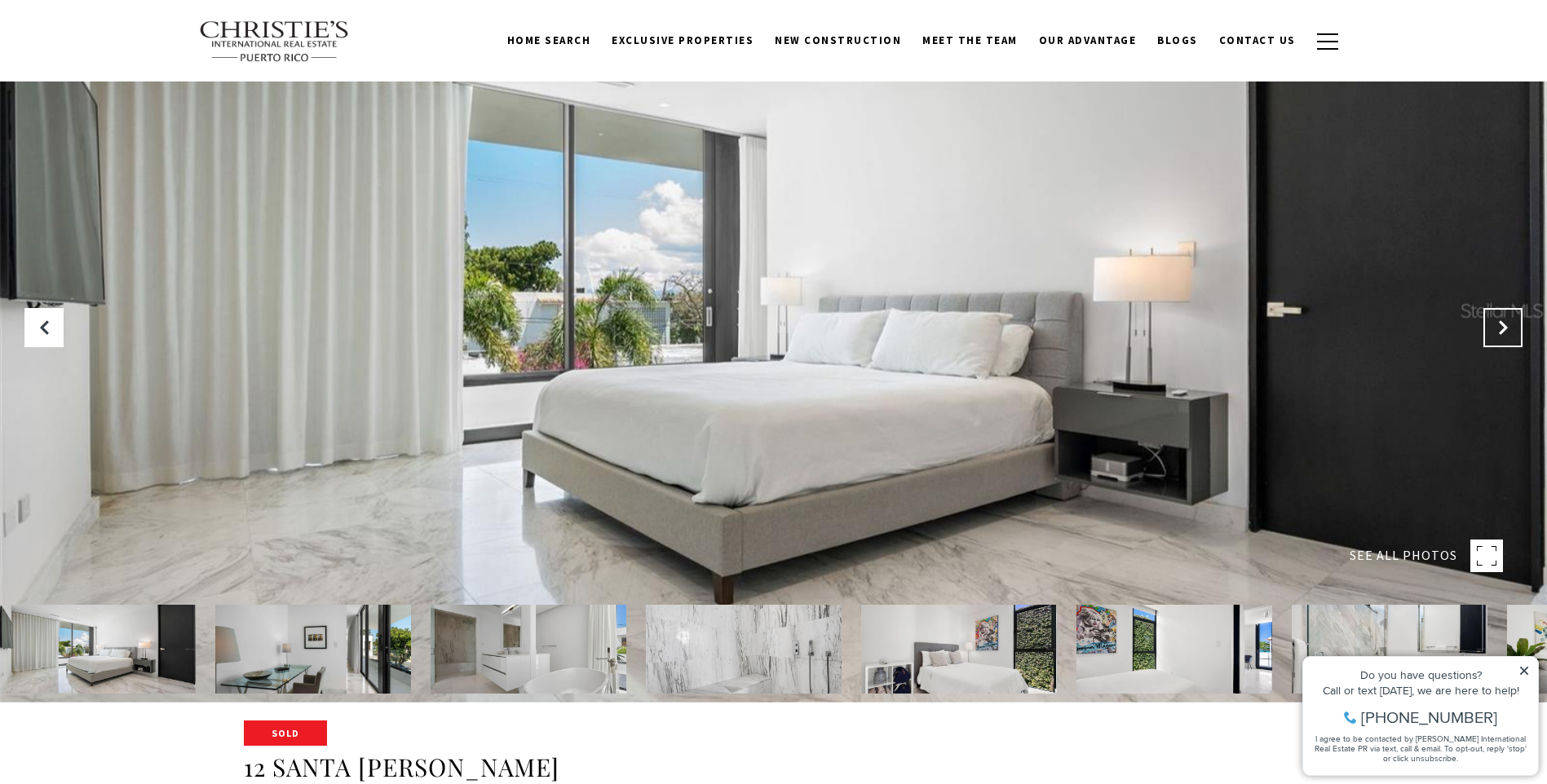
click at [1504, 335] on icon "Next Slide" at bounding box center [1503, 327] width 16 height 16
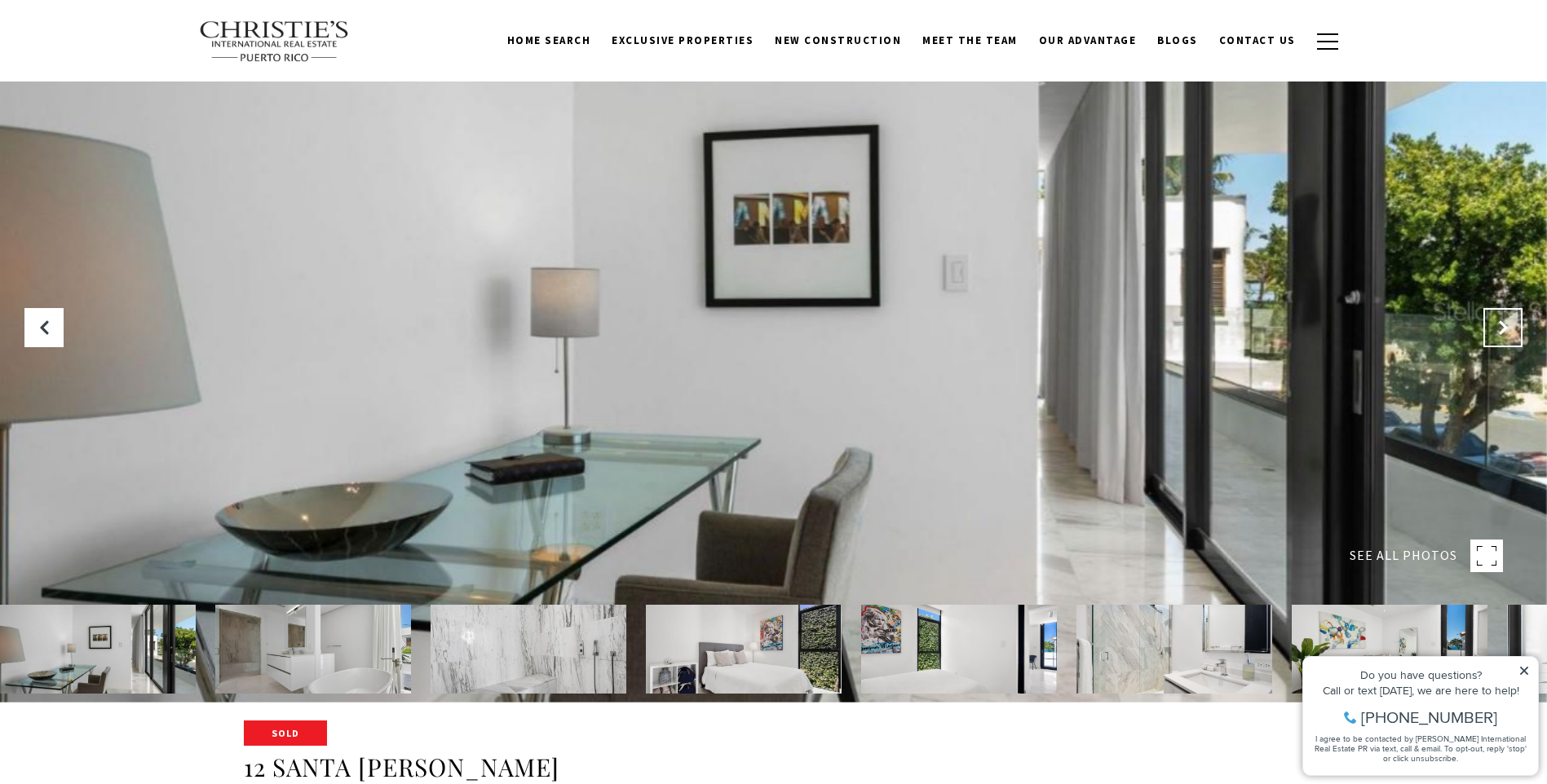
click at [1504, 335] on icon "Next Slide" at bounding box center [1503, 327] width 16 height 16
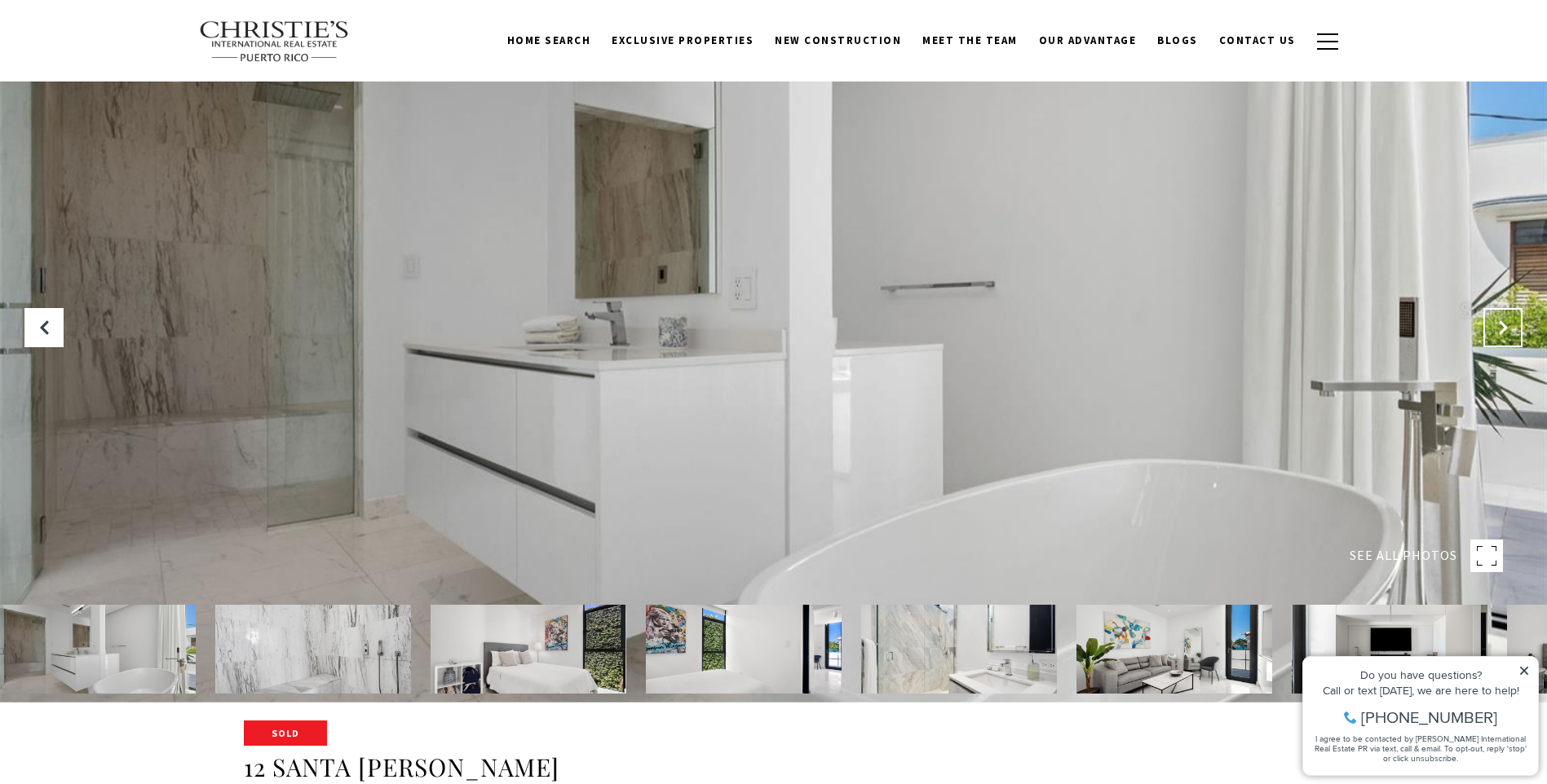
click at [1504, 335] on icon "Next Slide" at bounding box center [1503, 327] width 16 height 16
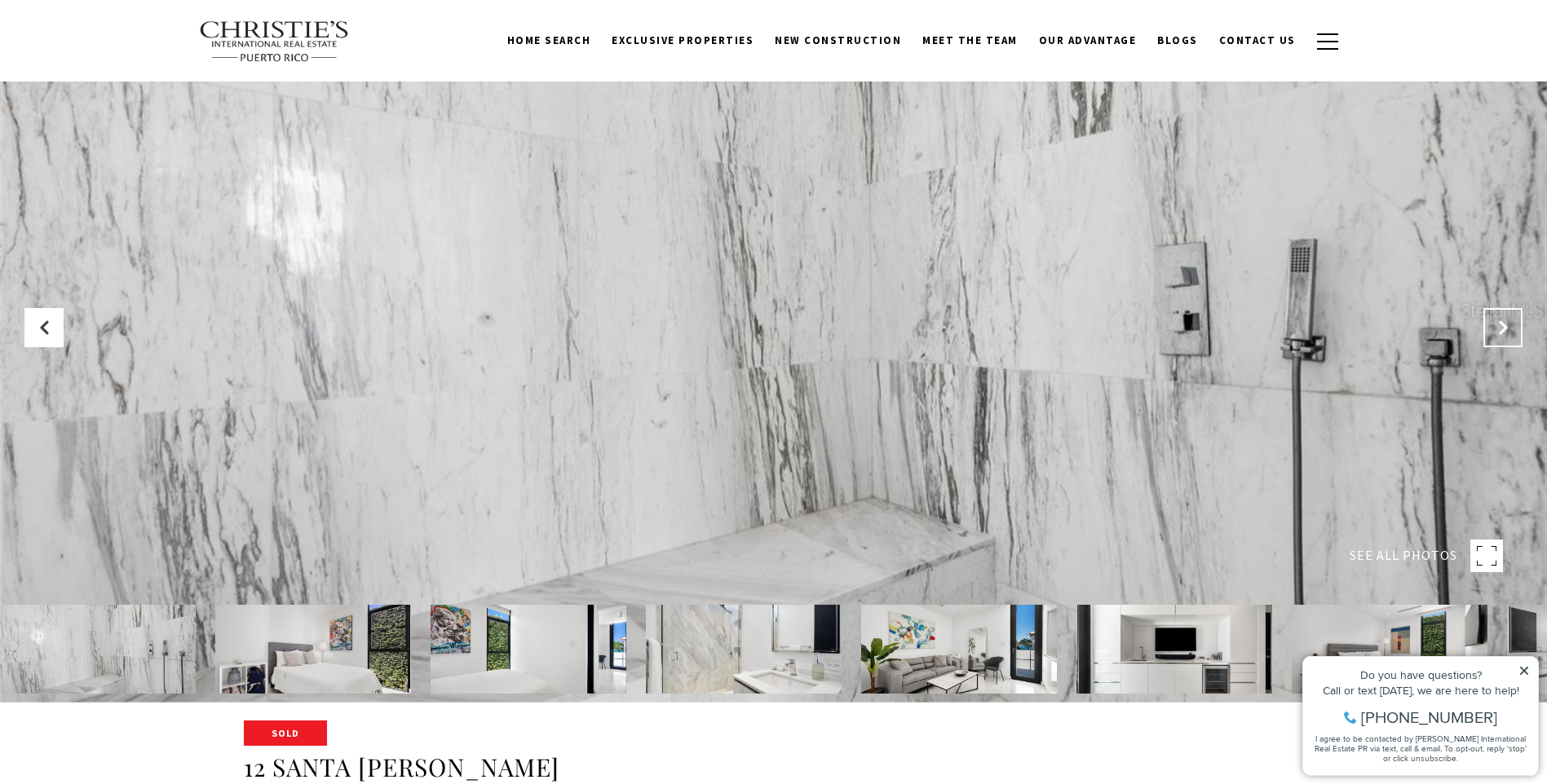
click at [1504, 335] on icon "Next Slide" at bounding box center [1503, 327] width 16 height 16
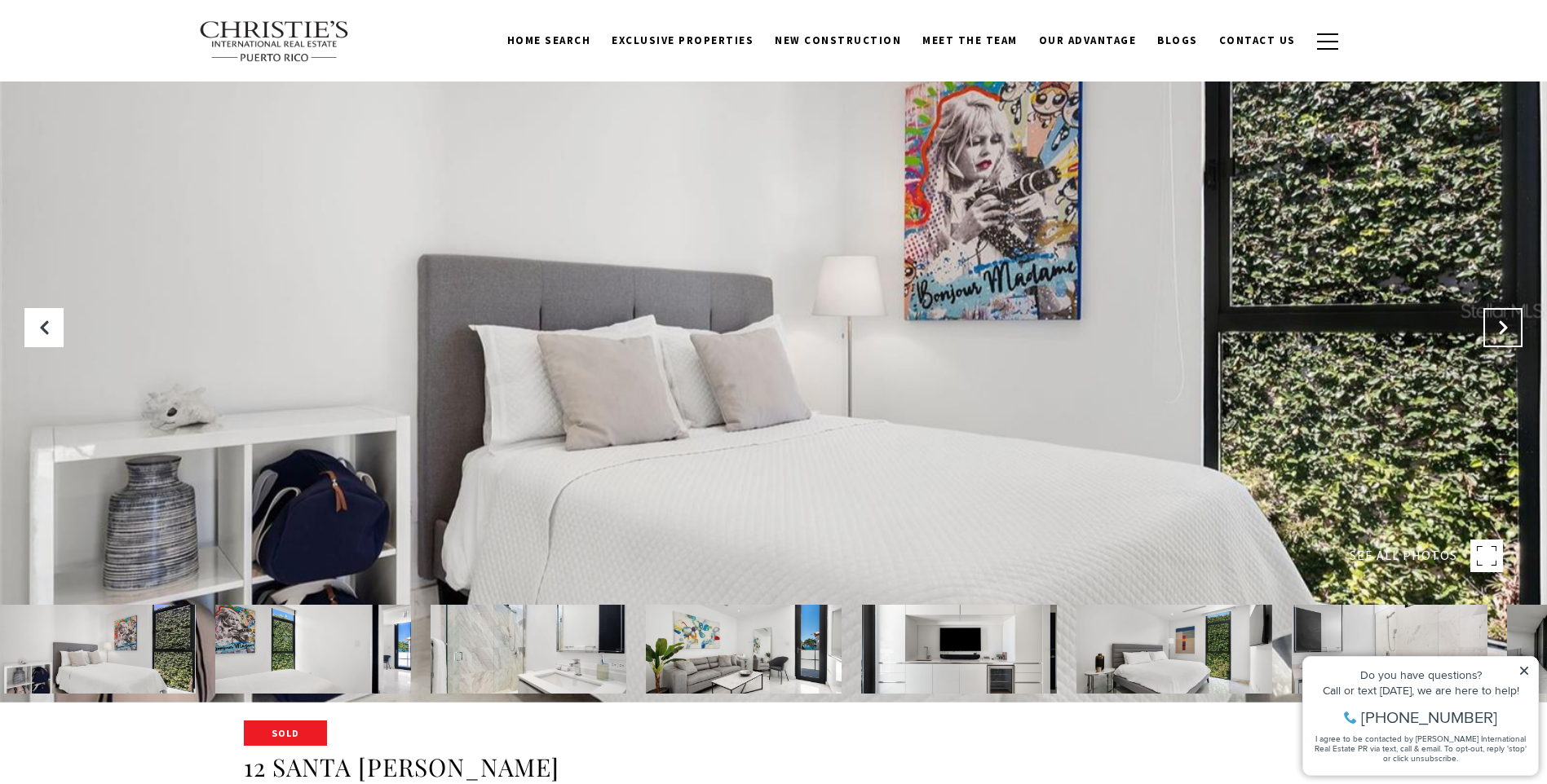
click at [1504, 335] on icon "Next Slide" at bounding box center [1503, 327] width 16 height 16
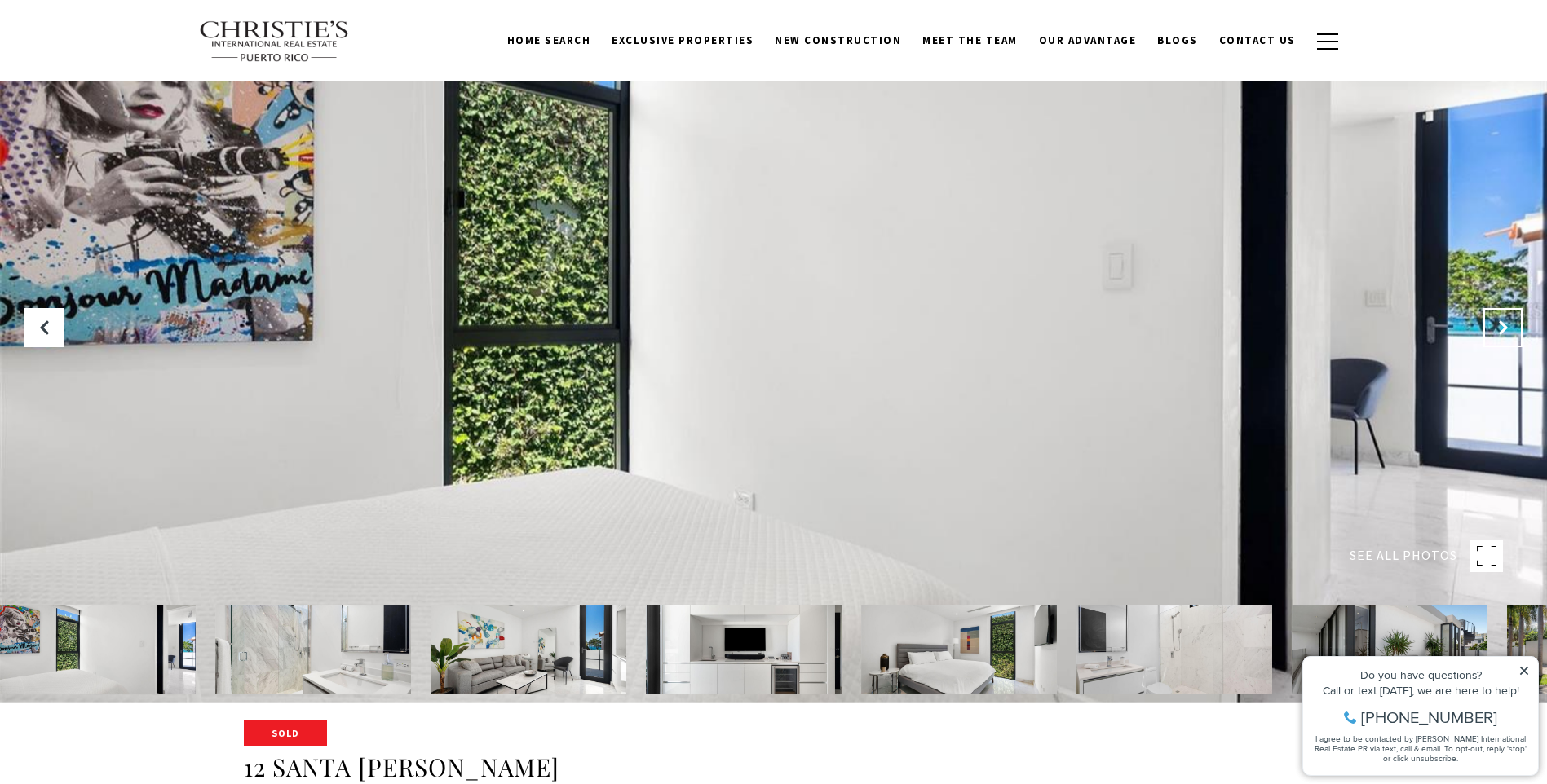
click at [1504, 335] on icon "Next Slide" at bounding box center [1503, 327] width 16 height 16
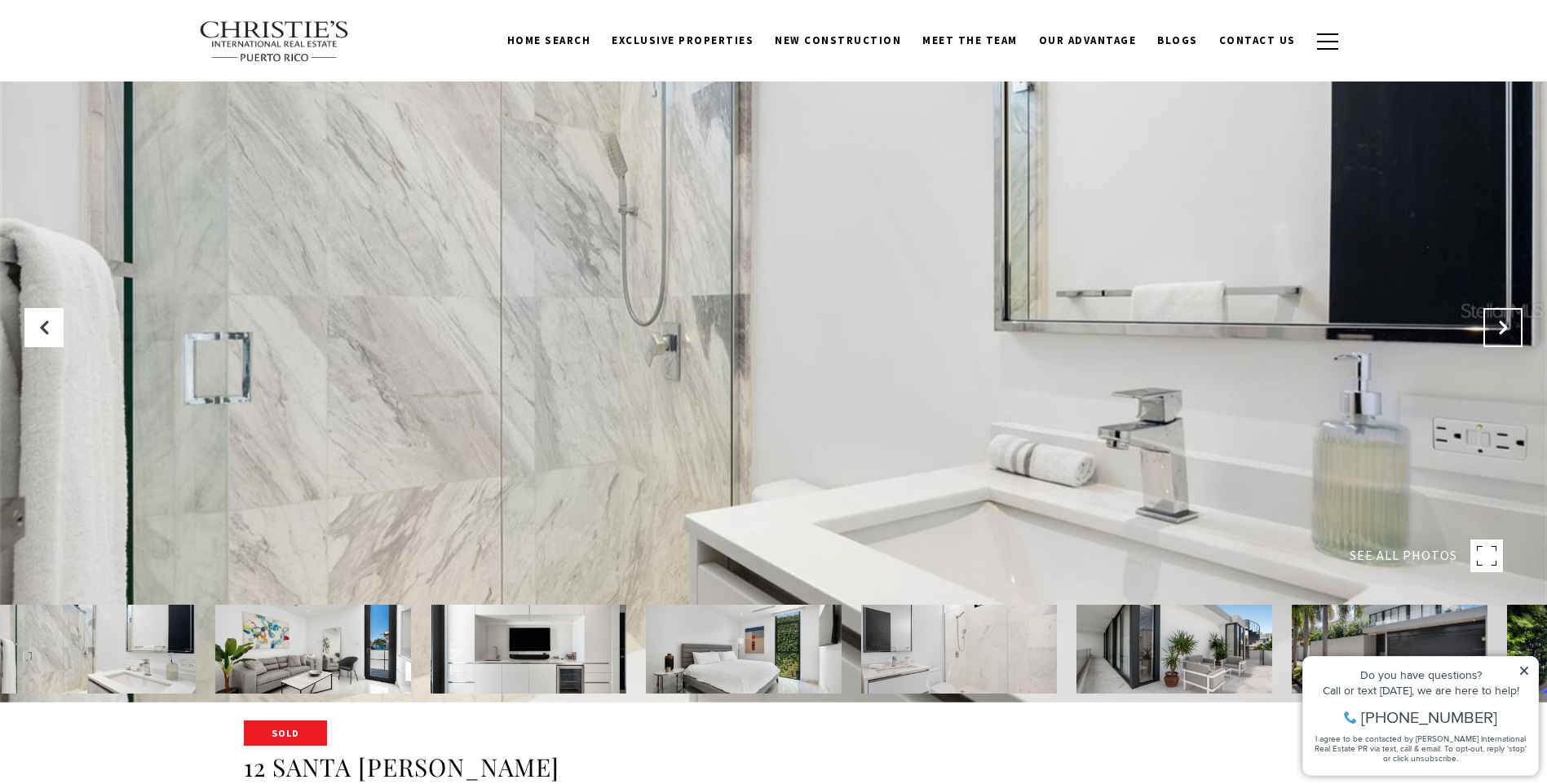
click at [1504, 335] on icon "Next Slide" at bounding box center [1503, 327] width 16 height 16
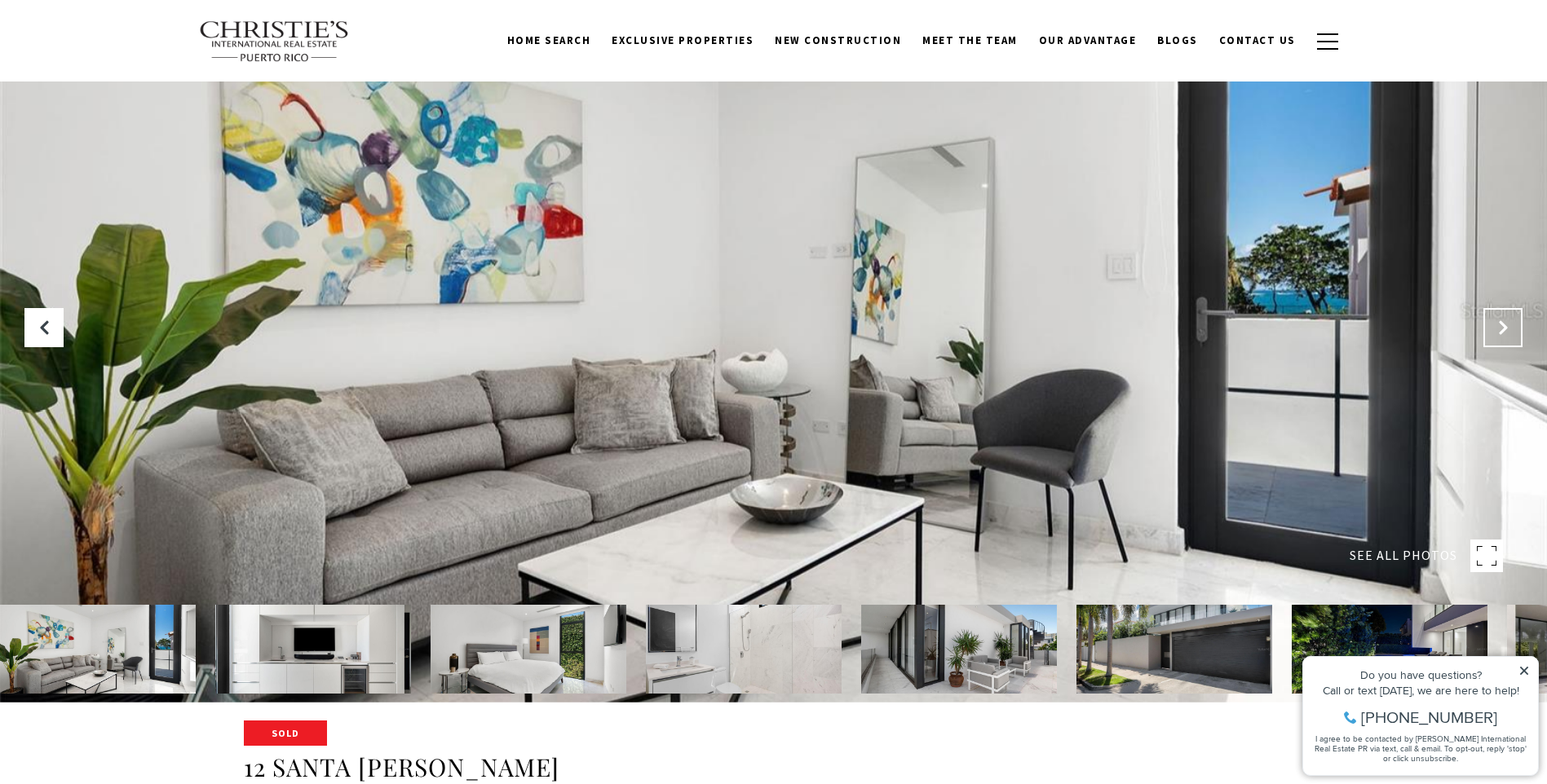
click at [1504, 335] on icon "Next Slide" at bounding box center [1503, 327] width 16 height 16
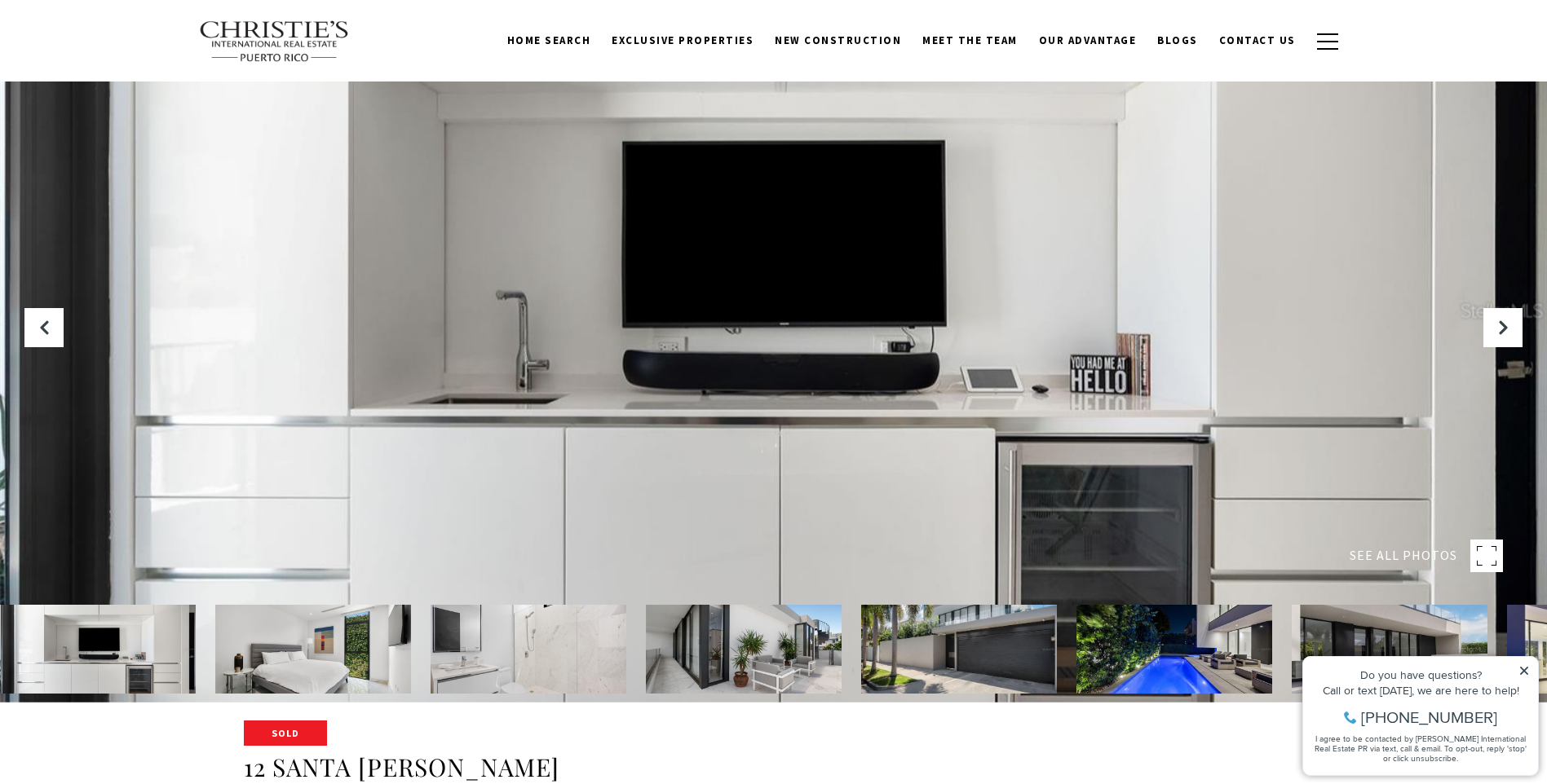
click at [1019, 640] on img at bounding box center [959, 649] width 196 height 89
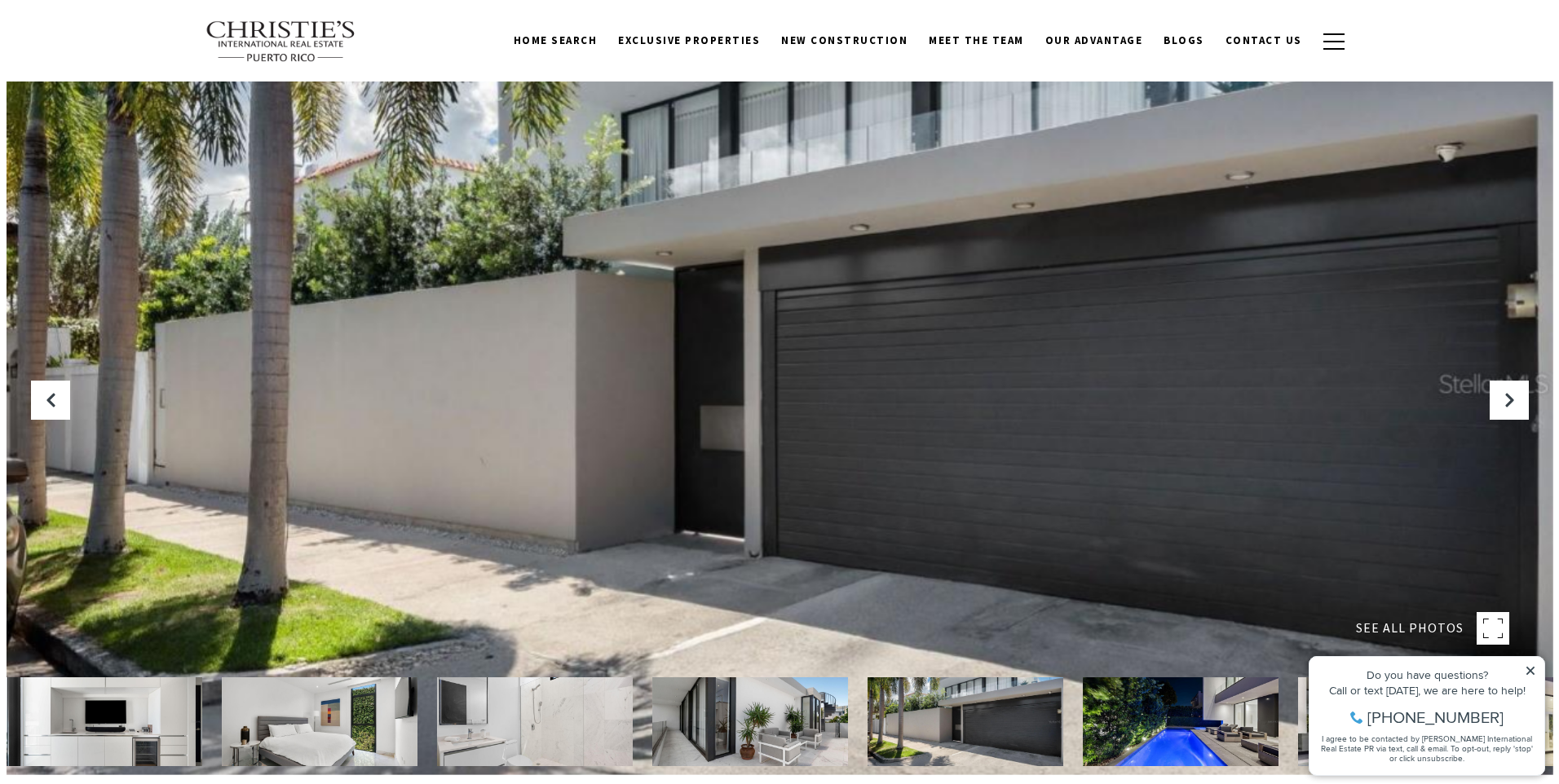
scroll to position [0, 0]
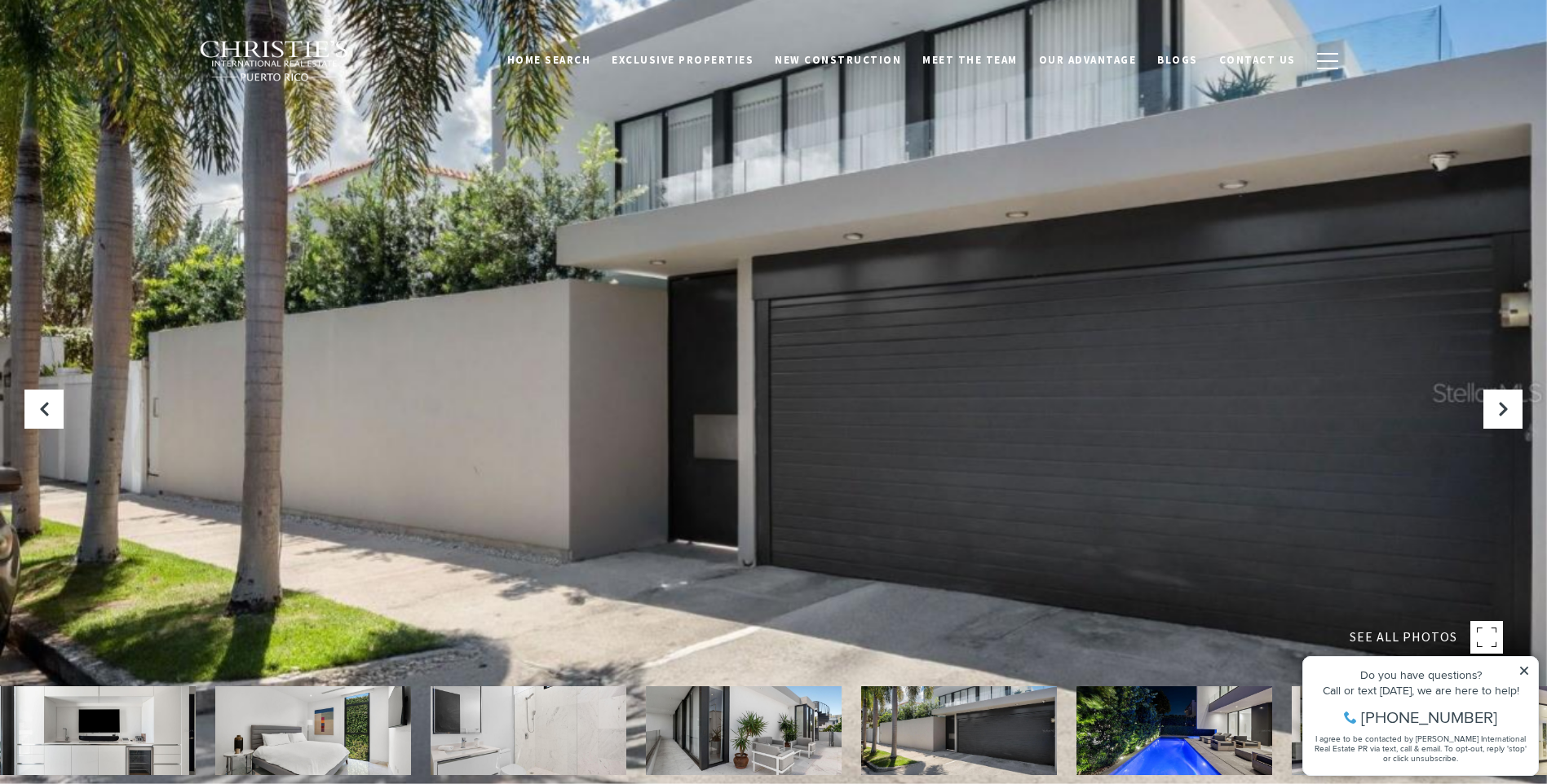
click at [1492, 634] on rect at bounding box center [1486, 637] width 33 height 33
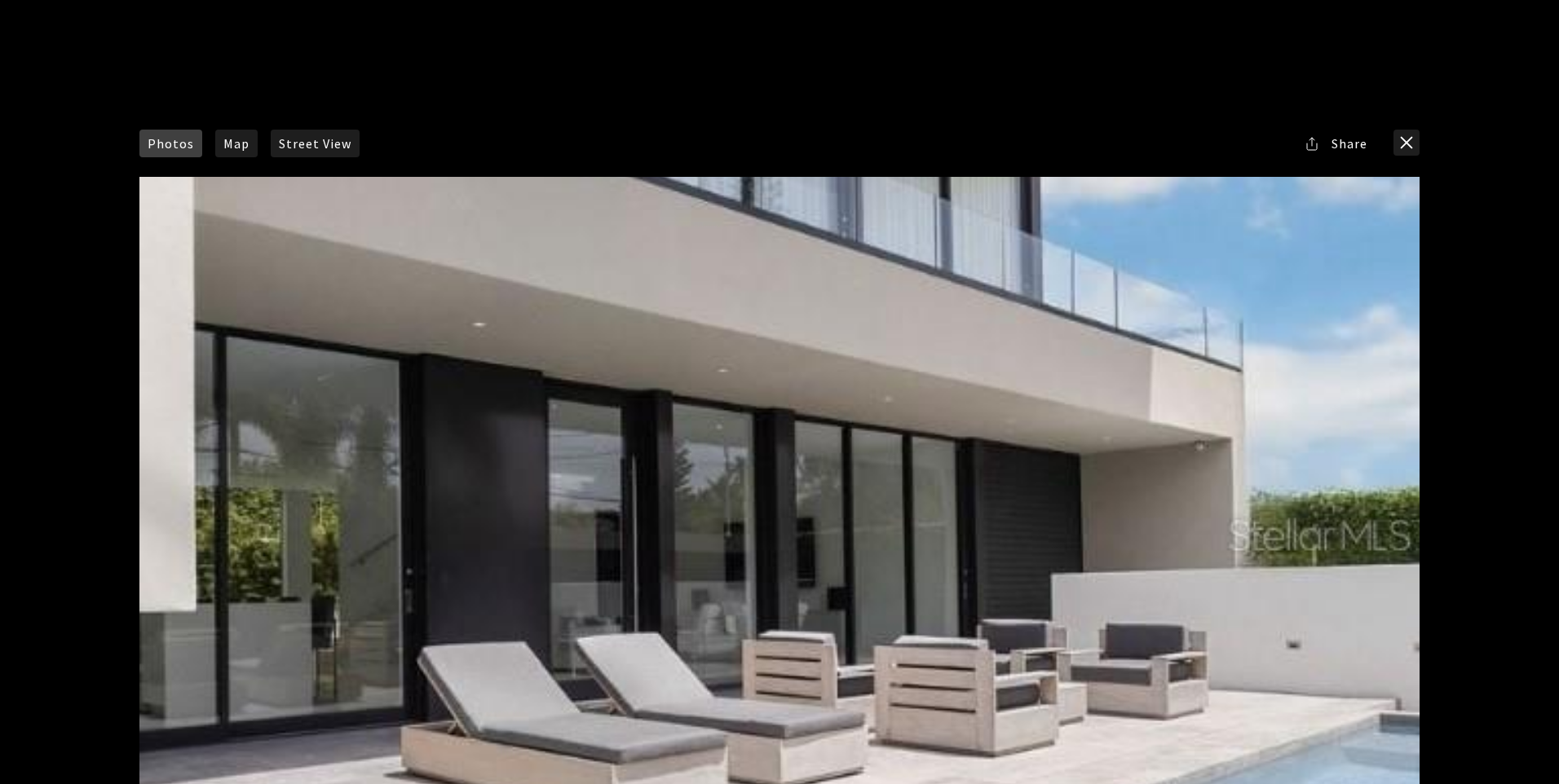
click at [1441, 462] on div "Photos Map Street View Share Facebook Twitter Via Email" at bounding box center [780, 392] width 1559 height 784
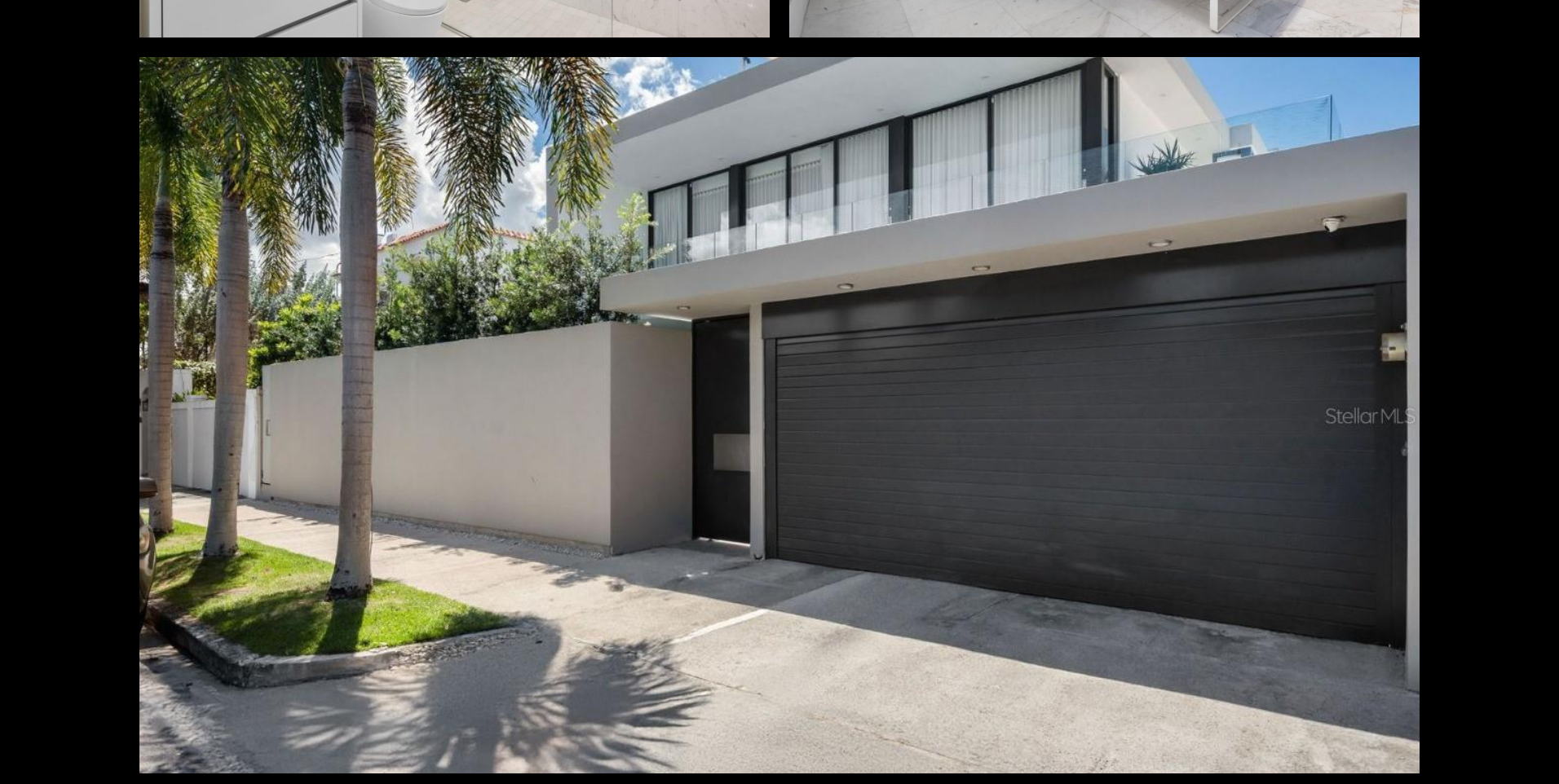
scroll to position [12305, 0]
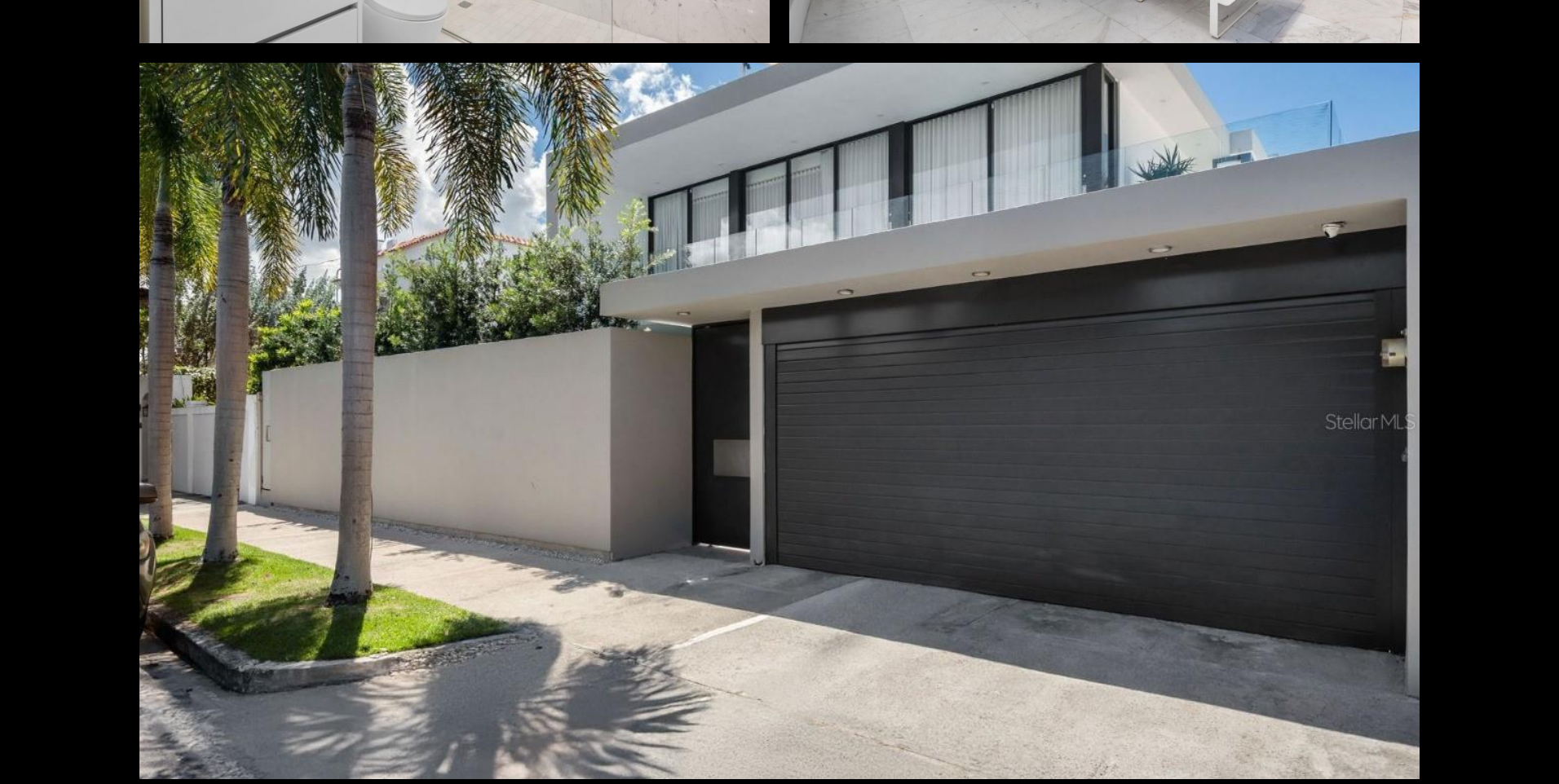
drag, startPoint x: 845, startPoint y: 575, endPoint x: 1502, endPoint y: 662, distance: 662.7
click at [1499, 662] on div "Photos Map Street View Share Facebook Twitter Via Email" at bounding box center [780, 392] width 1559 height 784
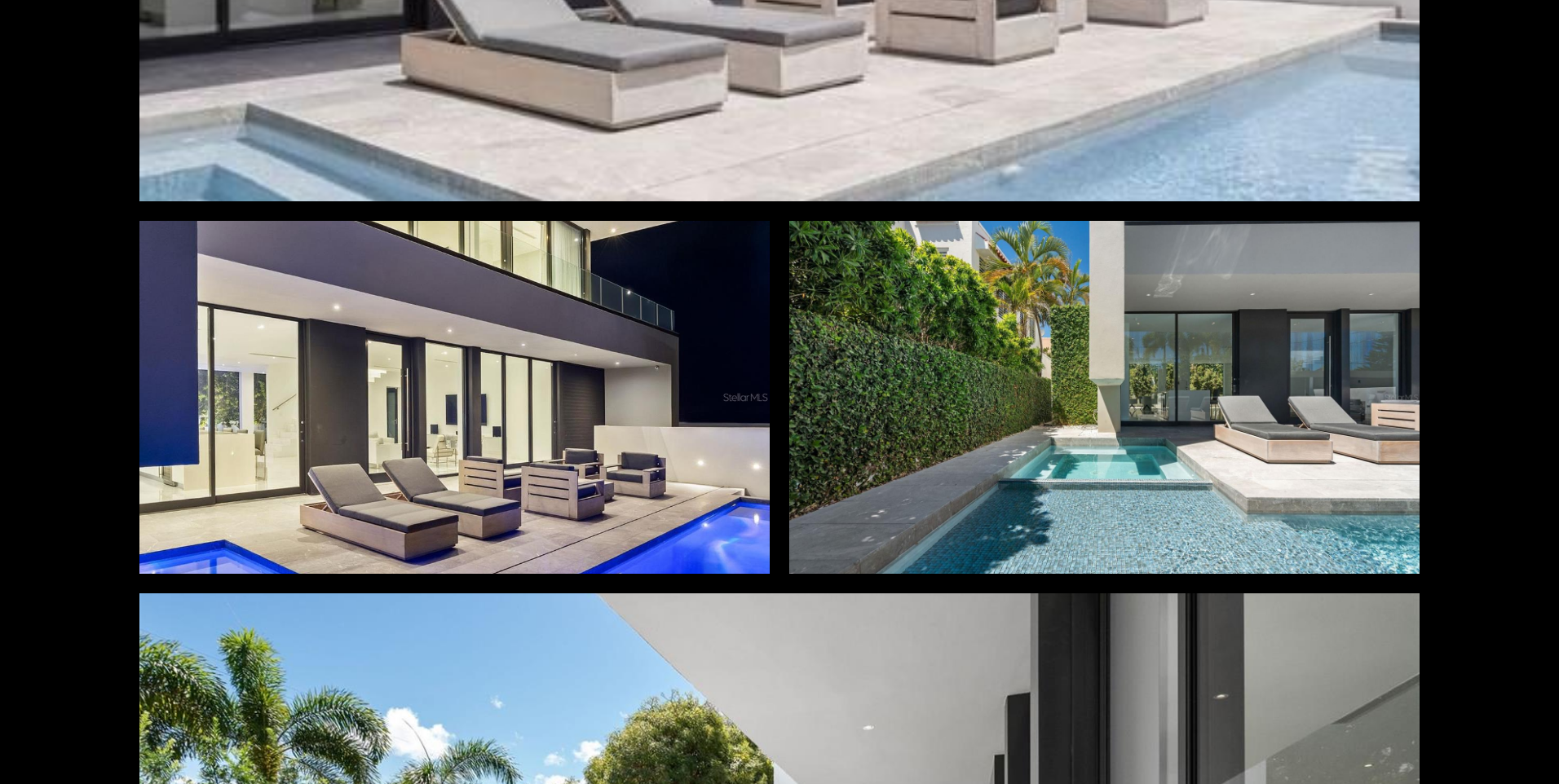
scroll to position [652, 0]
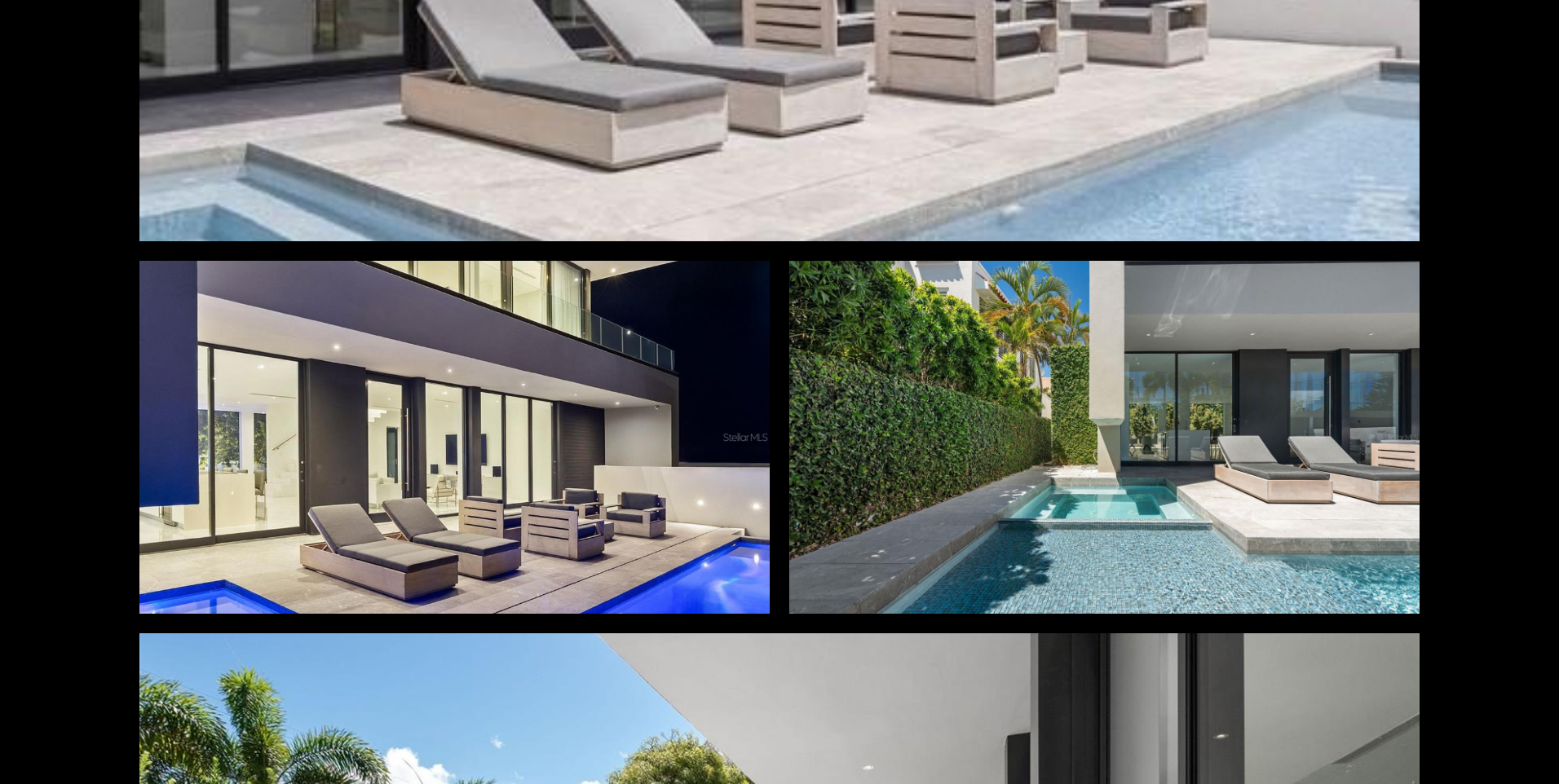
drag, startPoint x: 494, startPoint y: 401, endPoint x: 1526, endPoint y: 626, distance: 1056.2
click at [1526, 626] on div "Photos Map Street View Share Facebook Twitter Via Email" at bounding box center [780, 392] width 1559 height 784
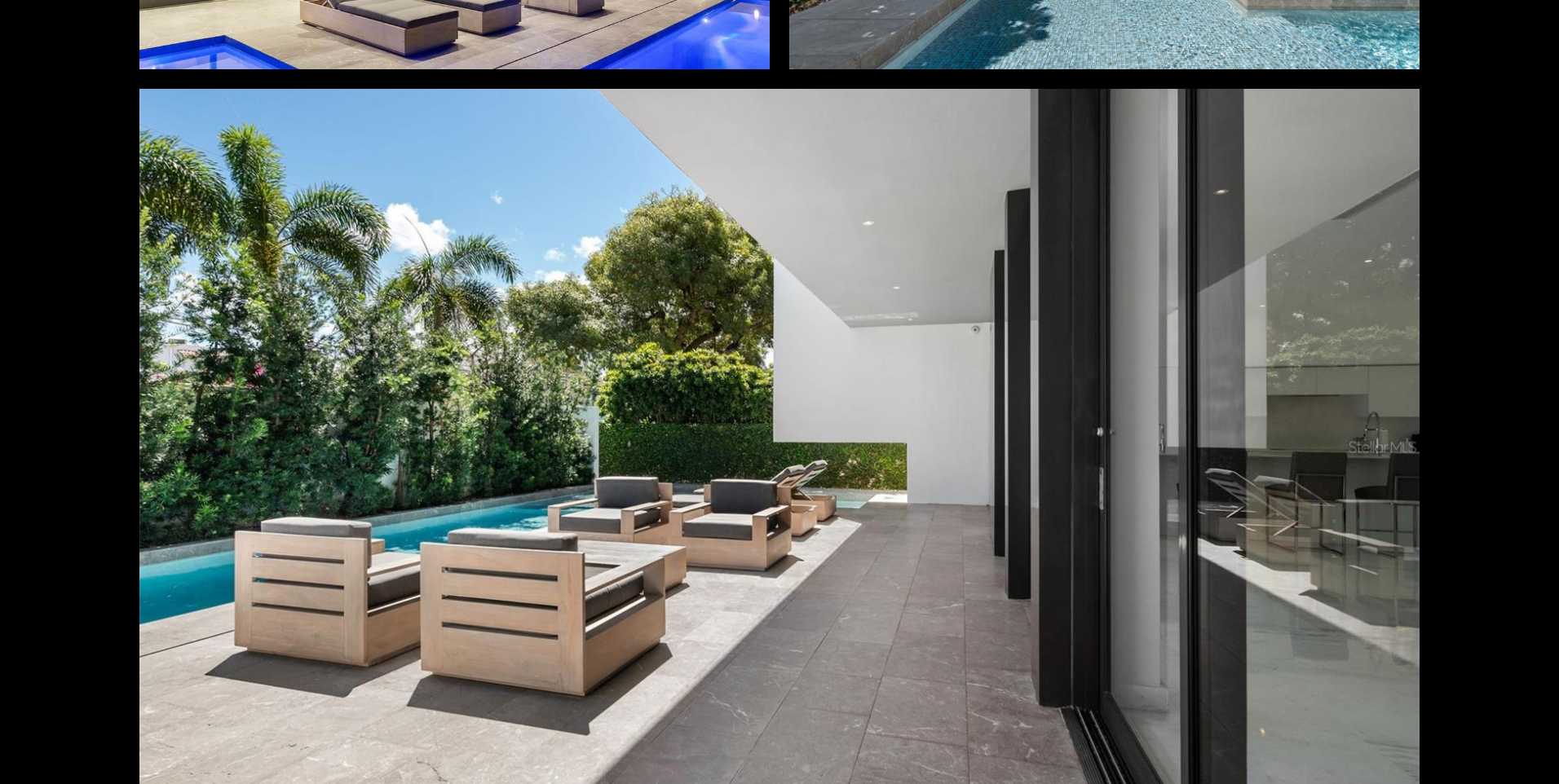
scroll to position [734, 0]
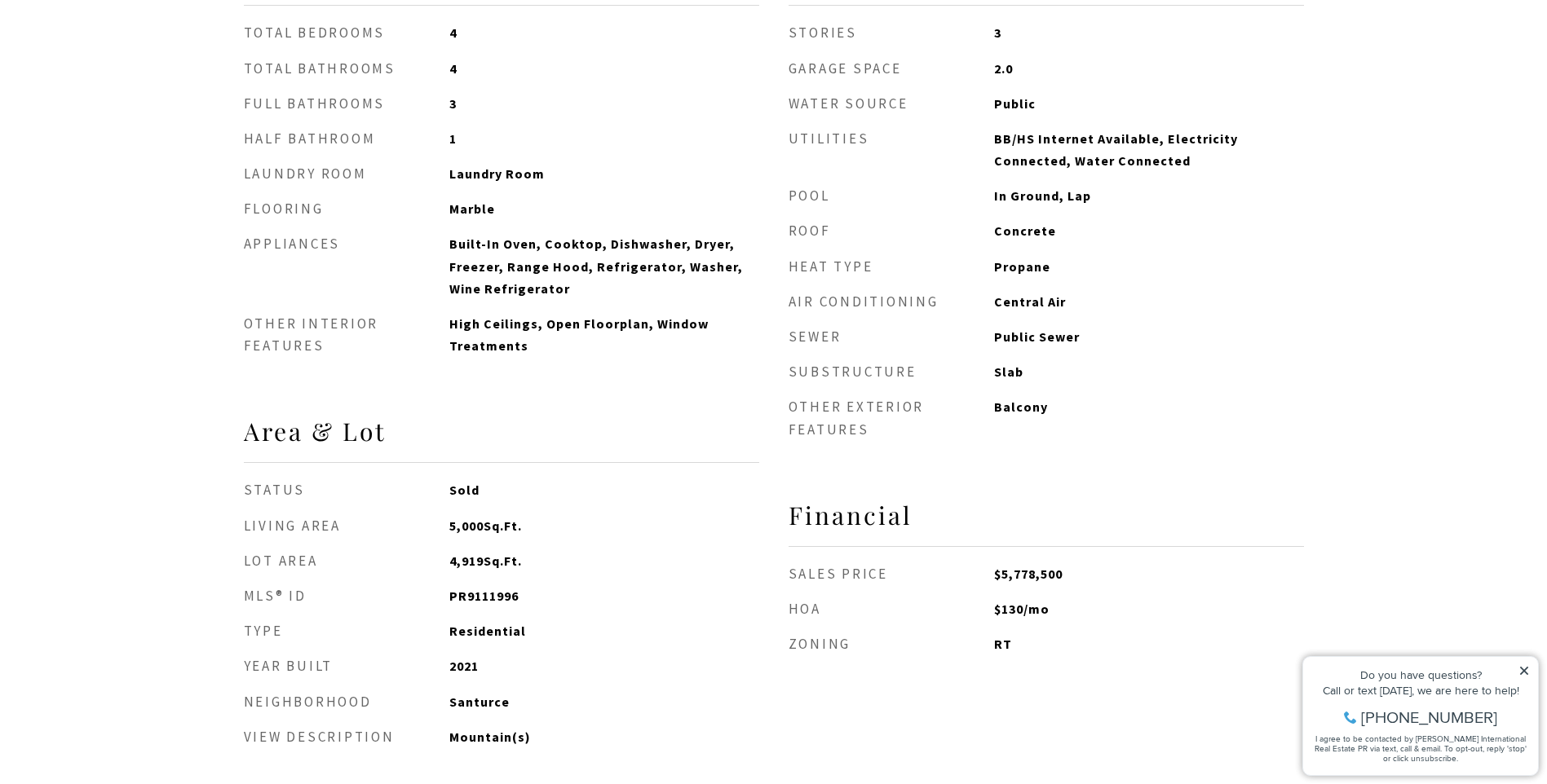
scroll to position [1631, 0]
